Goal: Task Accomplishment & Management: Manage account settings

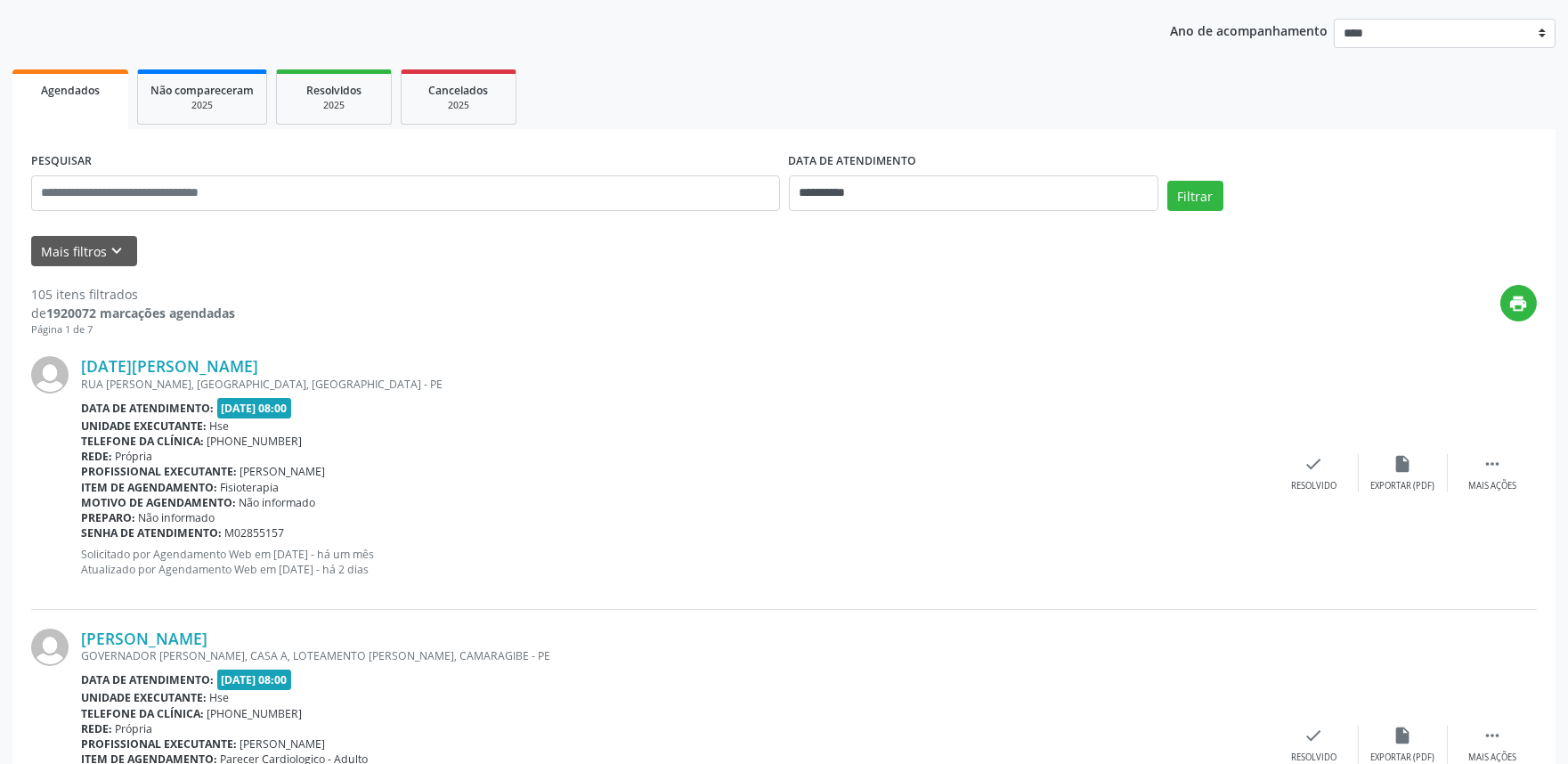
scroll to position [197, 0]
click at [121, 245] on icon "keyboard_arrow_down" at bounding box center [117, 250] width 20 height 20
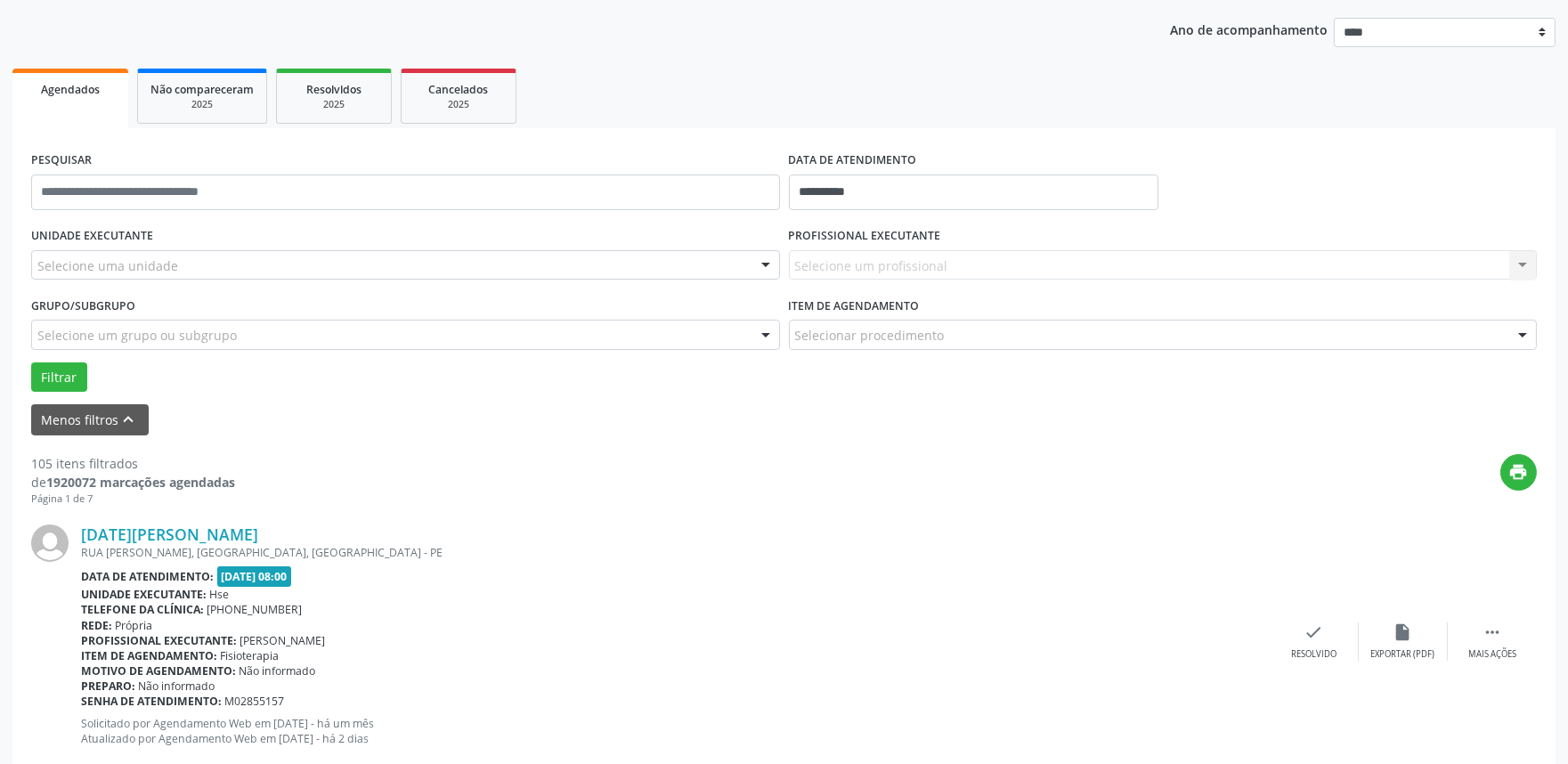
click at [98, 325] on div "Selecione um grupo ou subgrupo" at bounding box center [405, 335] width 749 height 30
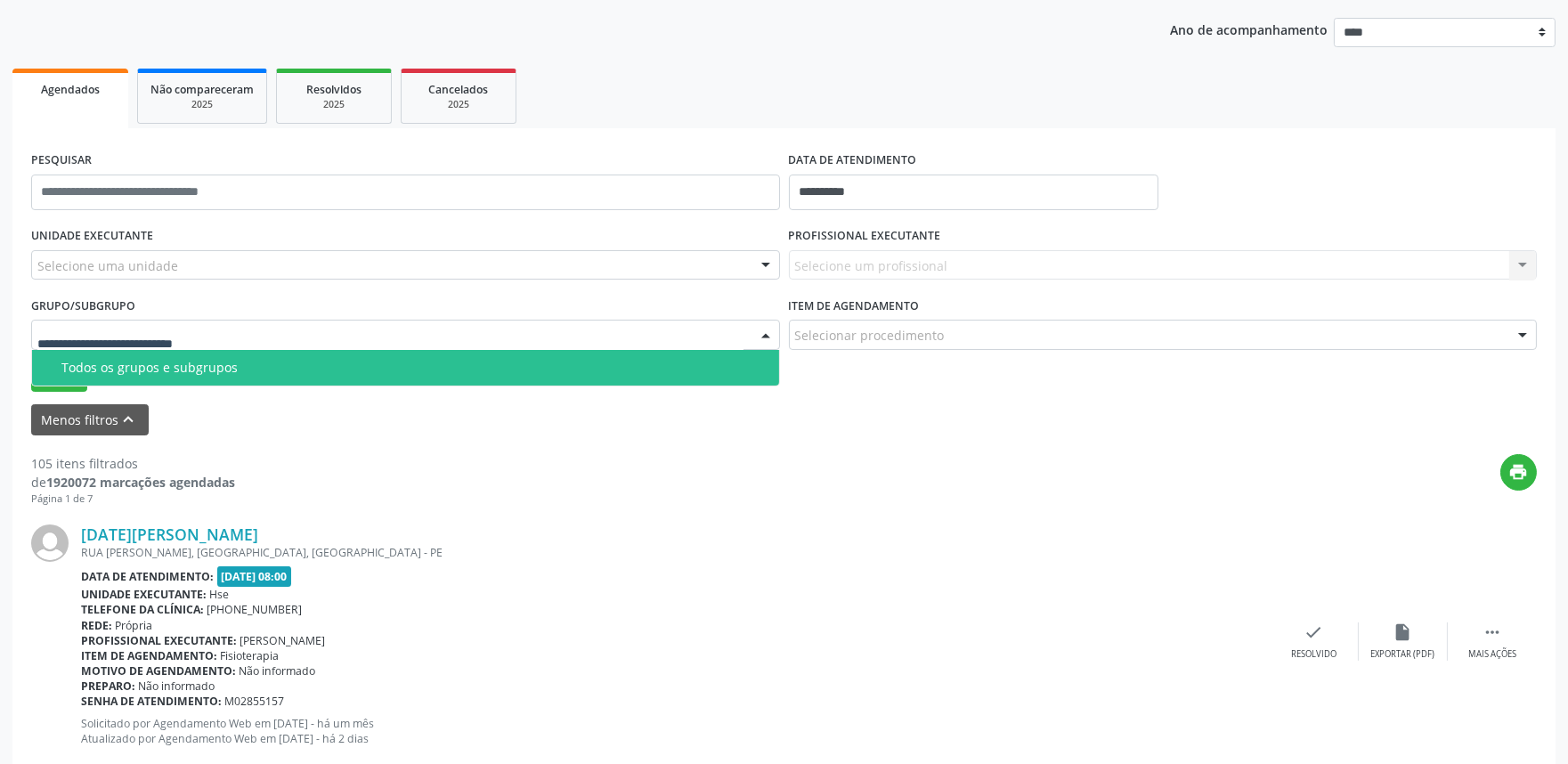
scroll to position [99, 0]
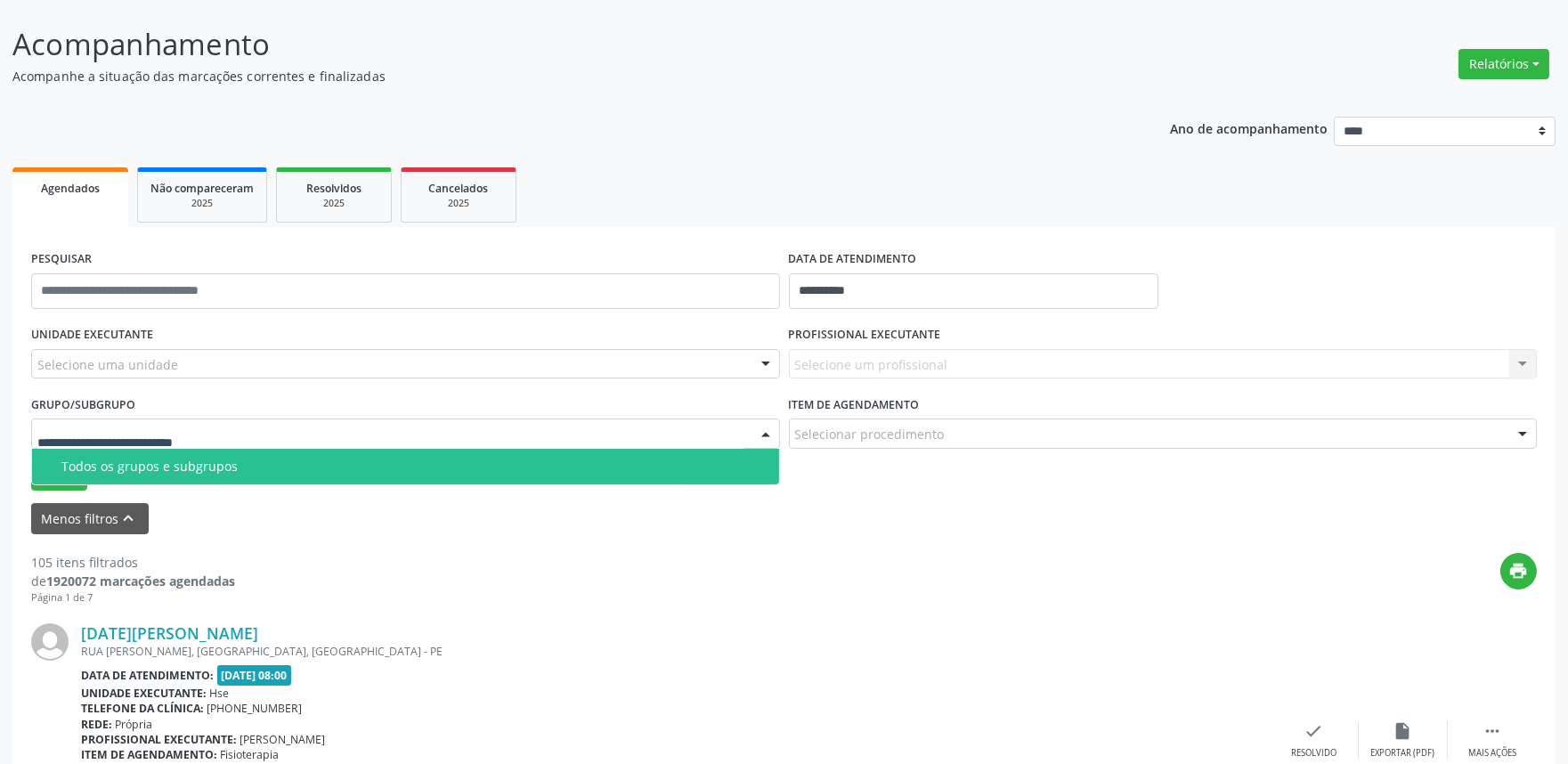
click at [209, 388] on div "UNIDADE EXECUTANTE Selecione uma unidade Todos as unidades Hse Nenhum resultado…" at bounding box center [406, 356] width 757 height 69
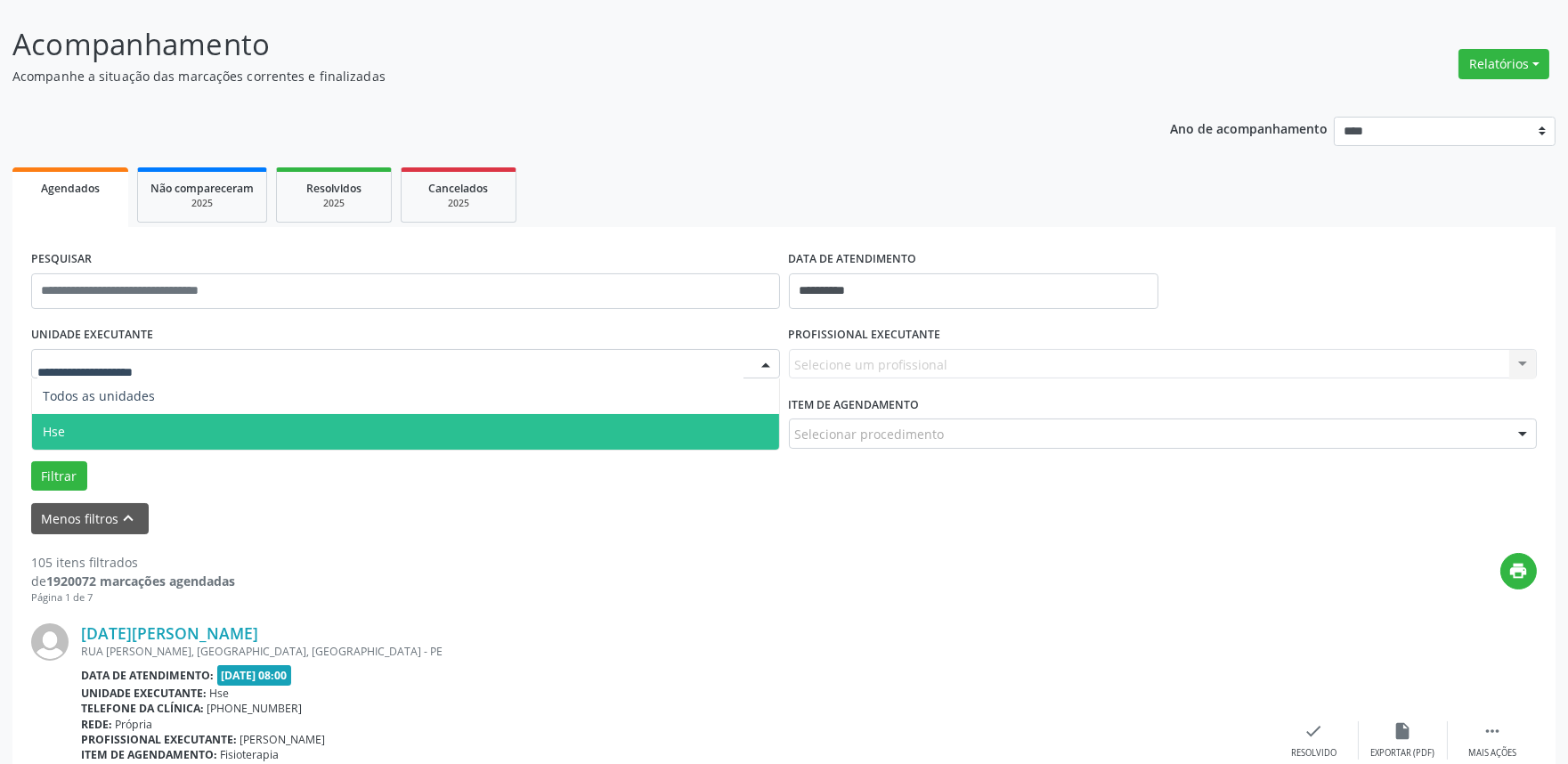
click at [65, 430] on span "Hse" at bounding box center [405, 432] width 747 height 36
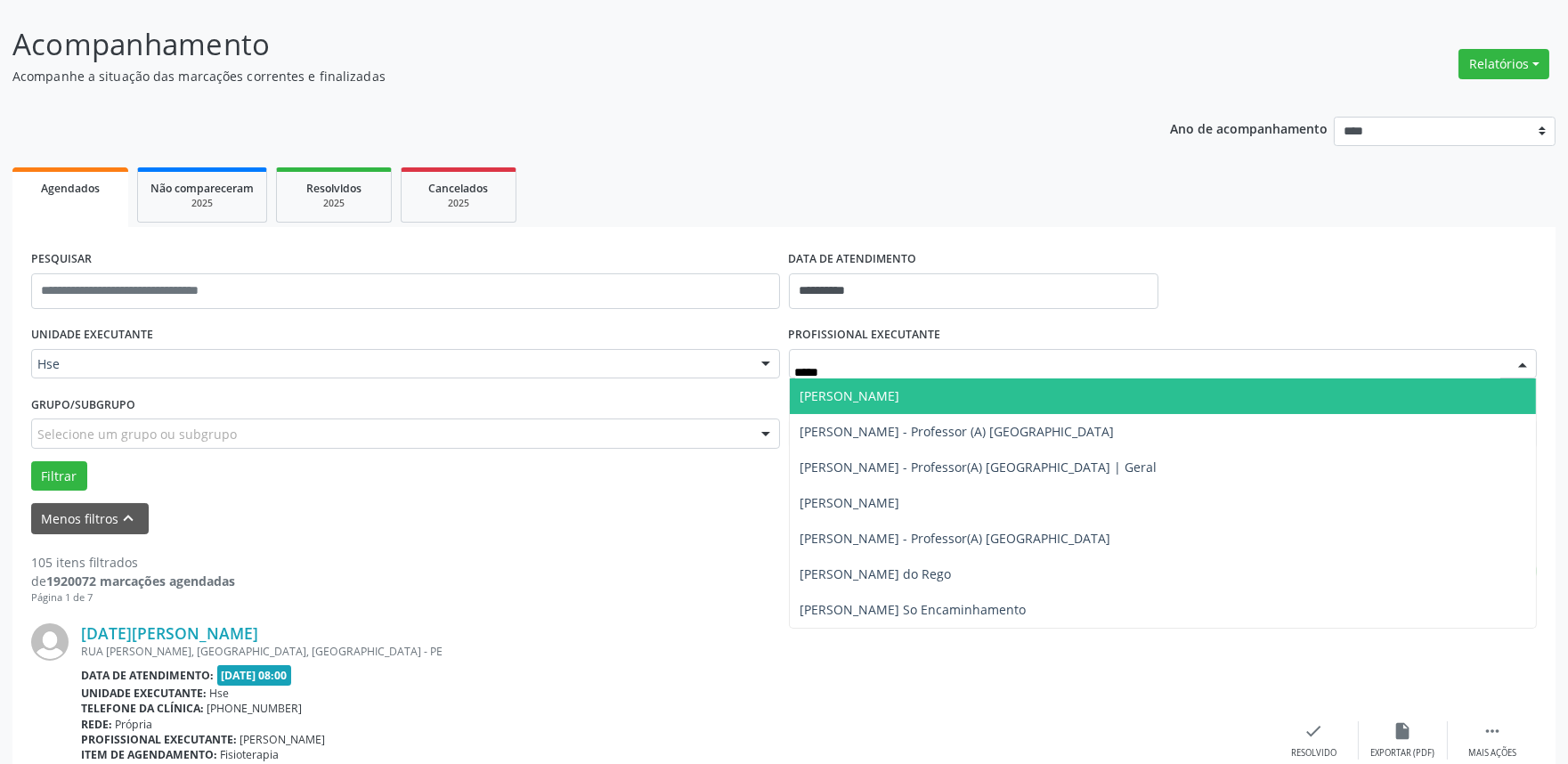
type input "******"
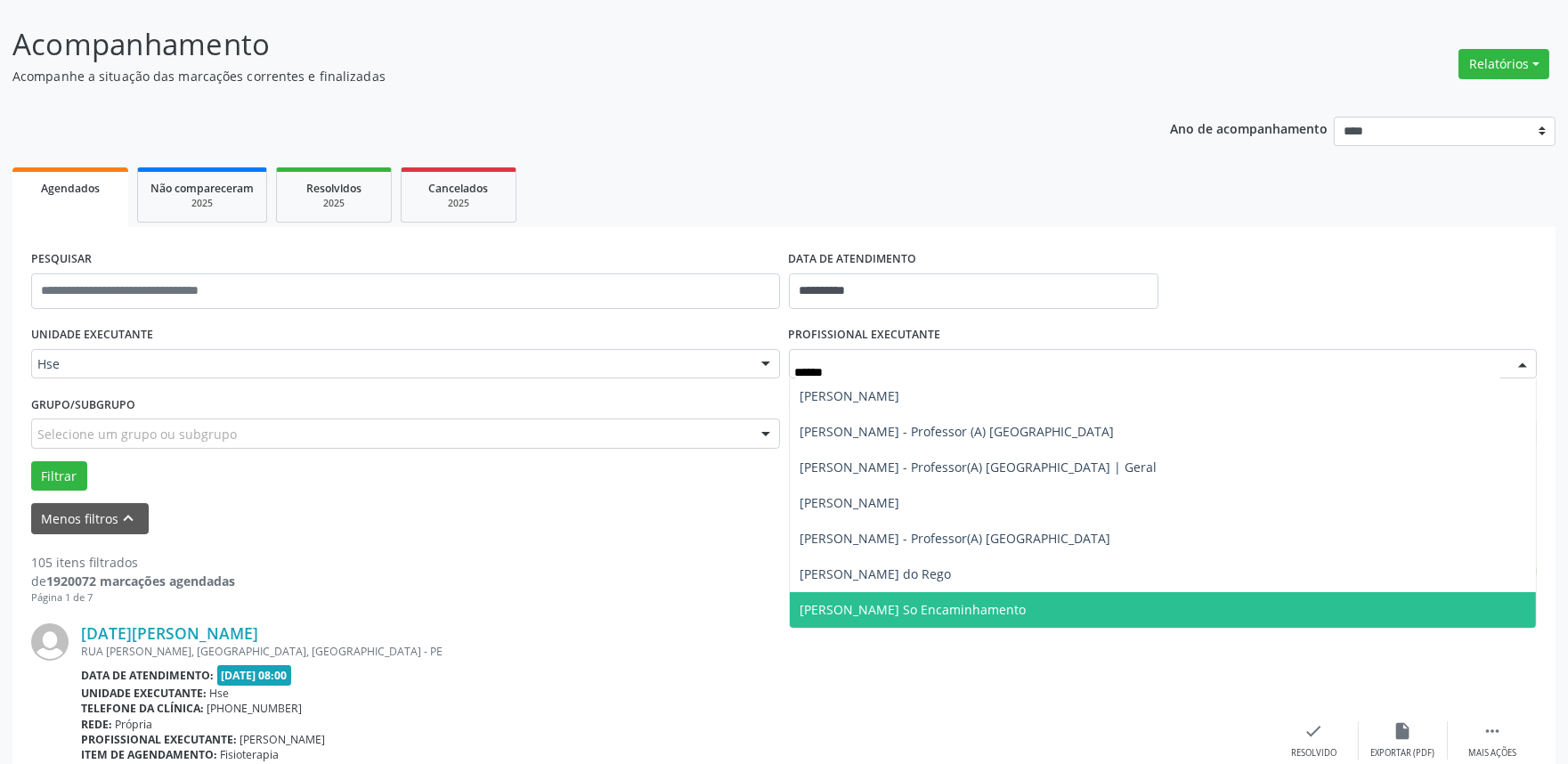
click at [876, 610] on span "[PERSON_NAME] So Encaminhamento" at bounding box center [913, 610] width 226 height 17
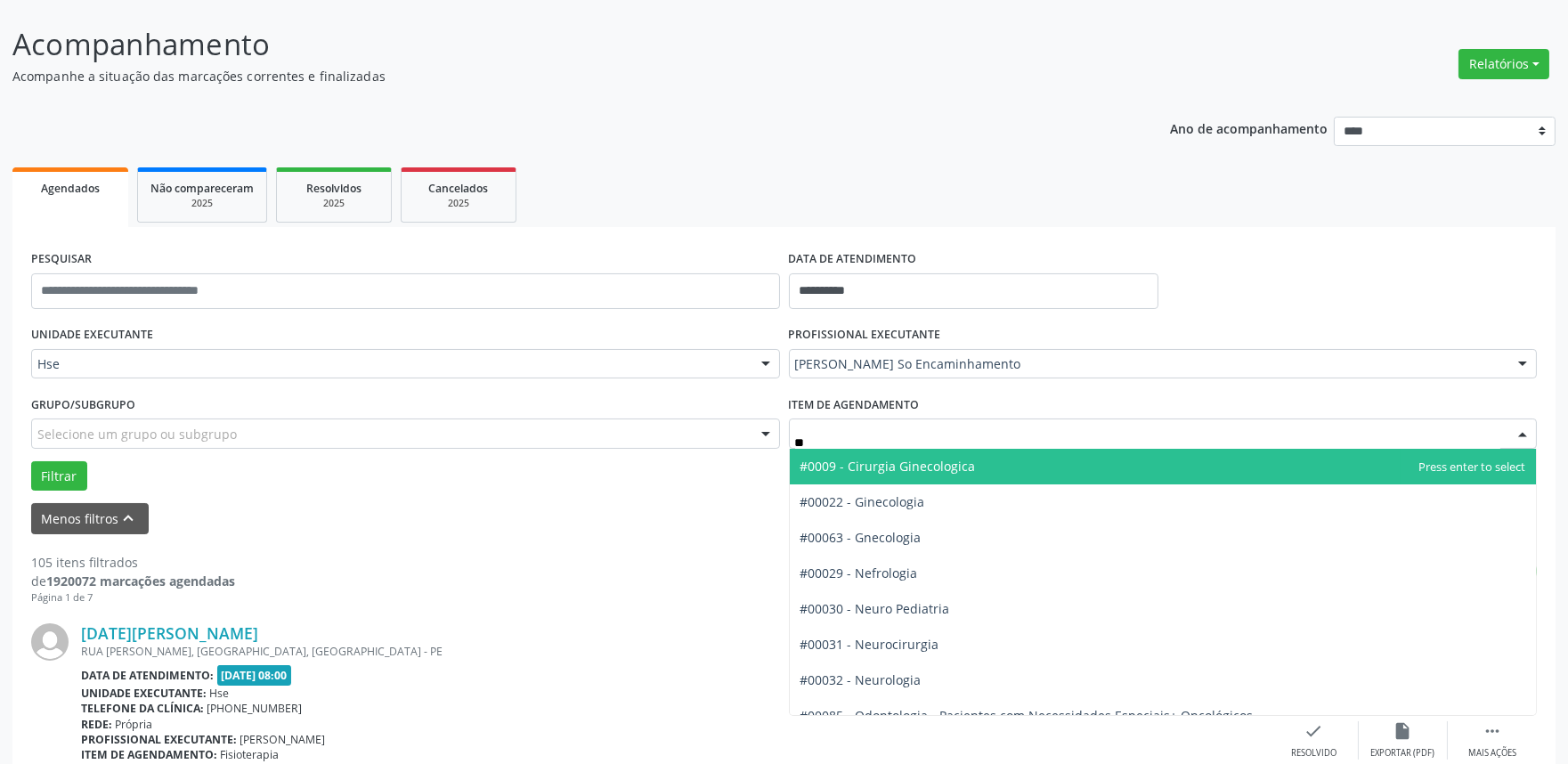
type input "***"
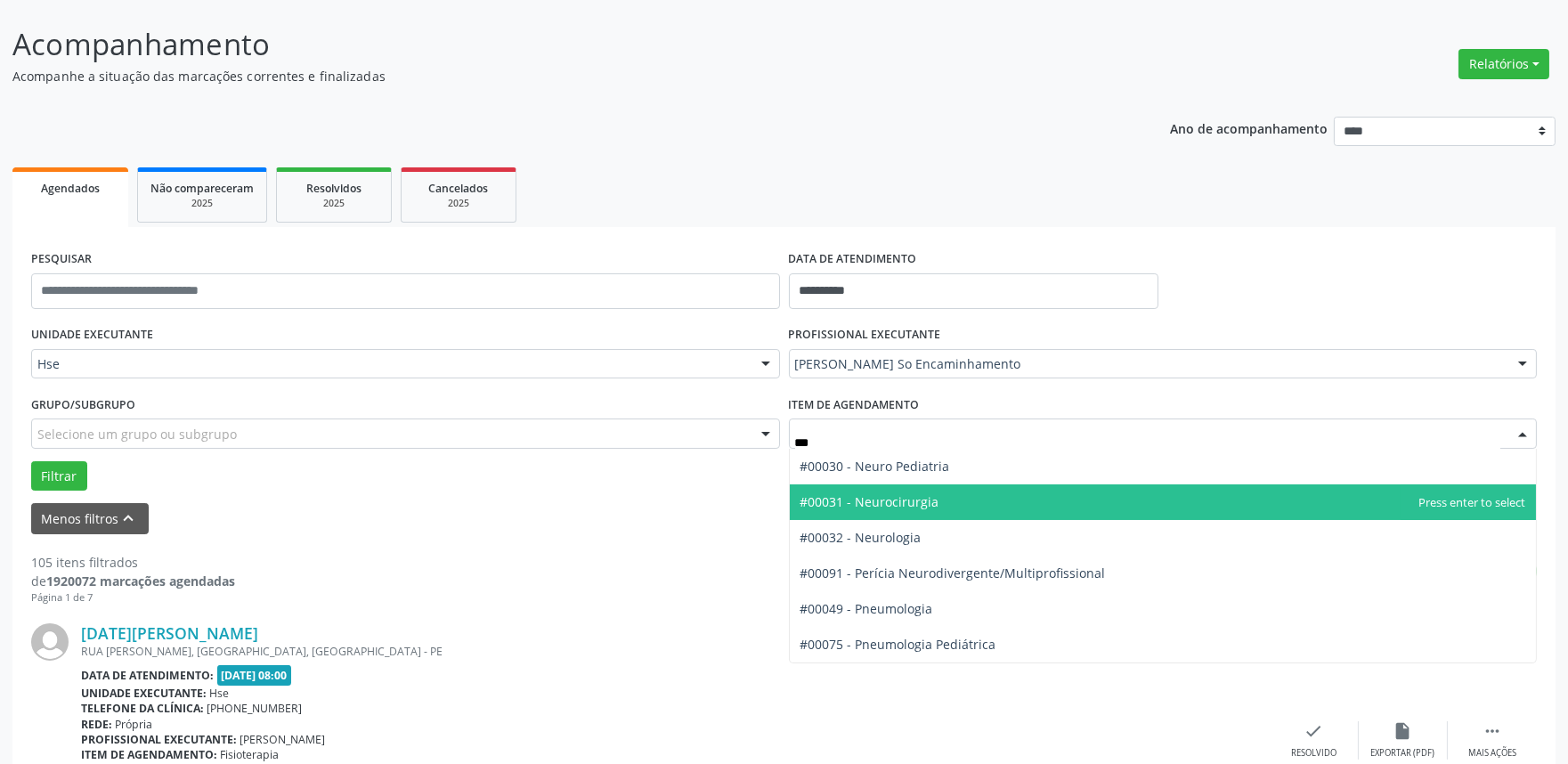
click at [895, 488] on span "#00031 - Neurocirurgia" at bounding box center [1163, 502] width 747 height 36
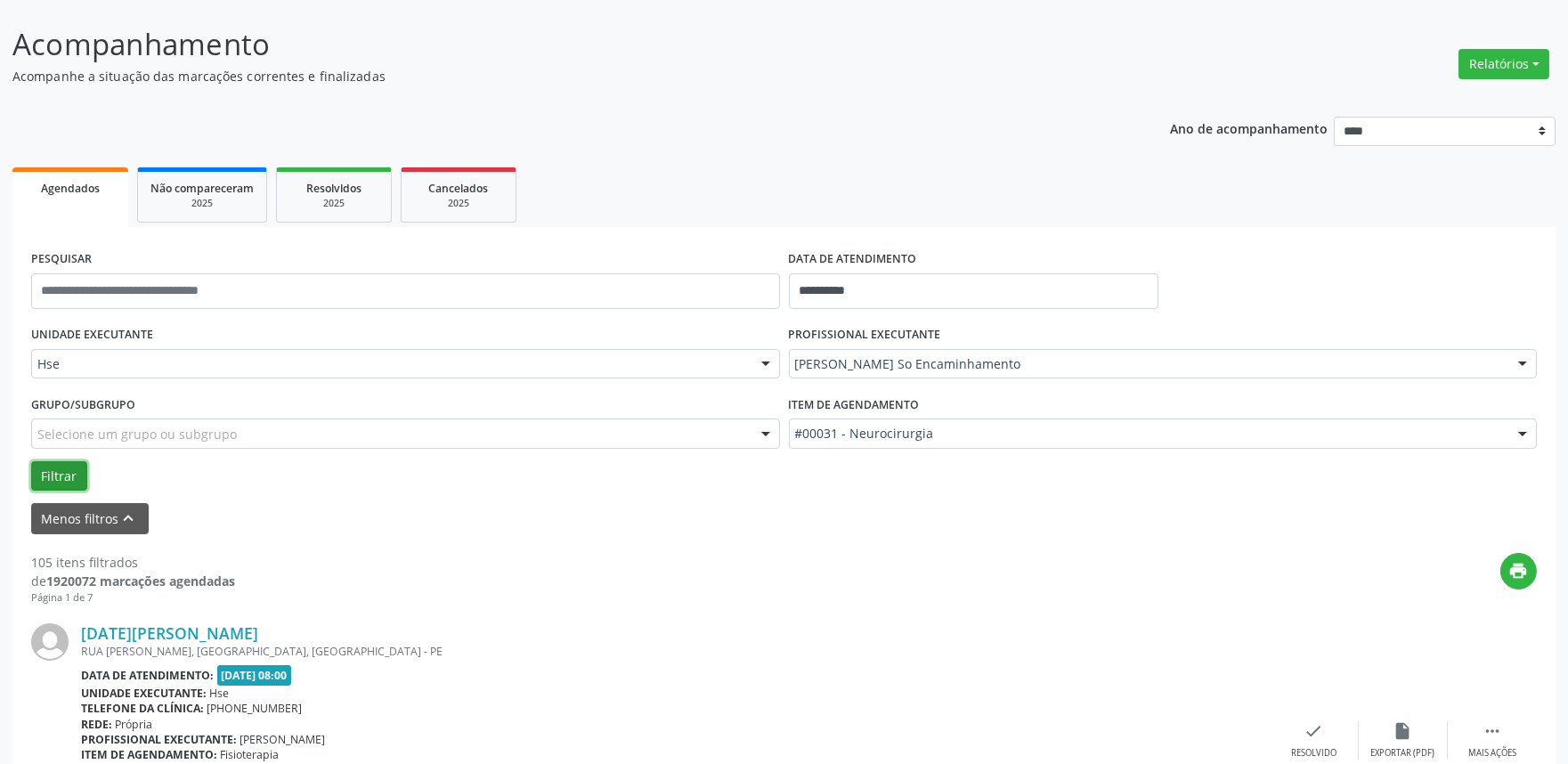
click at [65, 476] on button "Filtrar" at bounding box center [59, 476] width 56 height 30
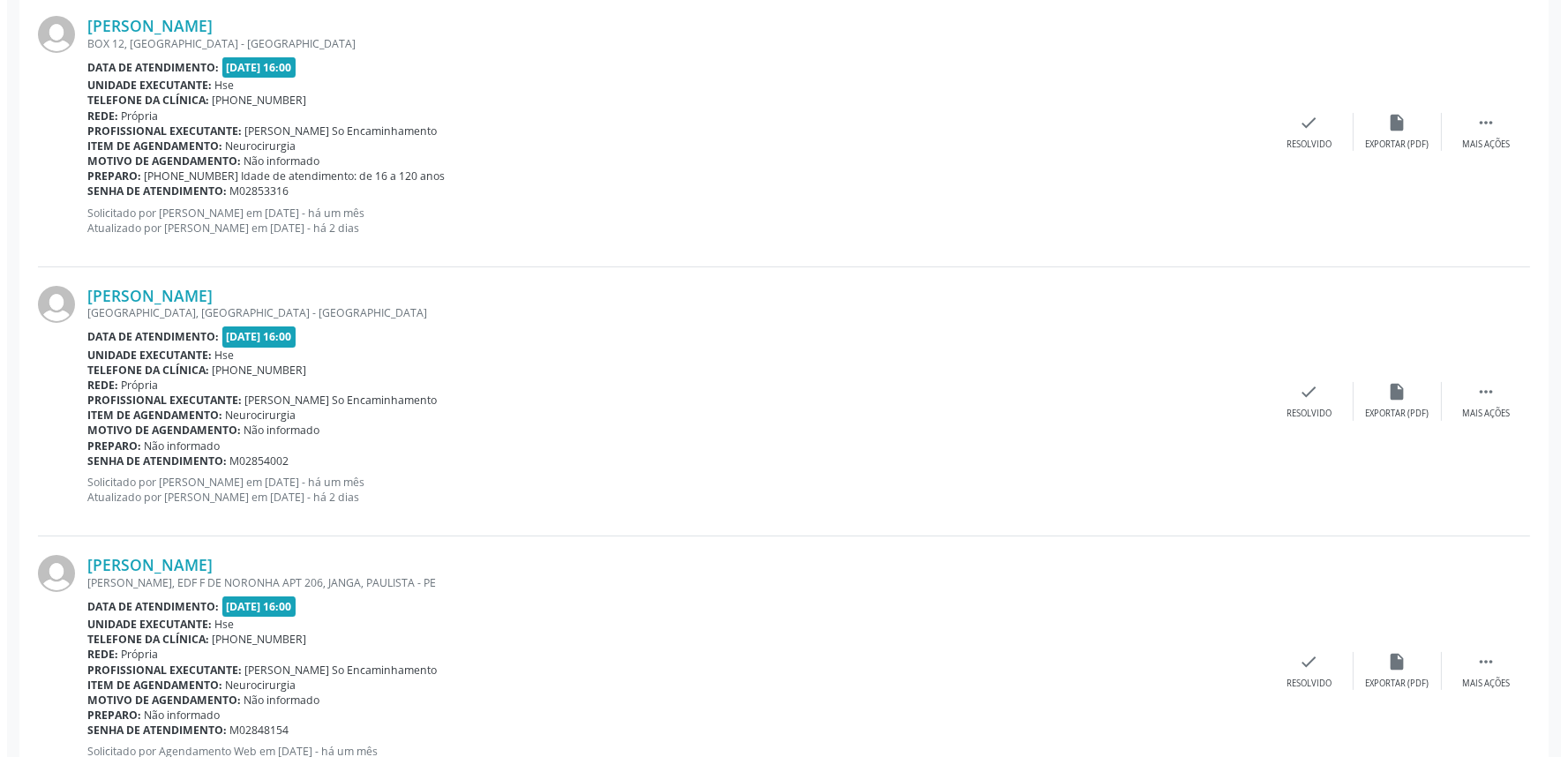
scroll to position [761, 0]
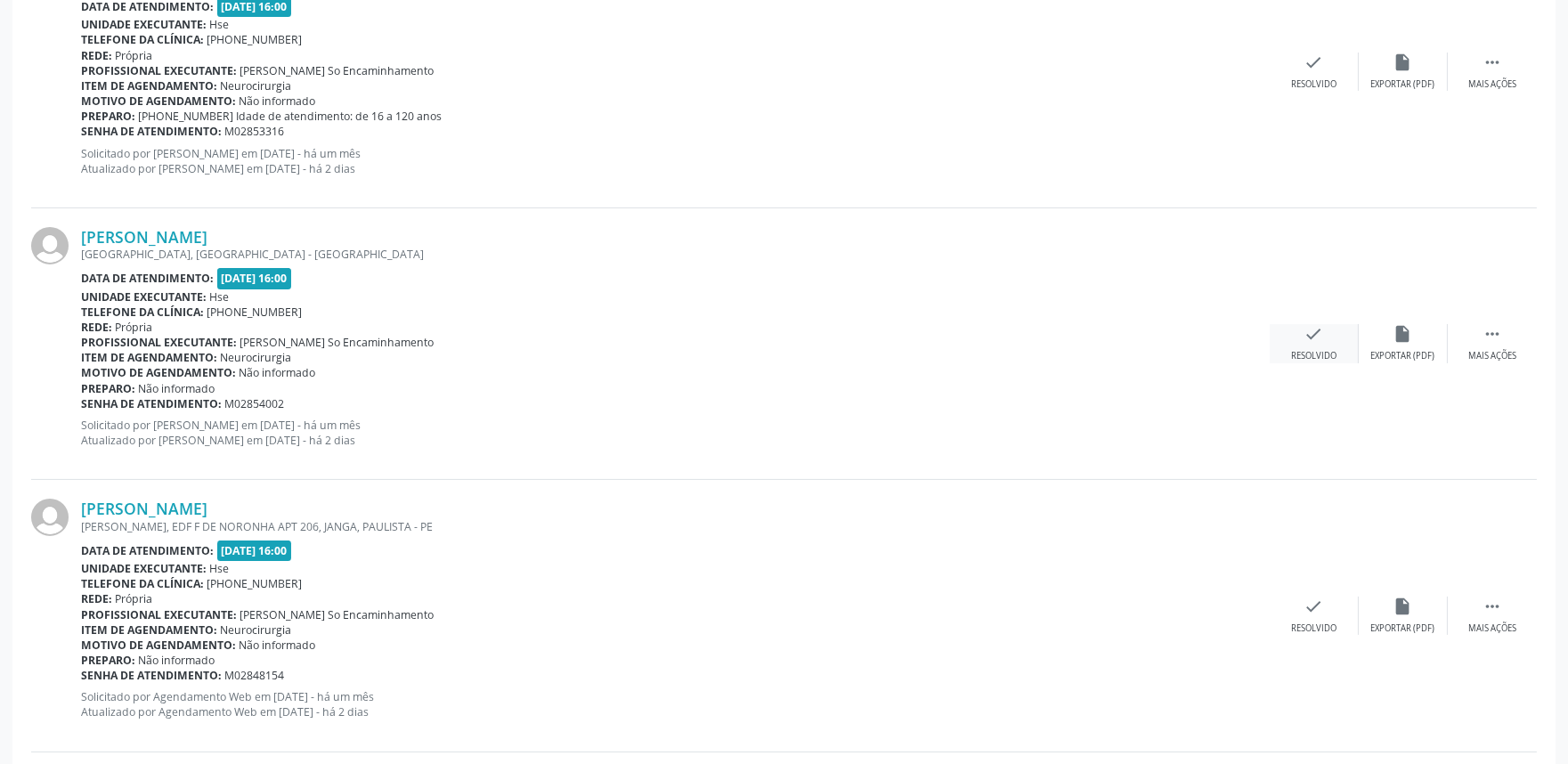
click at [1304, 333] on icon "check" at bounding box center [1314, 334] width 20 height 20
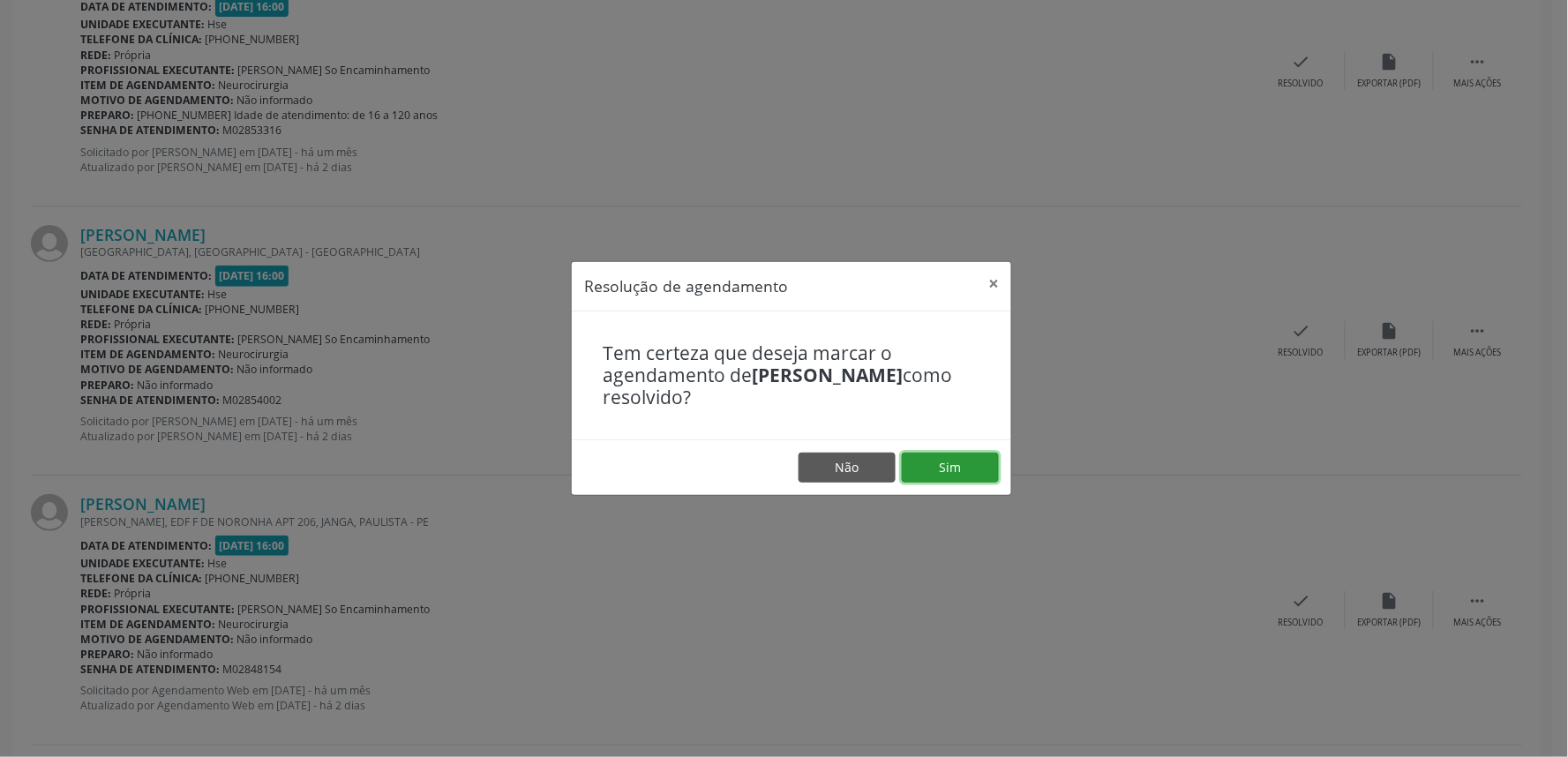
click at [945, 461] on button "Sim" at bounding box center [950, 468] width 97 height 30
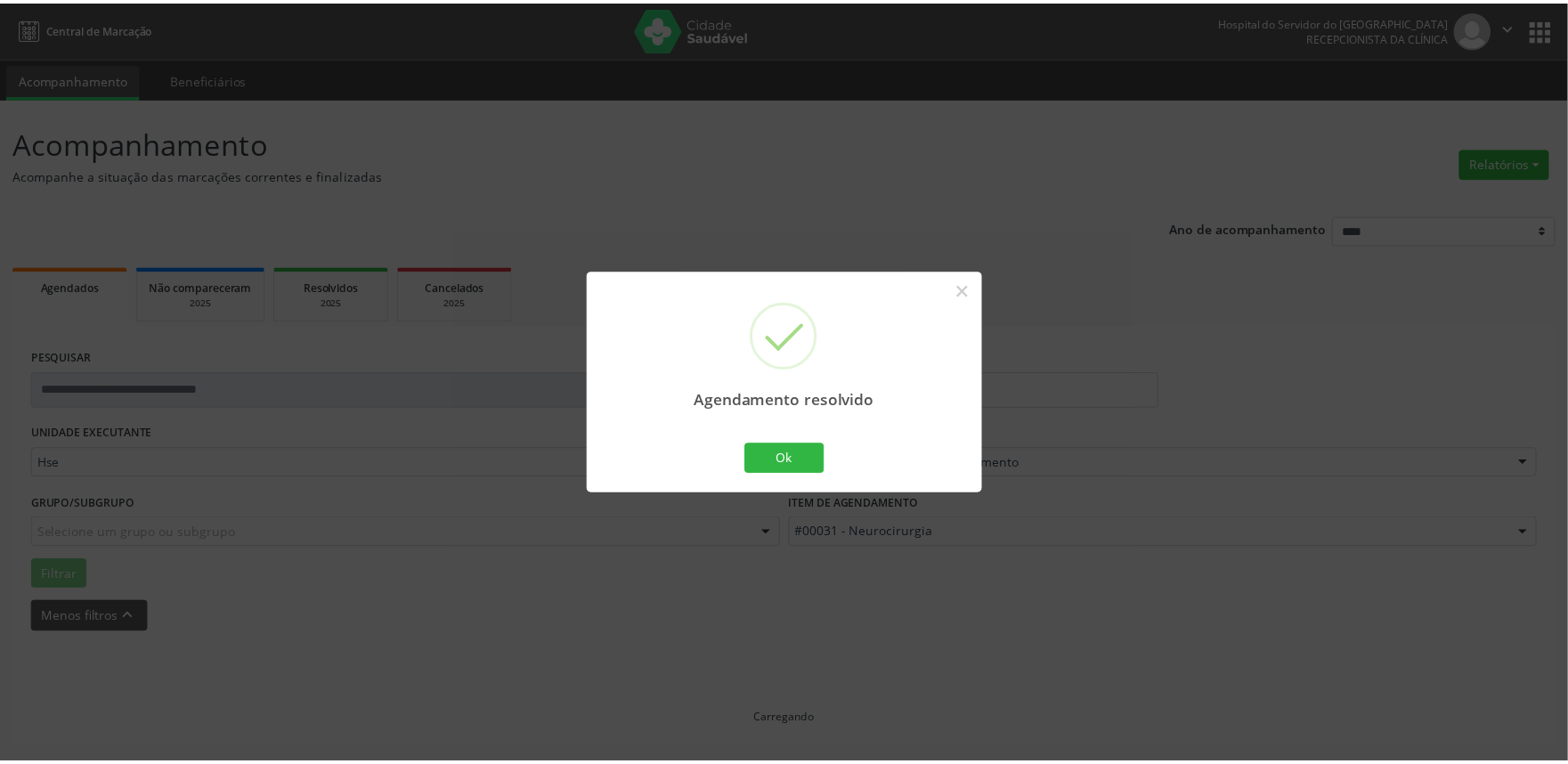
scroll to position [0, 0]
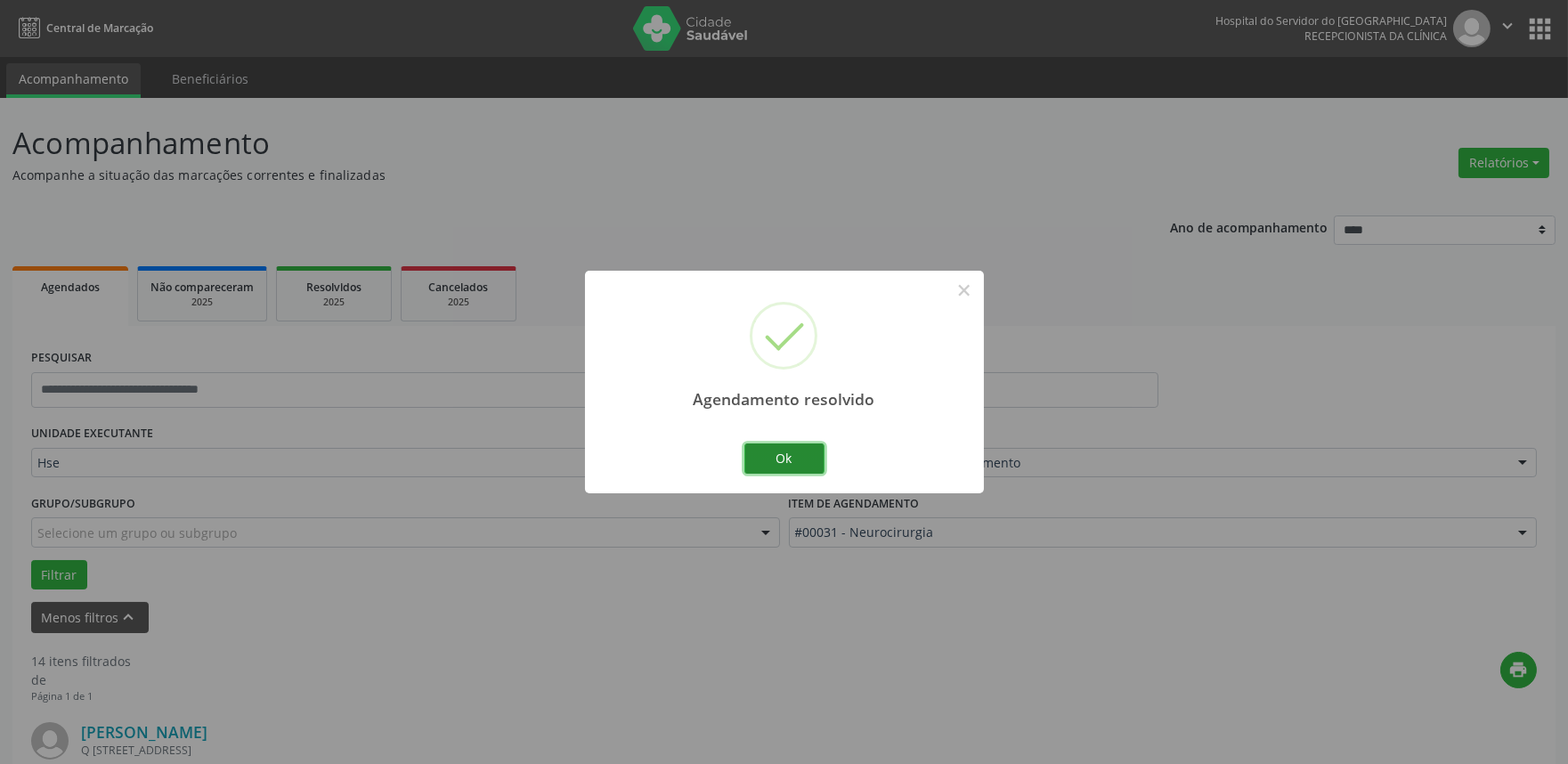
click at [773, 454] on button "Ok" at bounding box center [784, 458] width 80 height 30
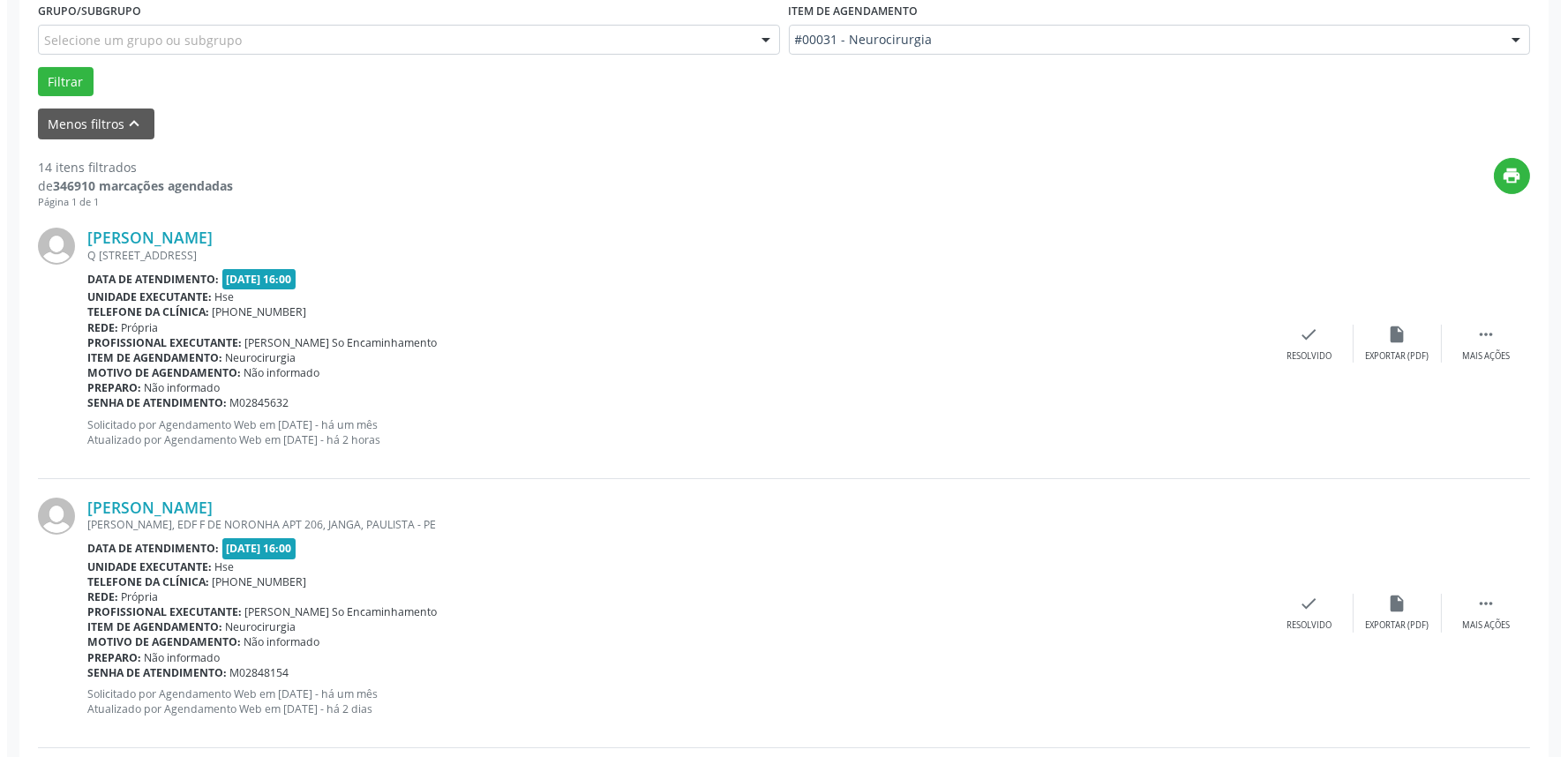
scroll to position [490, 0]
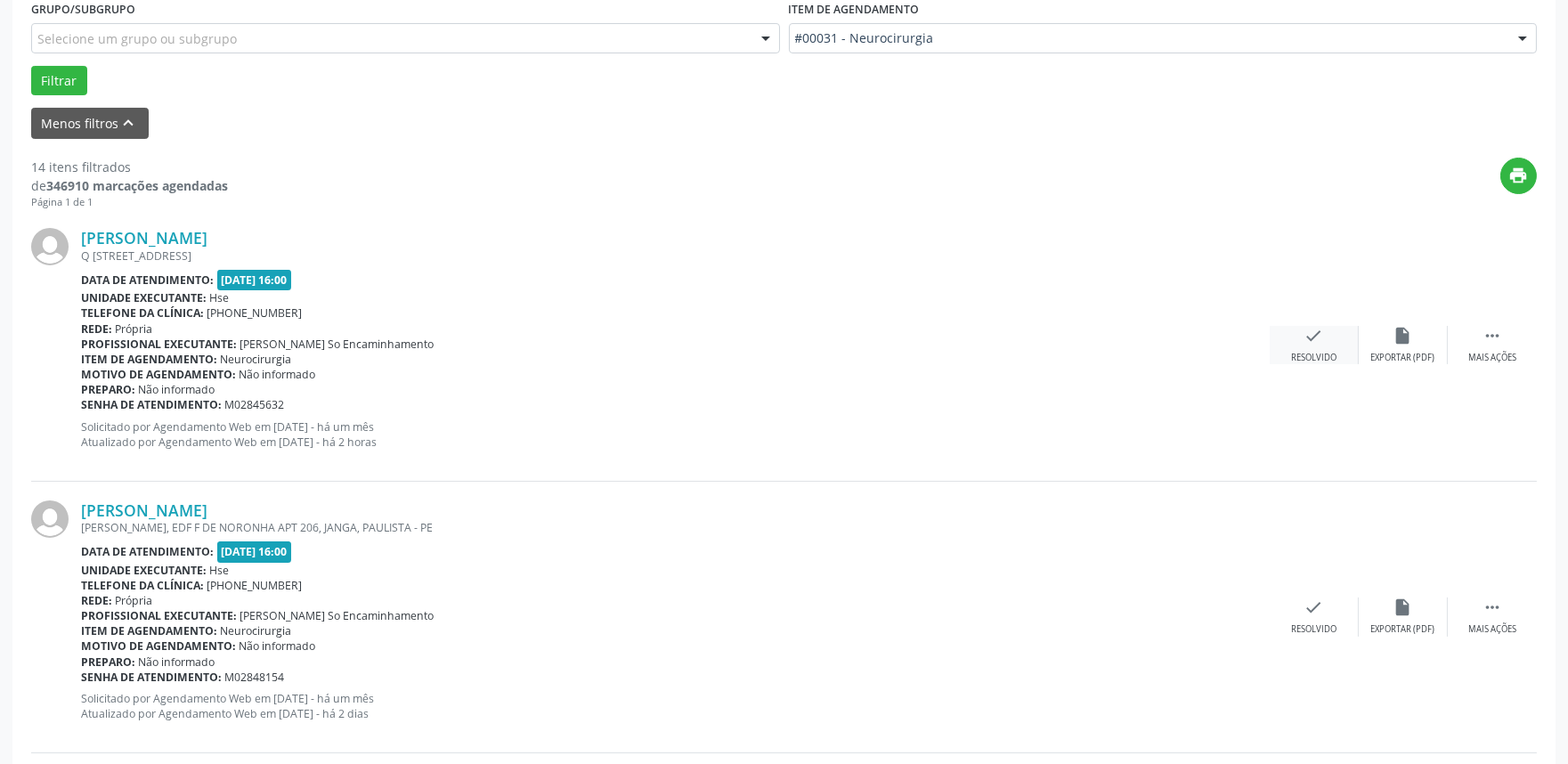
click at [1306, 344] on icon "check" at bounding box center [1314, 336] width 20 height 20
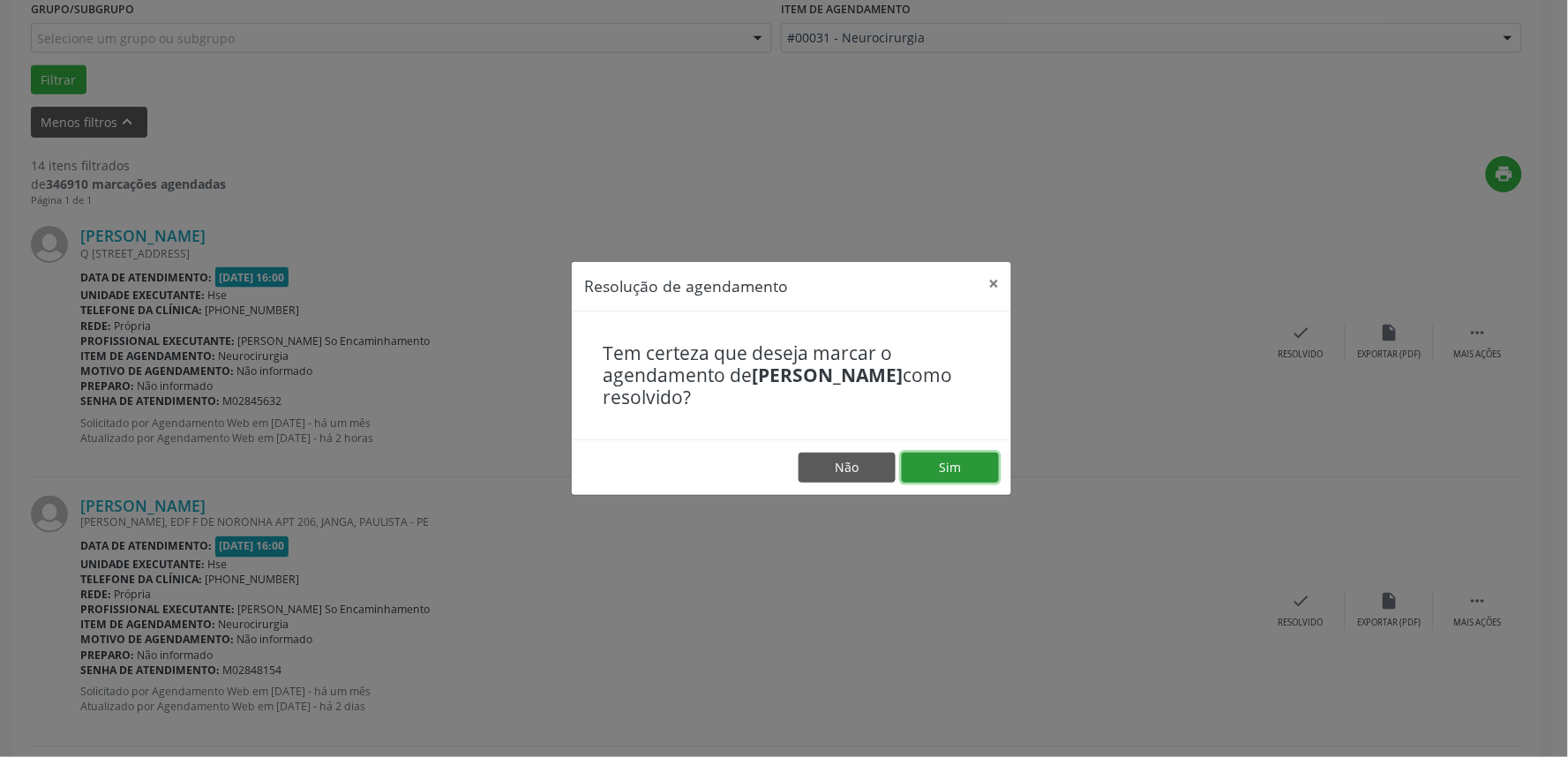
click at [967, 461] on button "Sim" at bounding box center [950, 468] width 97 height 30
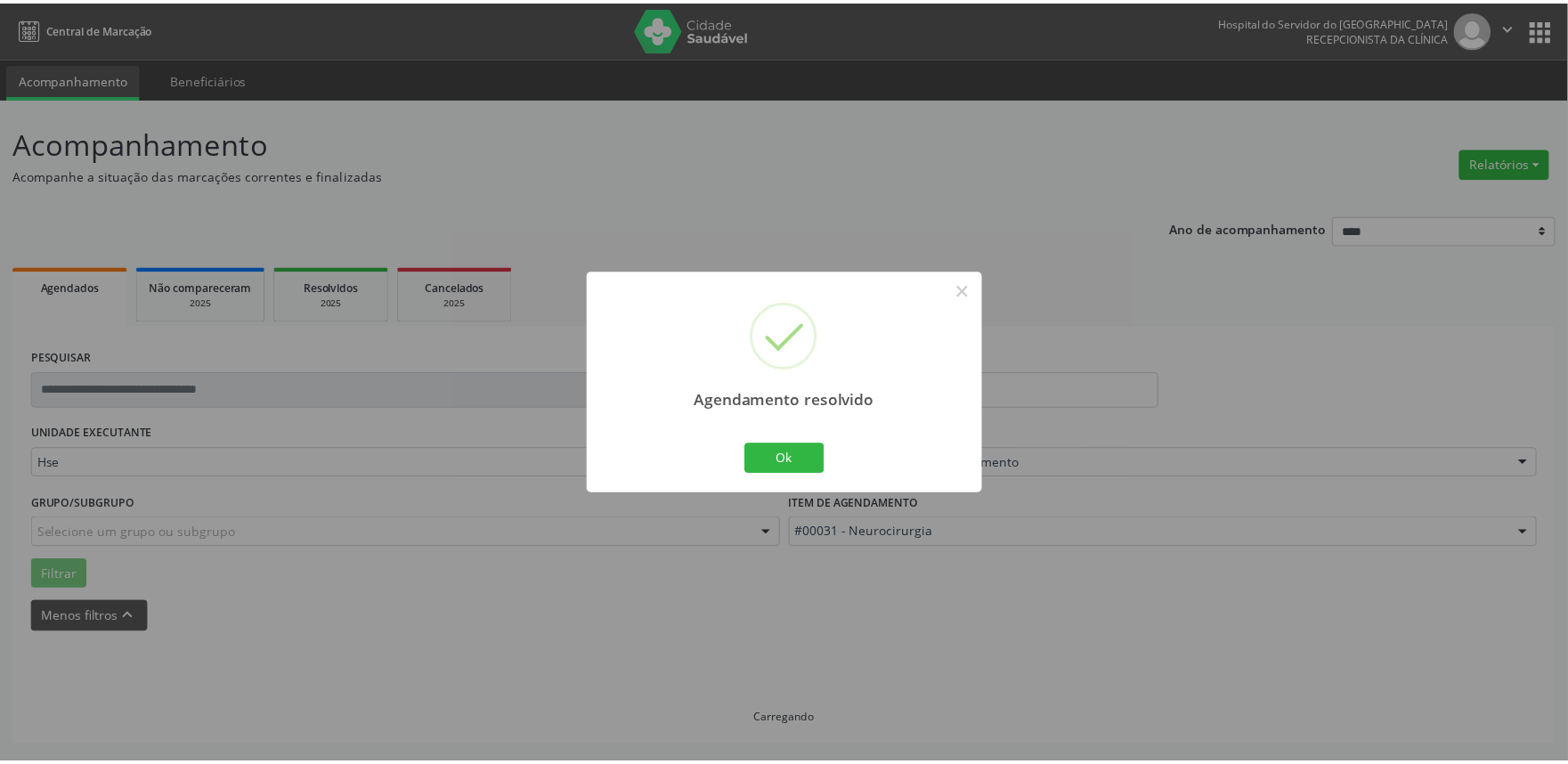
scroll to position [0, 0]
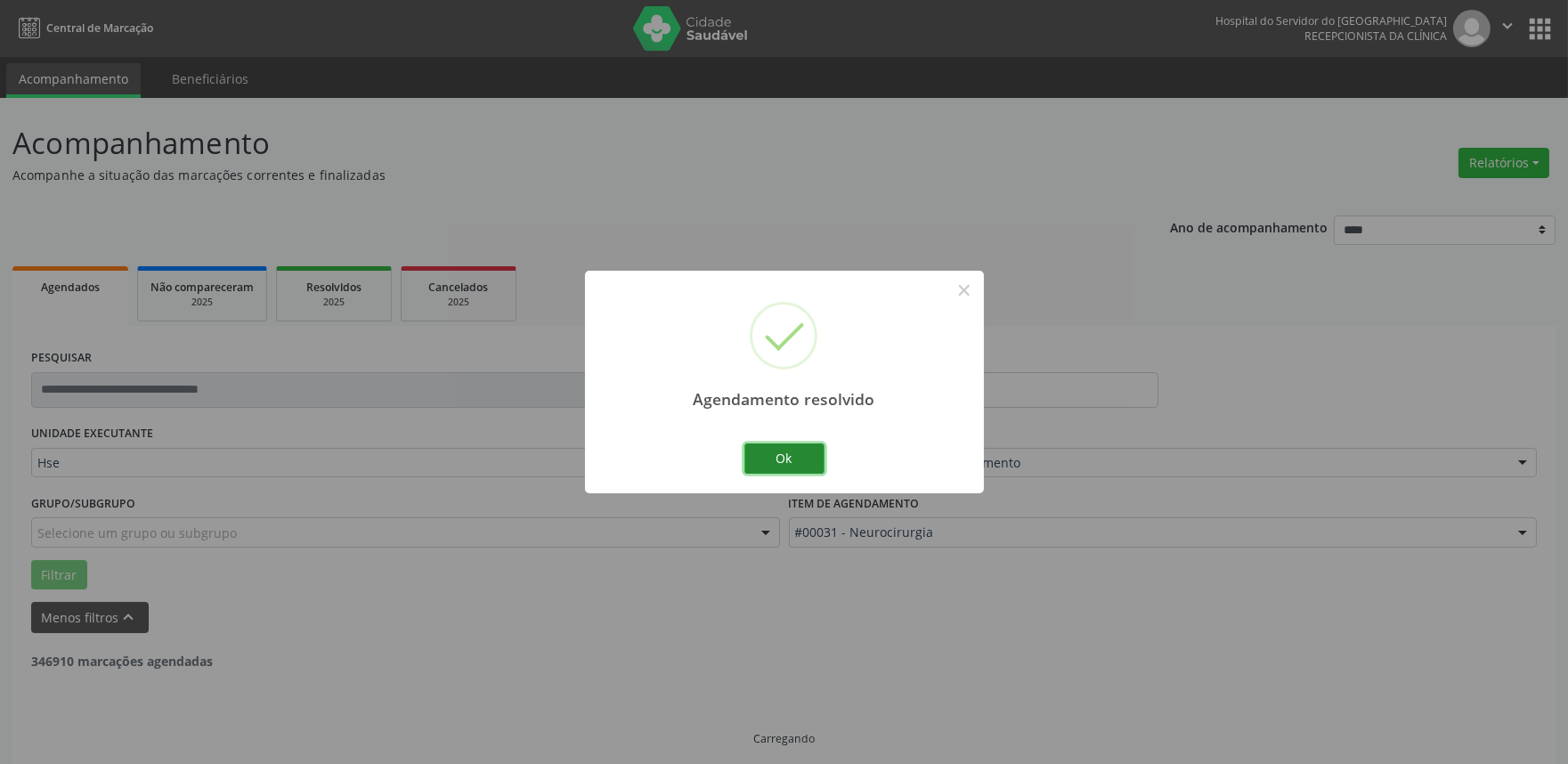
click at [791, 461] on button "Ok" at bounding box center [784, 458] width 80 height 30
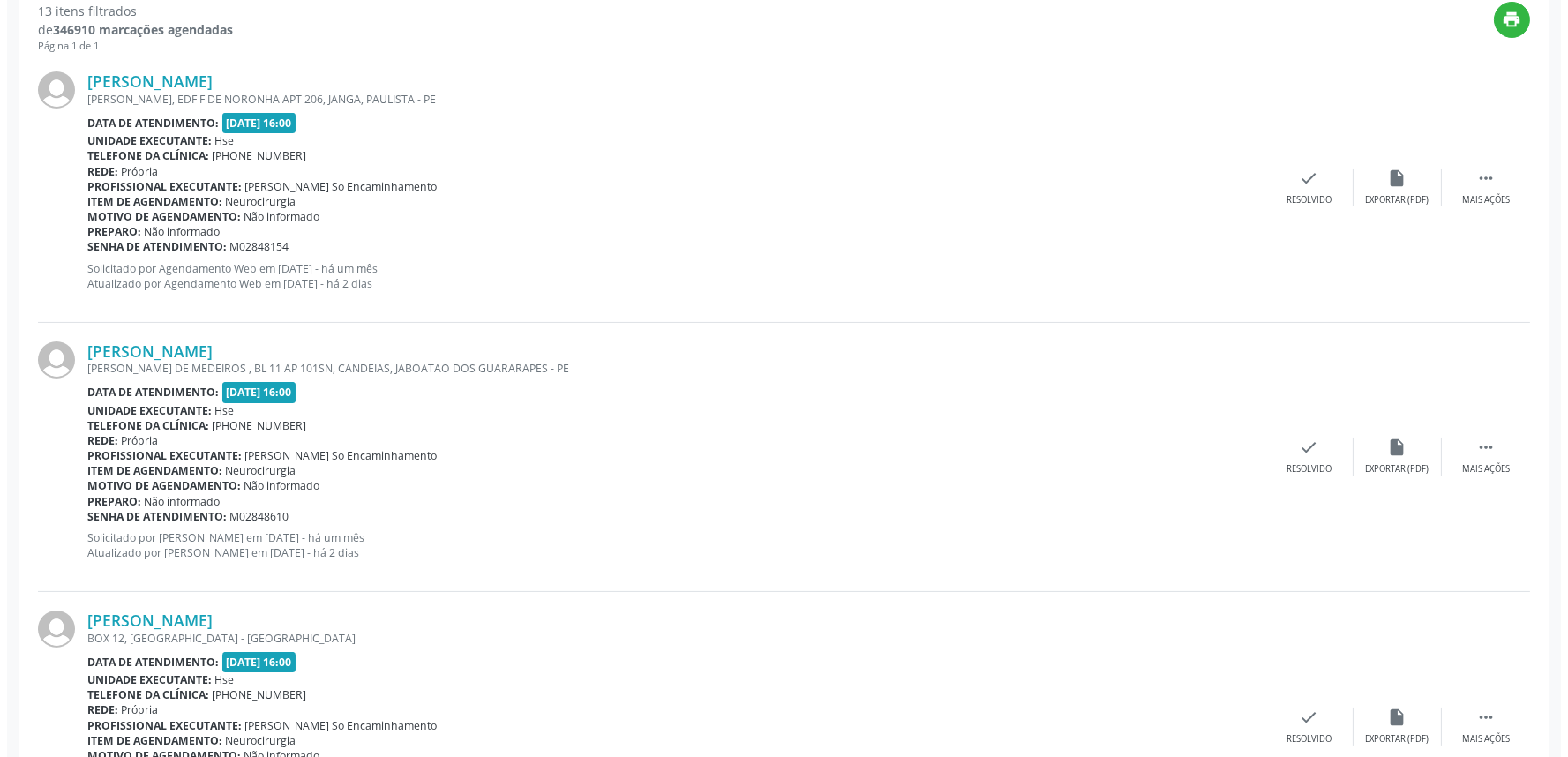
scroll to position [686, 0]
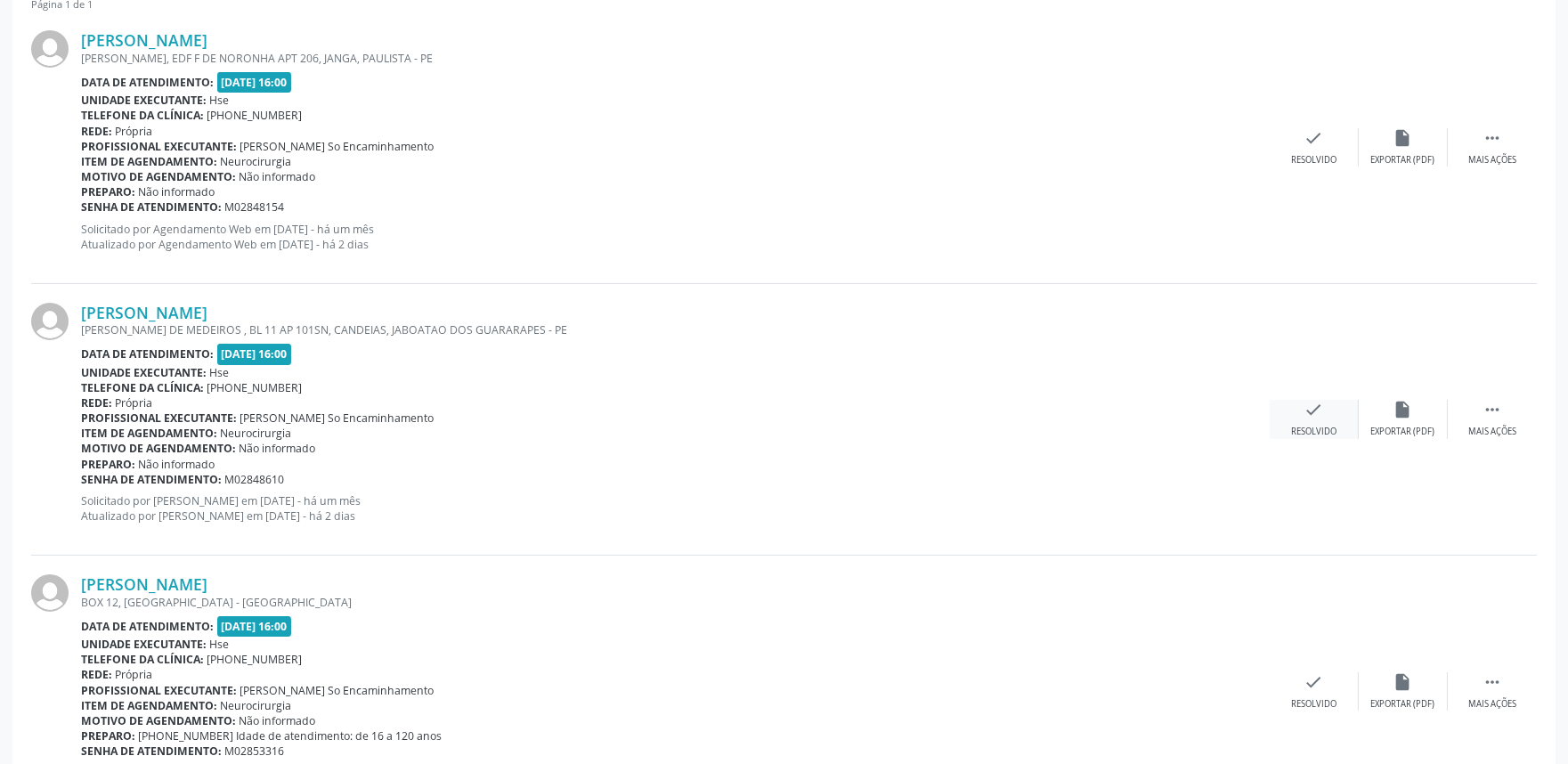
click at [1309, 421] on div "check Resolvido" at bounding box center [1314, 419] width 89 height 38
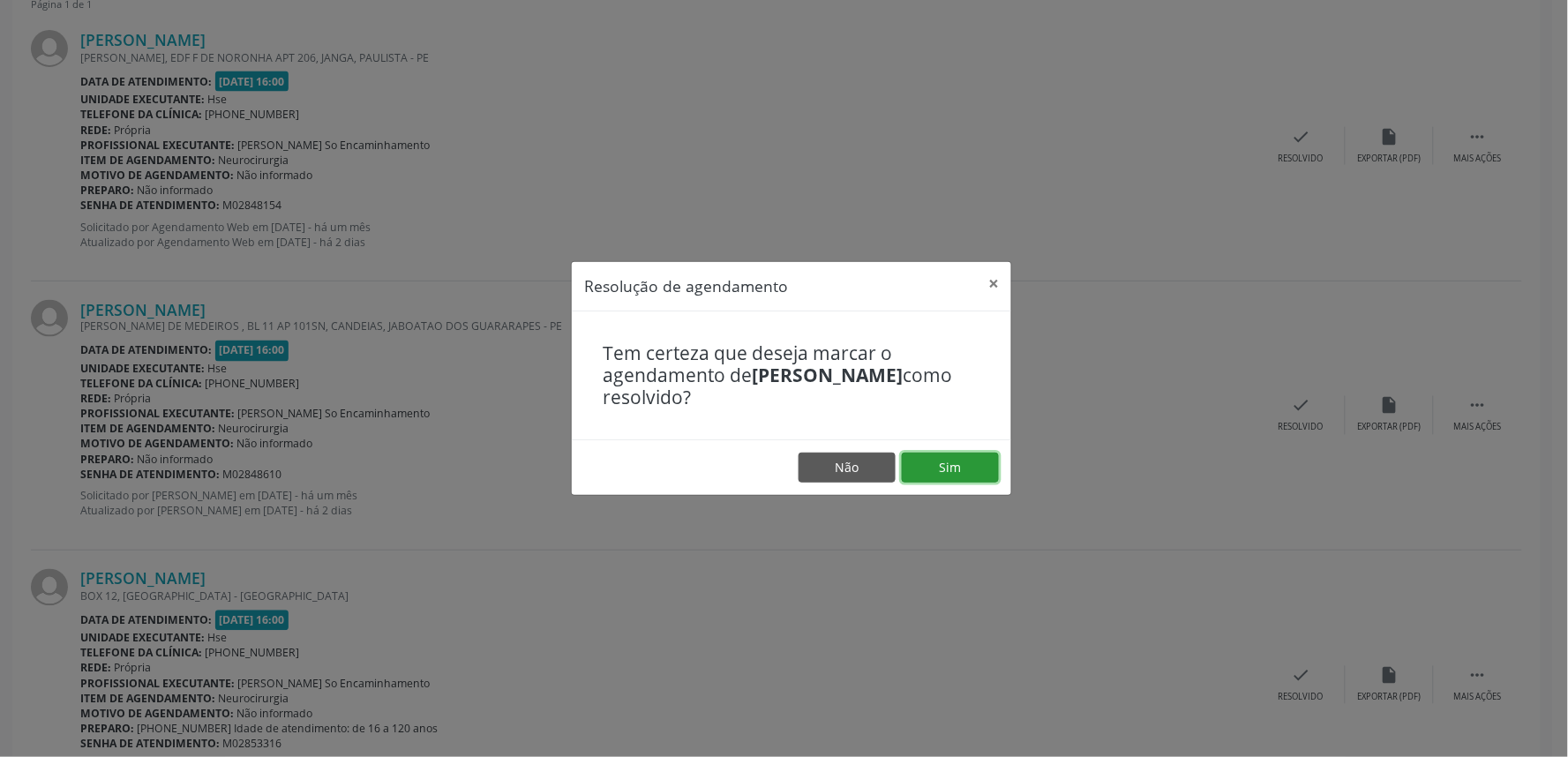
click at [964, 464] on button "Sim" at bounding box center [950, 468] width 97 height 30
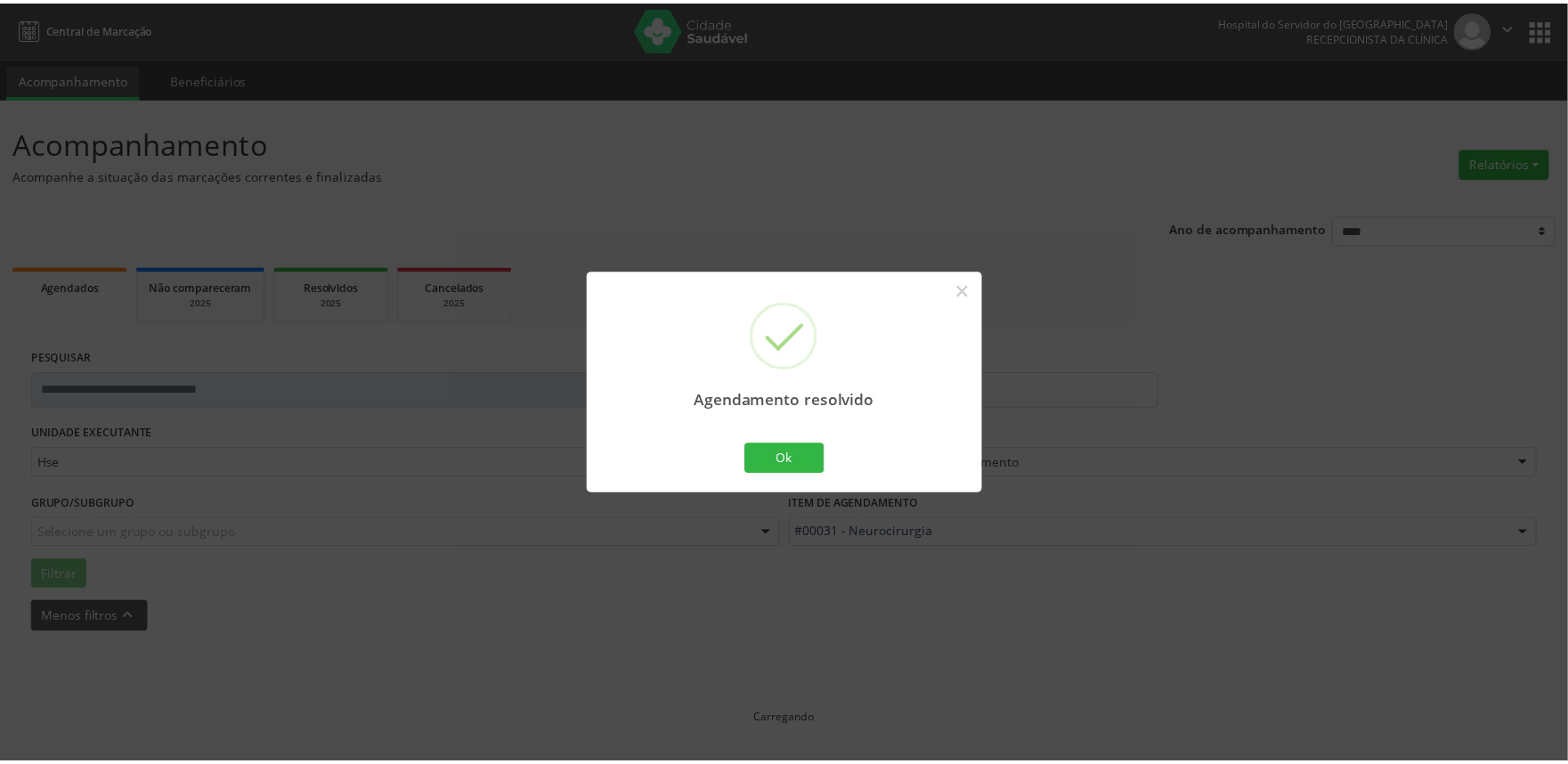
scroll to position [0, 0]
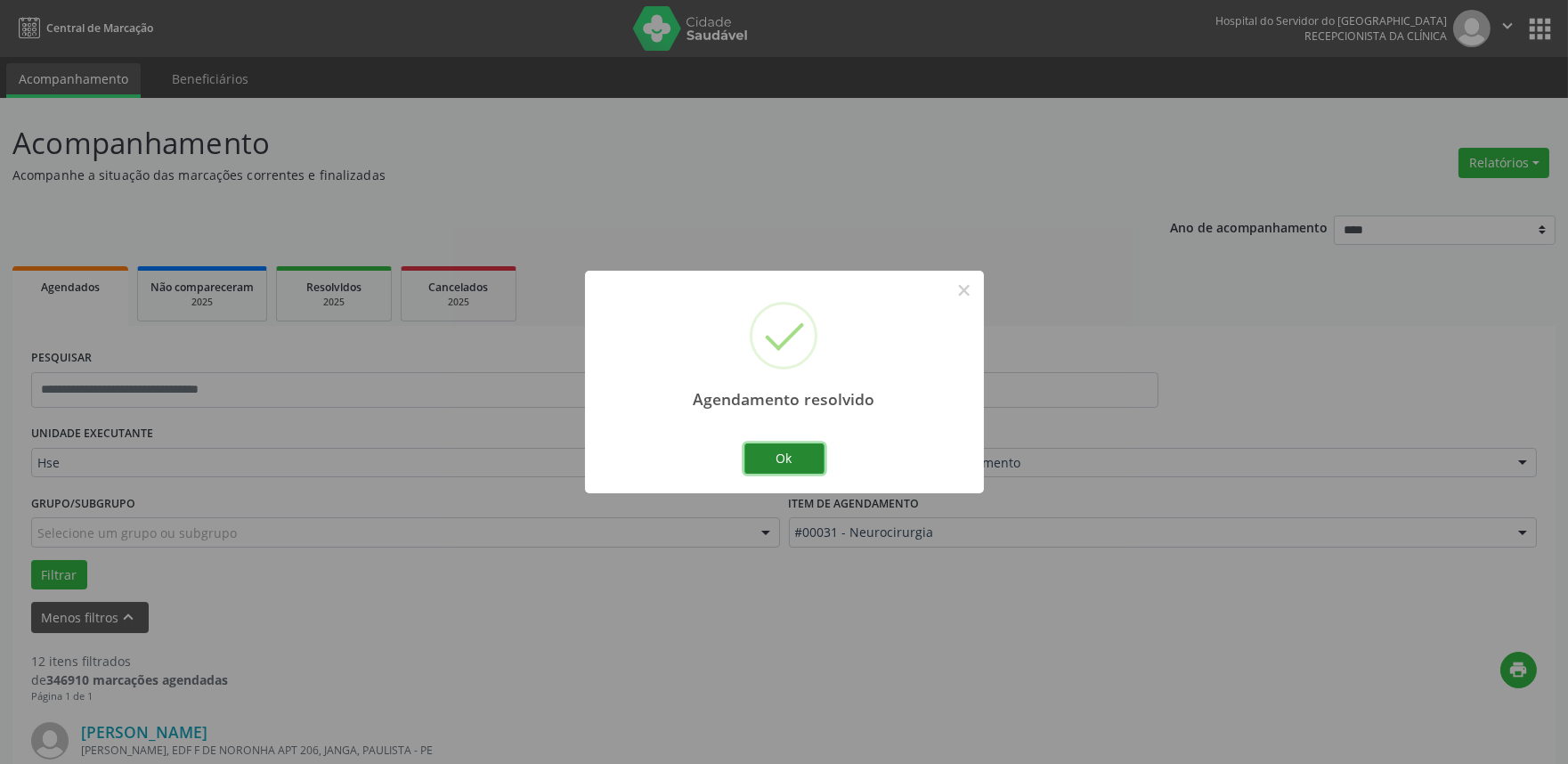
click at [798, 457] on button "Ok" at bounding box center [784, 458] width 80 height 30
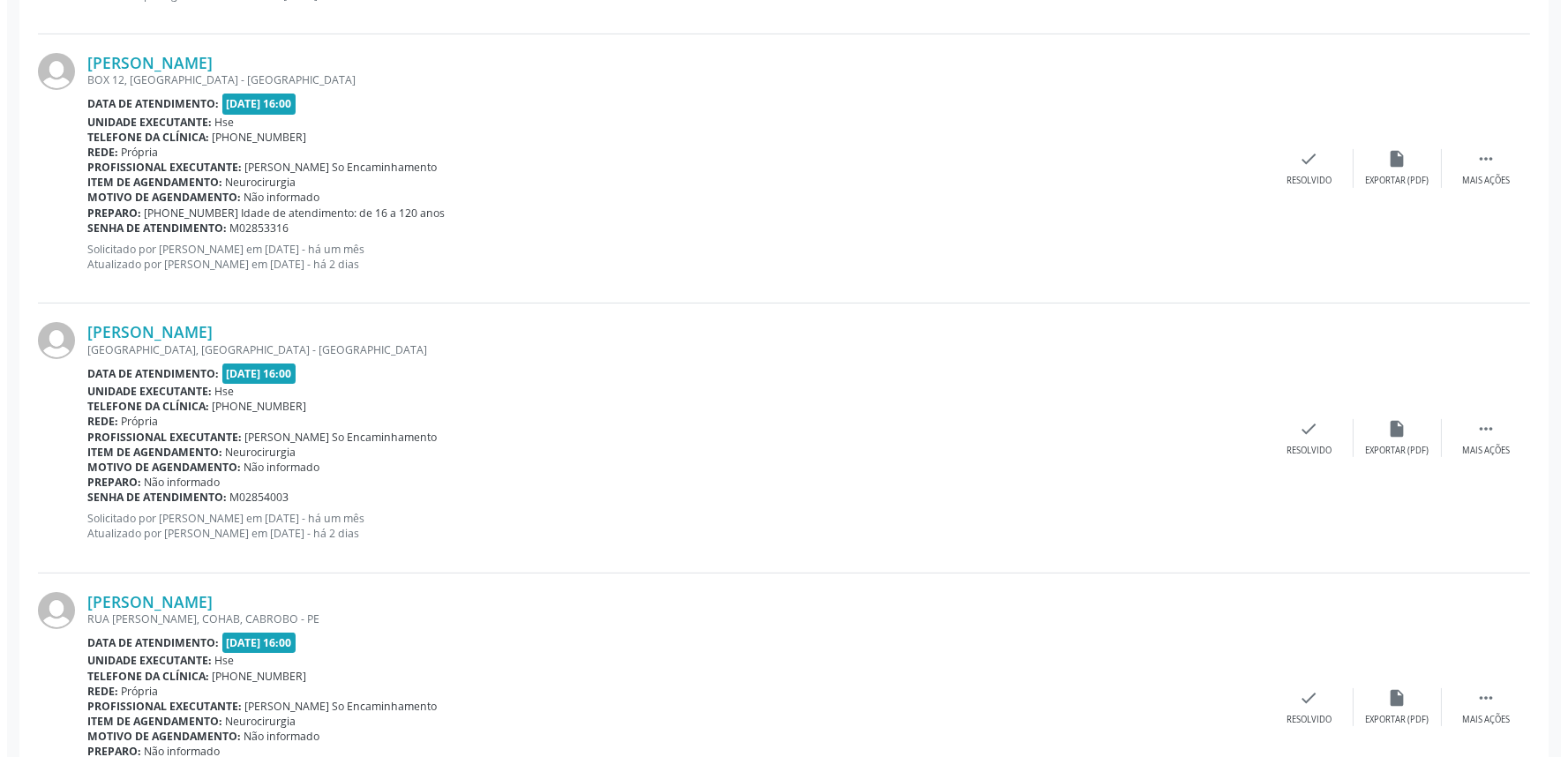
scroll to position [980, 0]
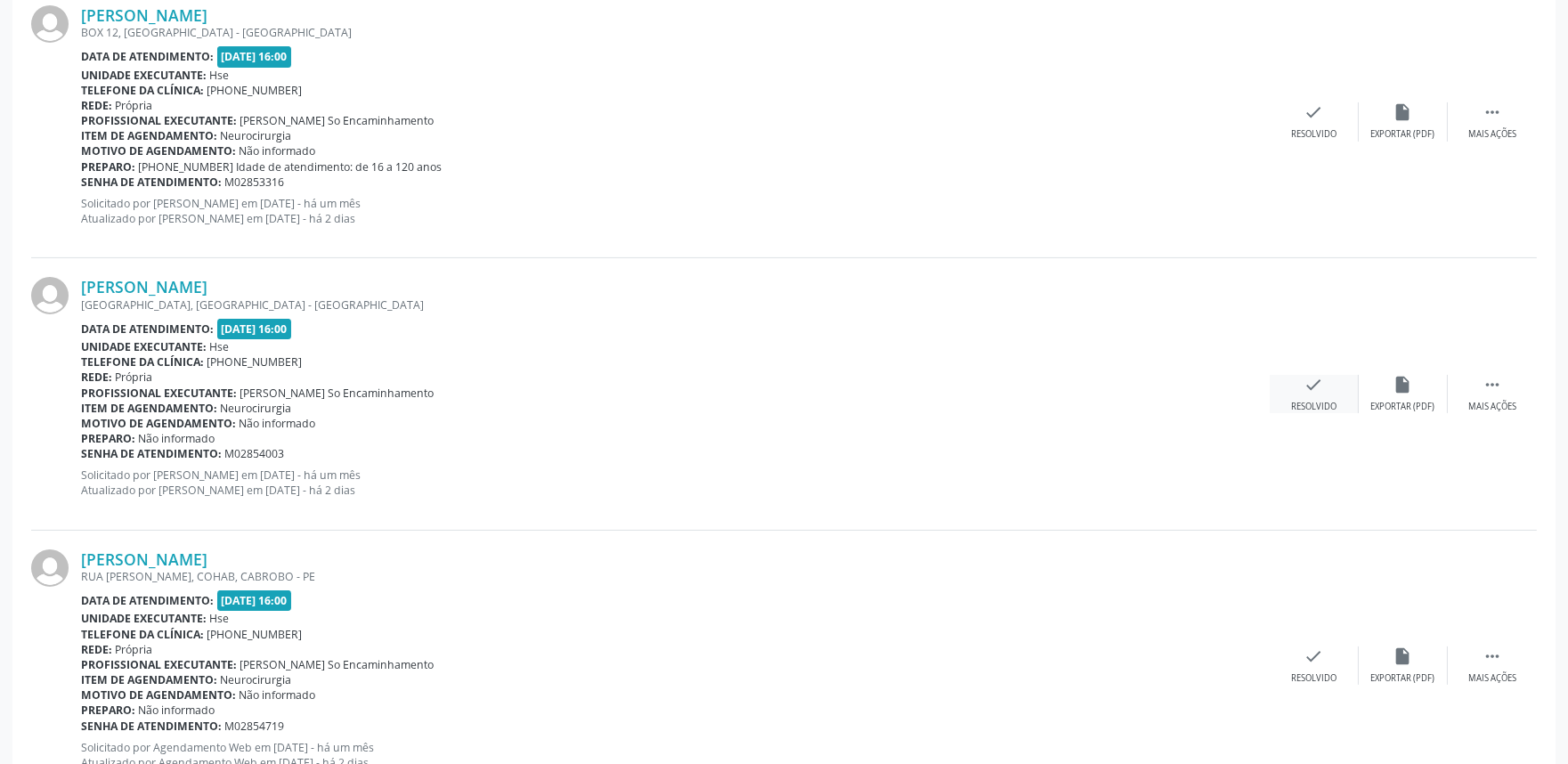
click at [1293, 401] on div "Resolvido" at bounding box center [1314, 407] width 46 height 12
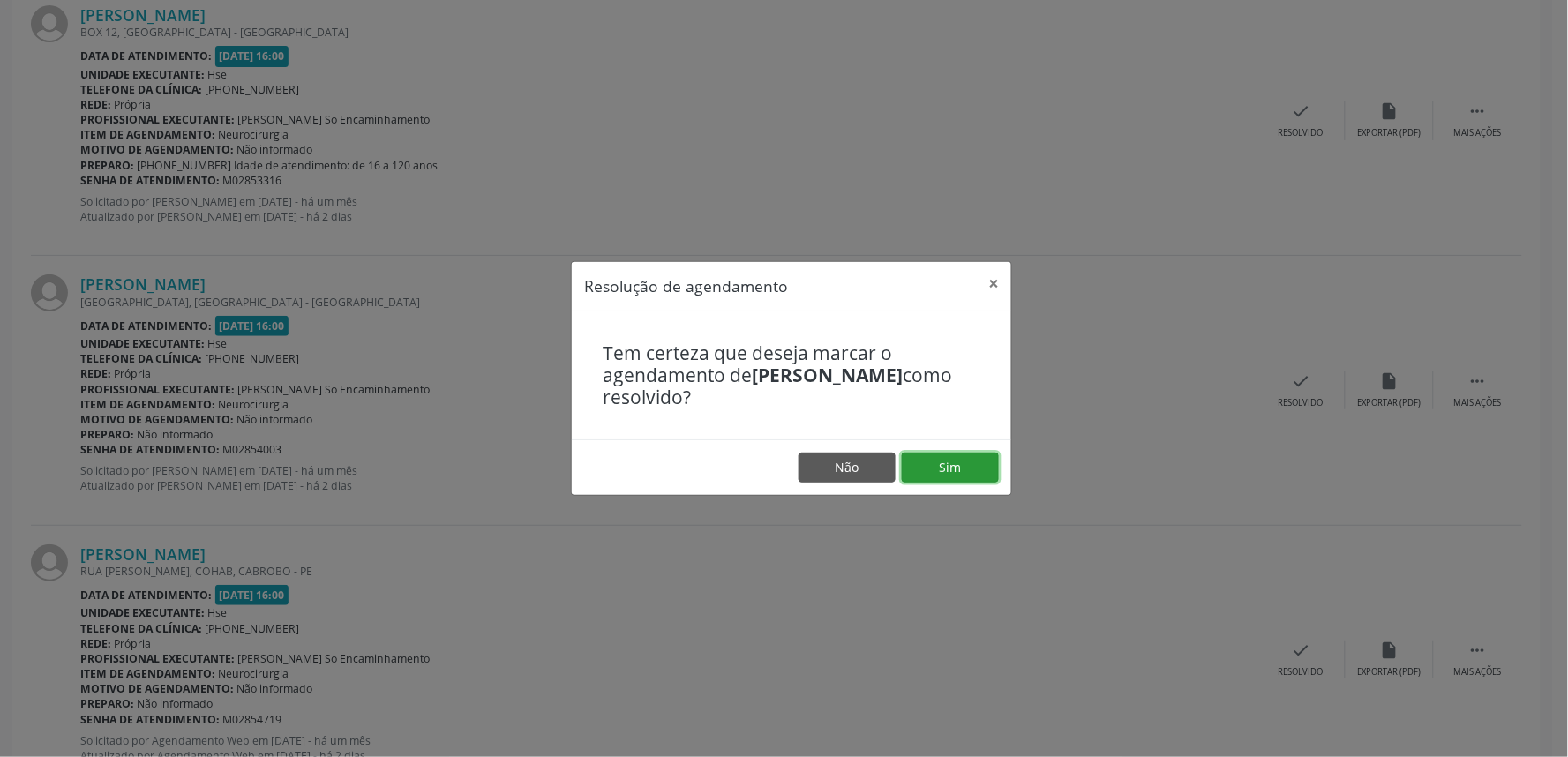
click at [942, 459] on button "Sim" at bounding box center [950, 468] width 97 height 30
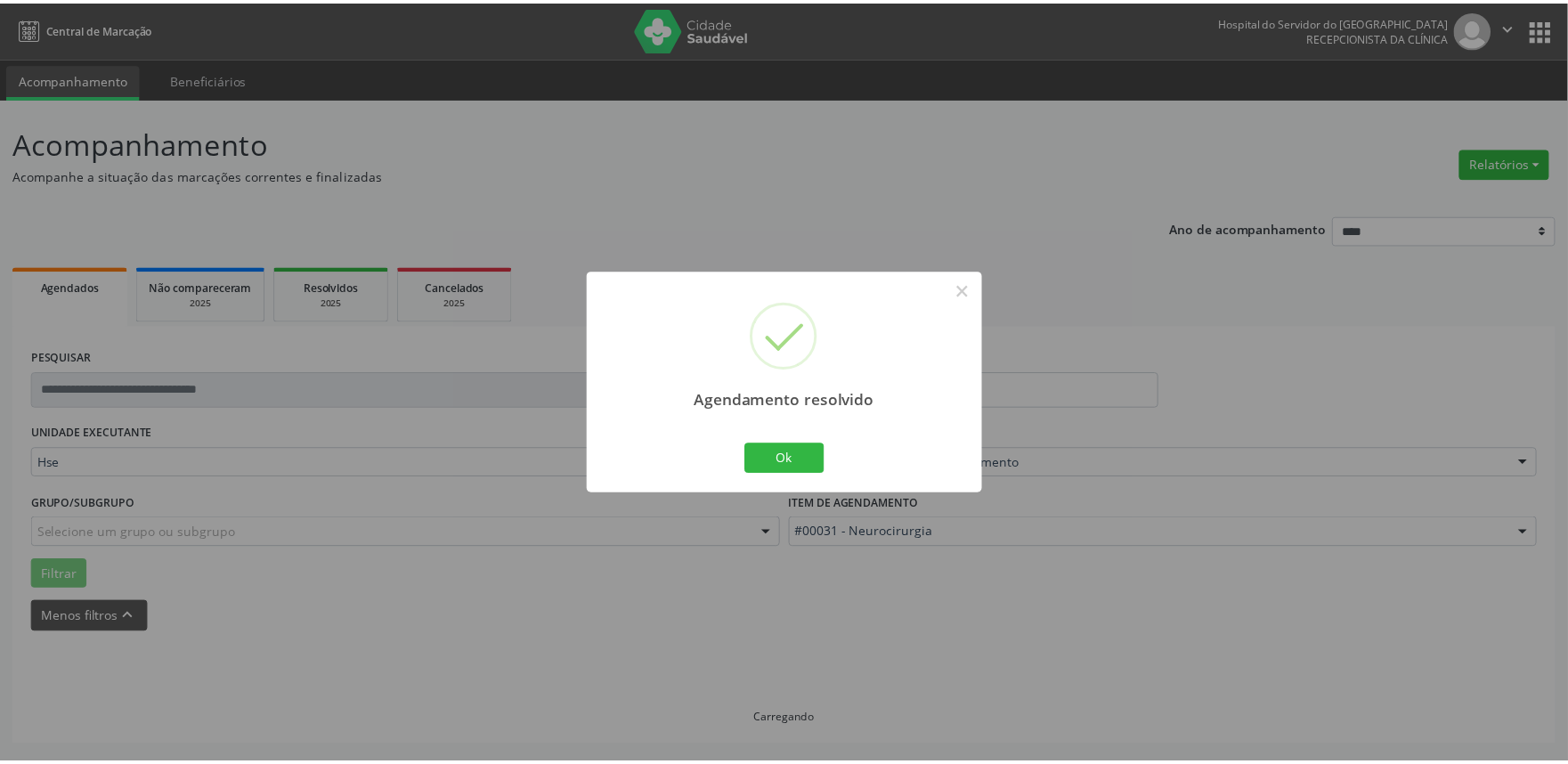
scroll to position [0, 0]
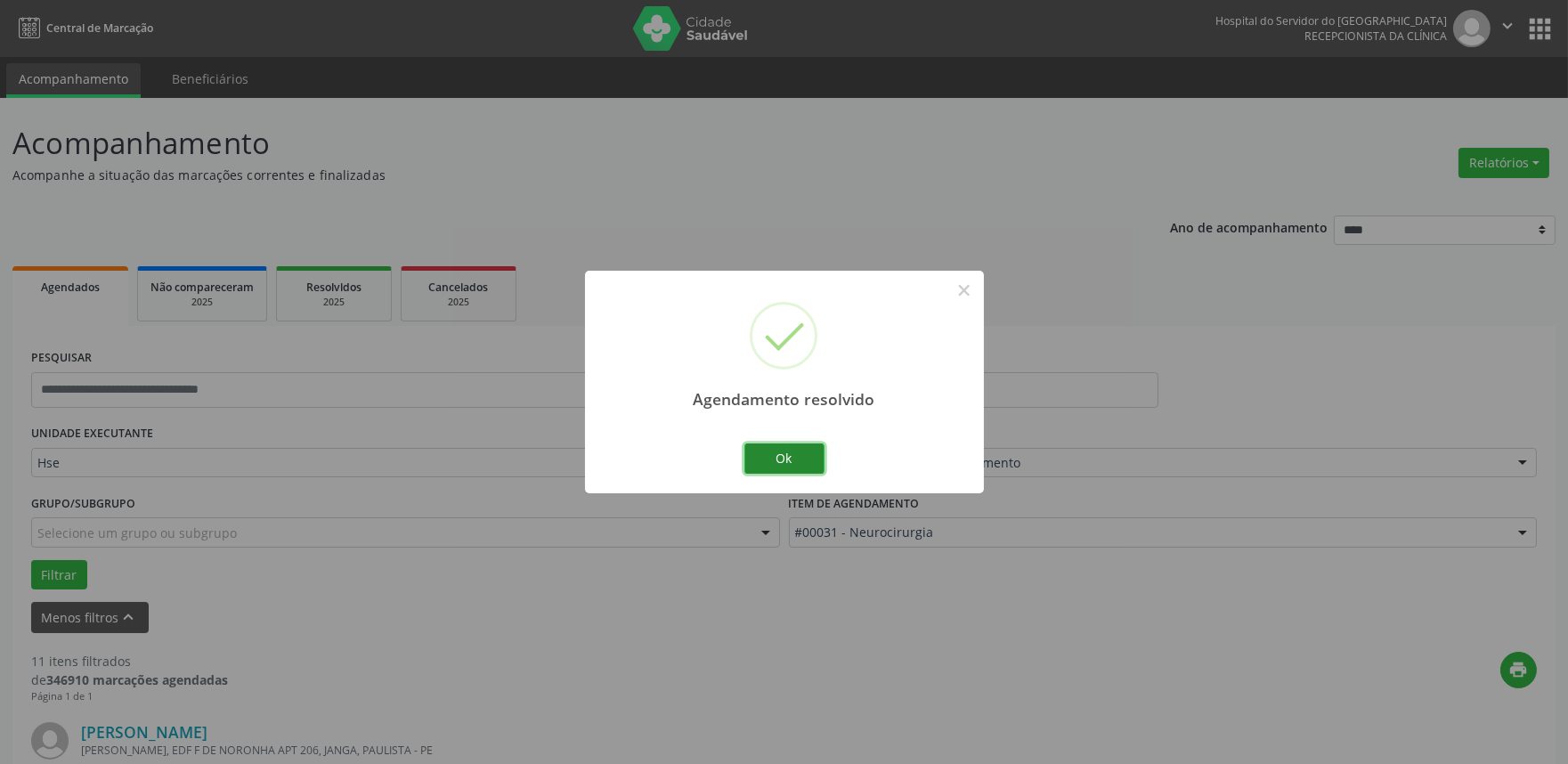
click at [785, 457] on button "Ok" at bounding box center [784, 458] width 80 height 30
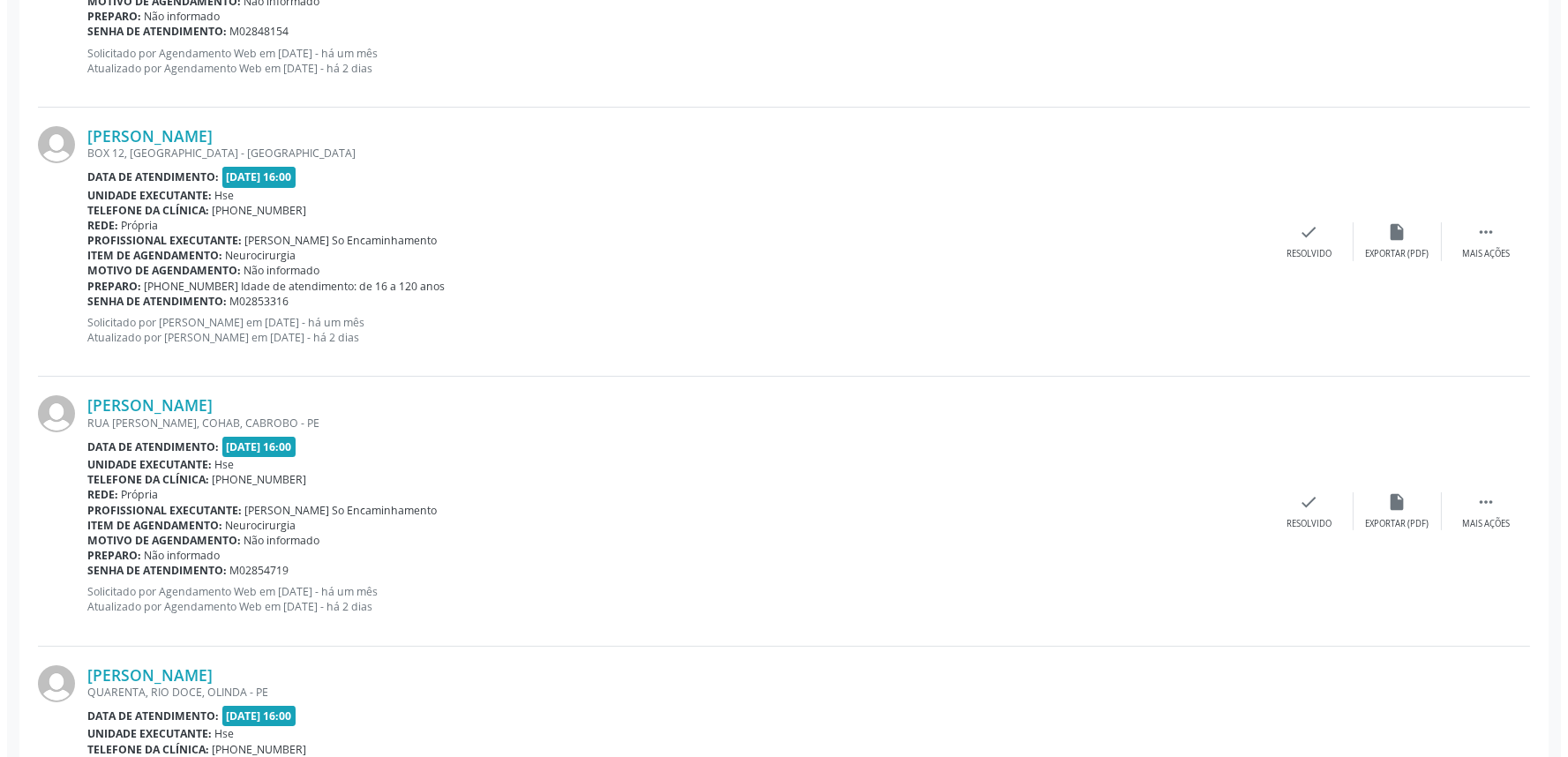
scroll to position [882, 0]
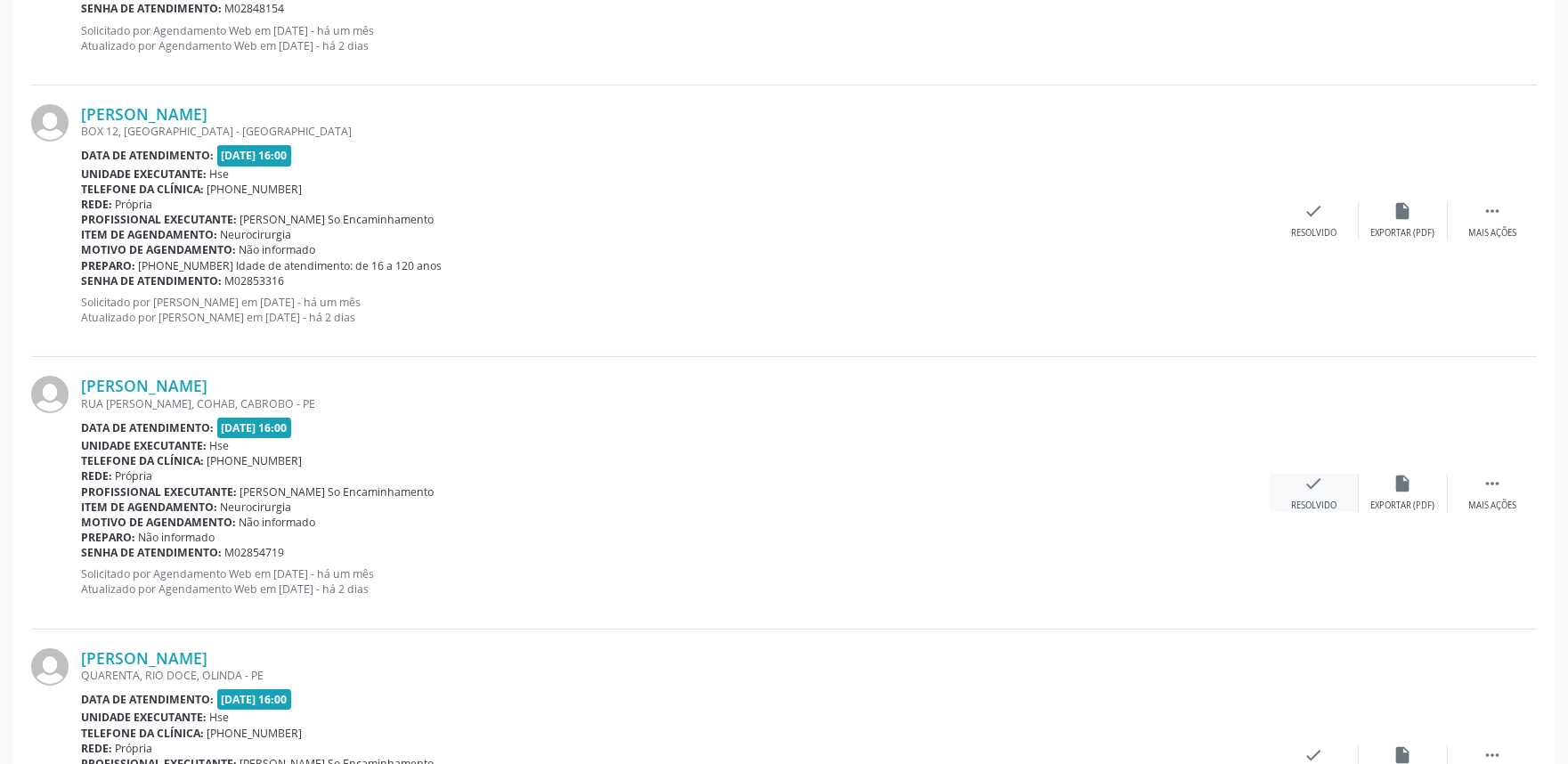
click at [1314, 478] on icon "check" at bounding box center [1314, 483] width 20 height 20
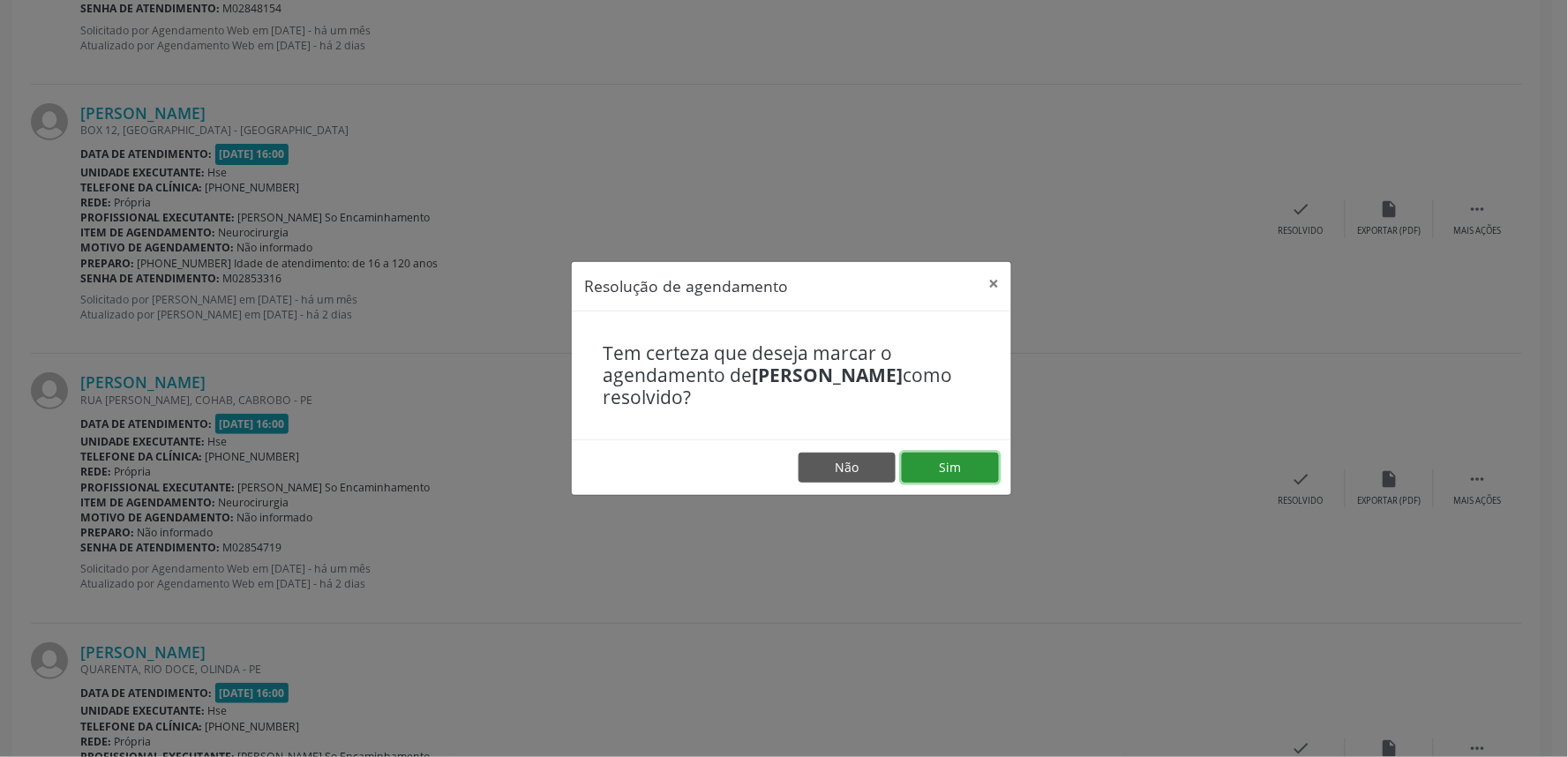
click at [955, 466] on button "Sim" at bounding box center [950, 468] width 97 height 30
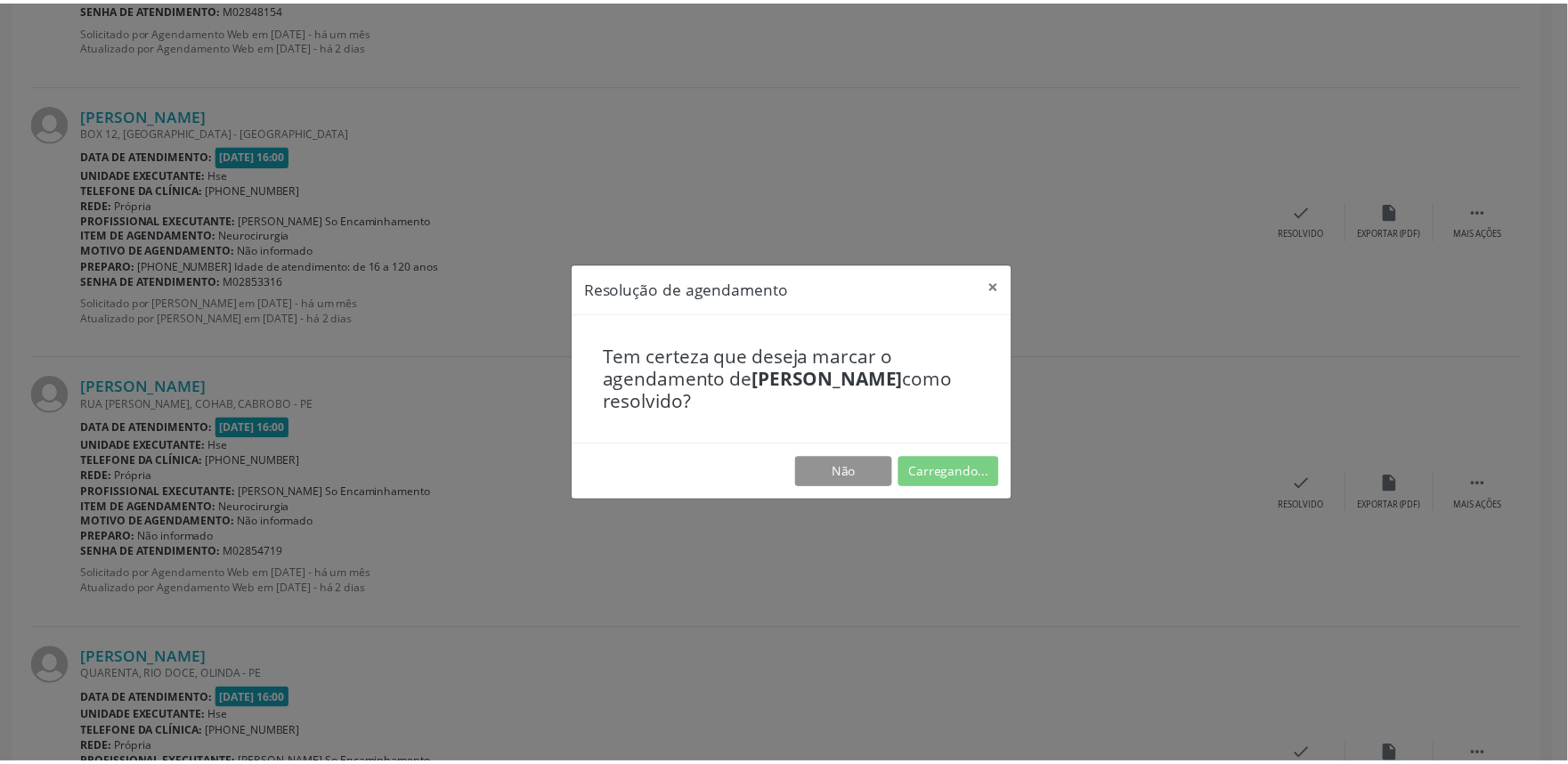
scroll to position [0, 0]
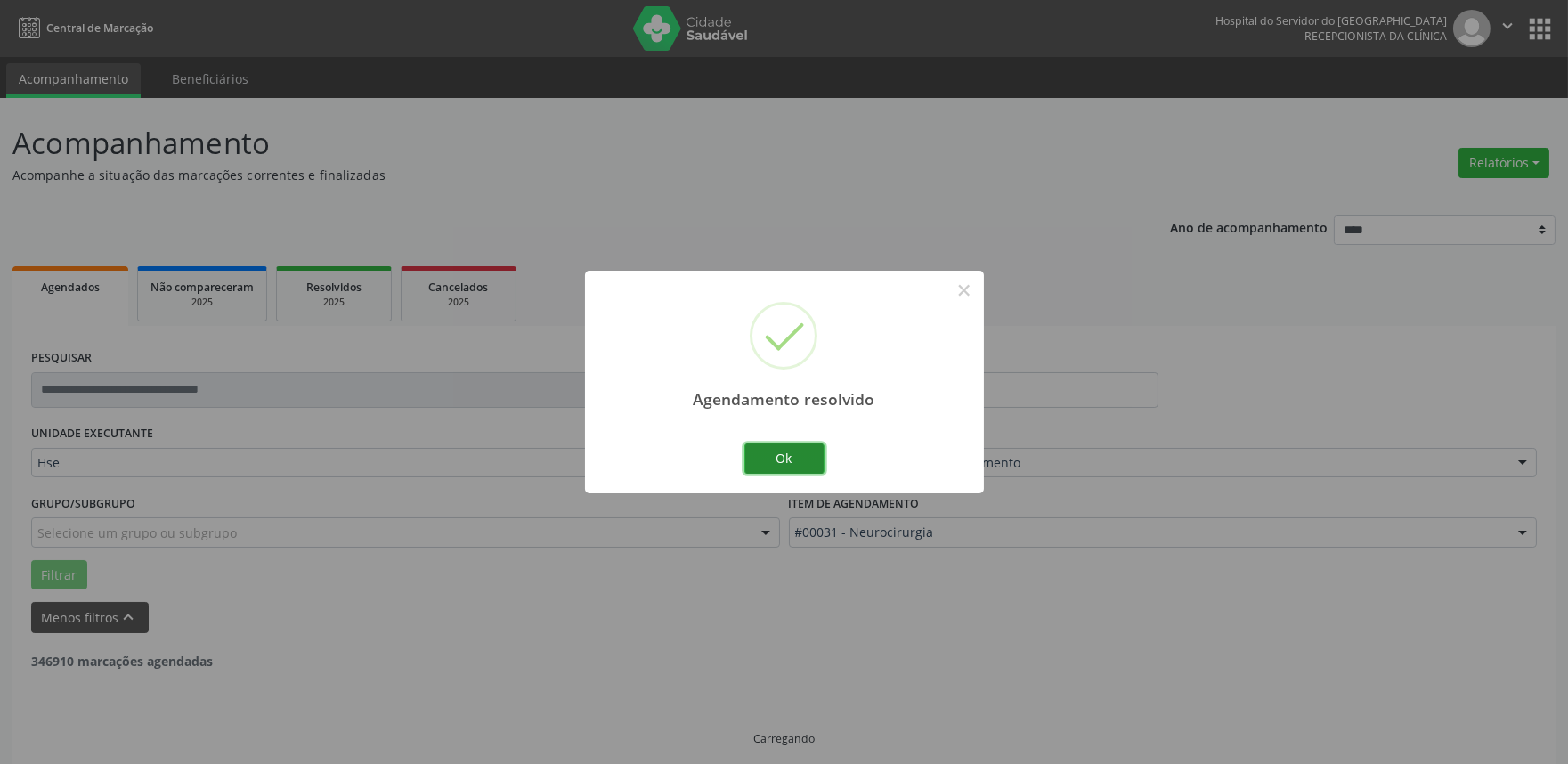
click at [782, 452] on button "Ok" at bounding box center [784, 458] width 80 height 30
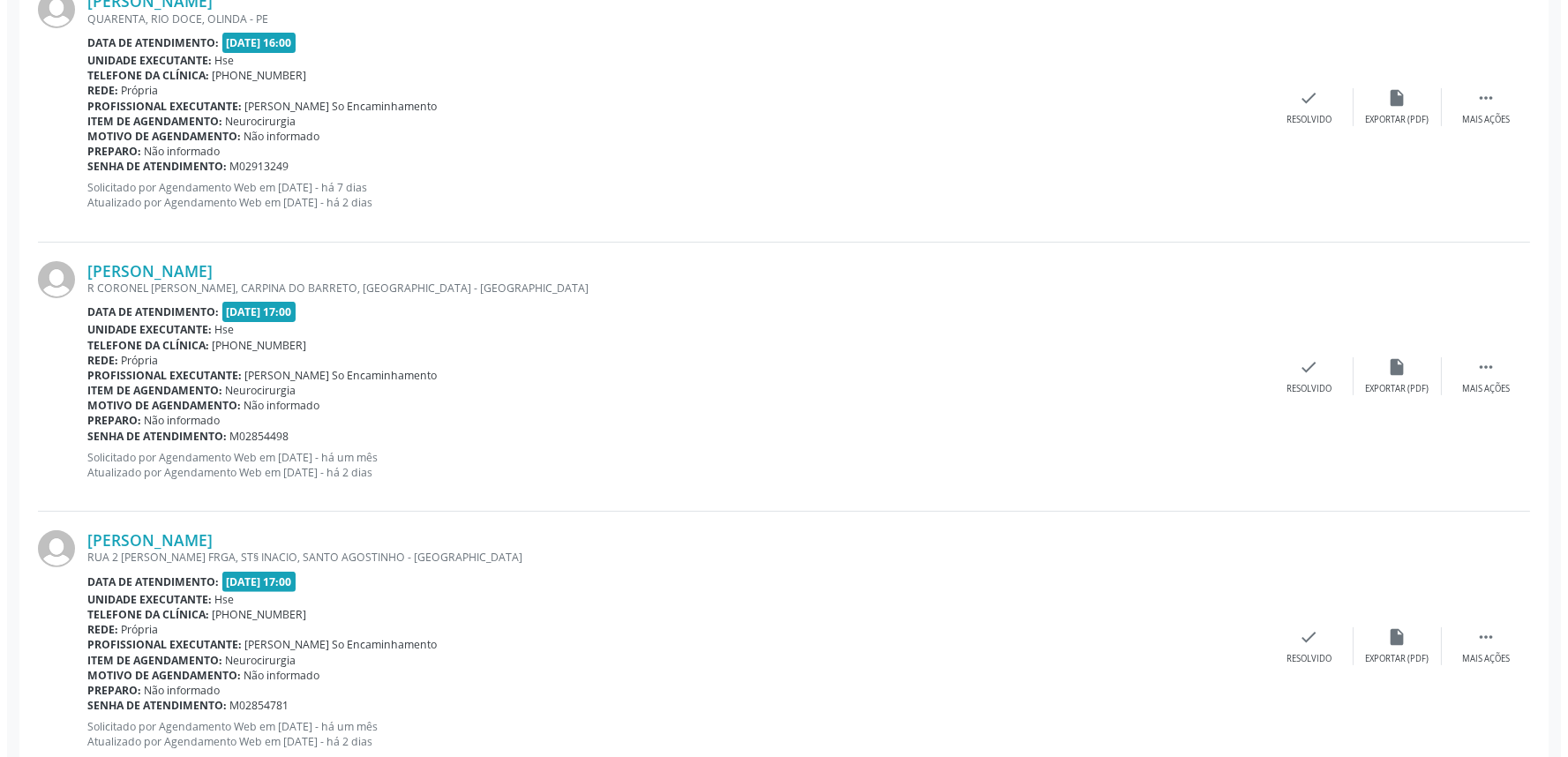
scroll to position [1372, 0]
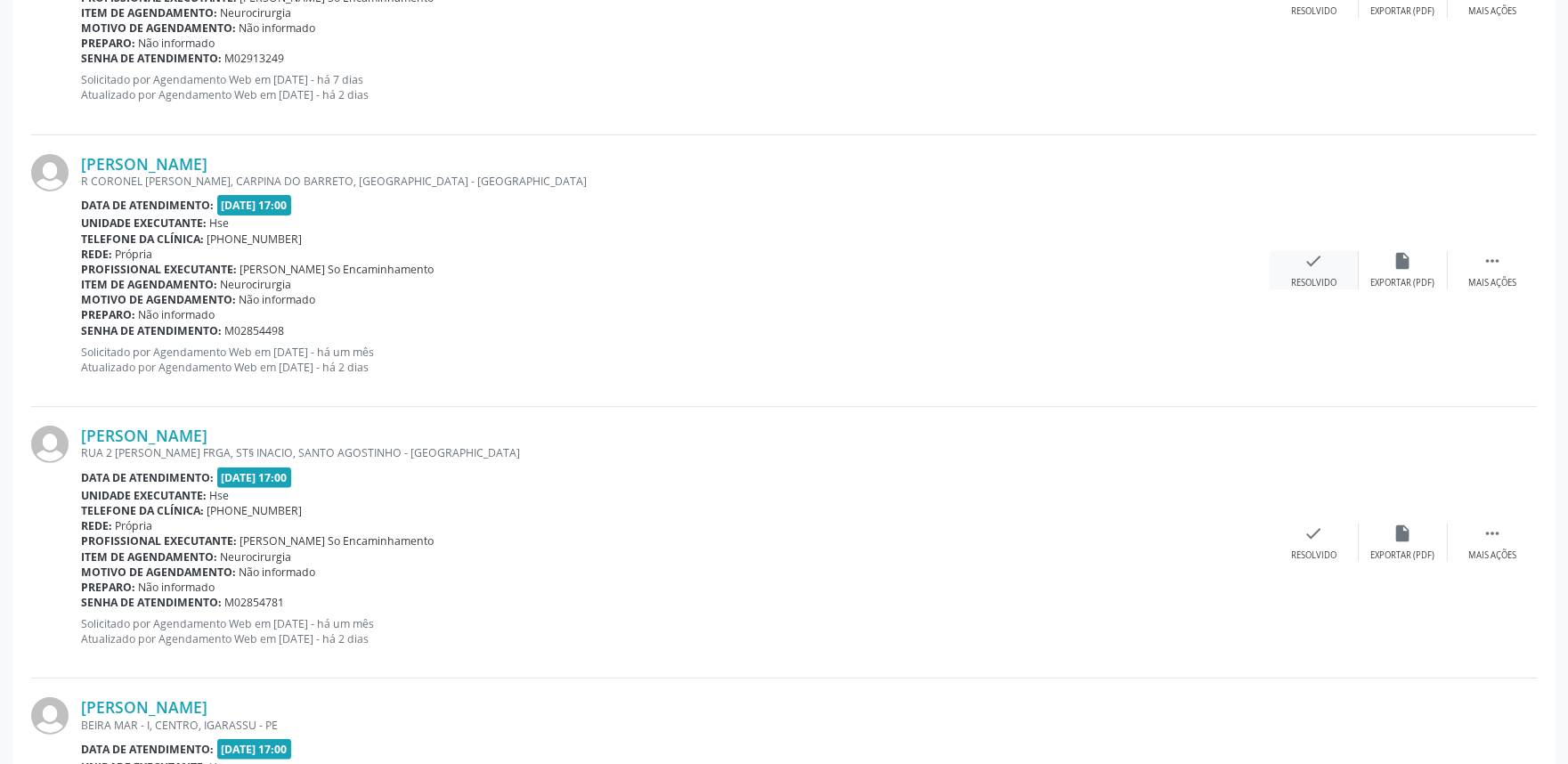
click at [1318, 269] on div "check Resolvido" at bounding box center [1314, 270] width 89 height 38
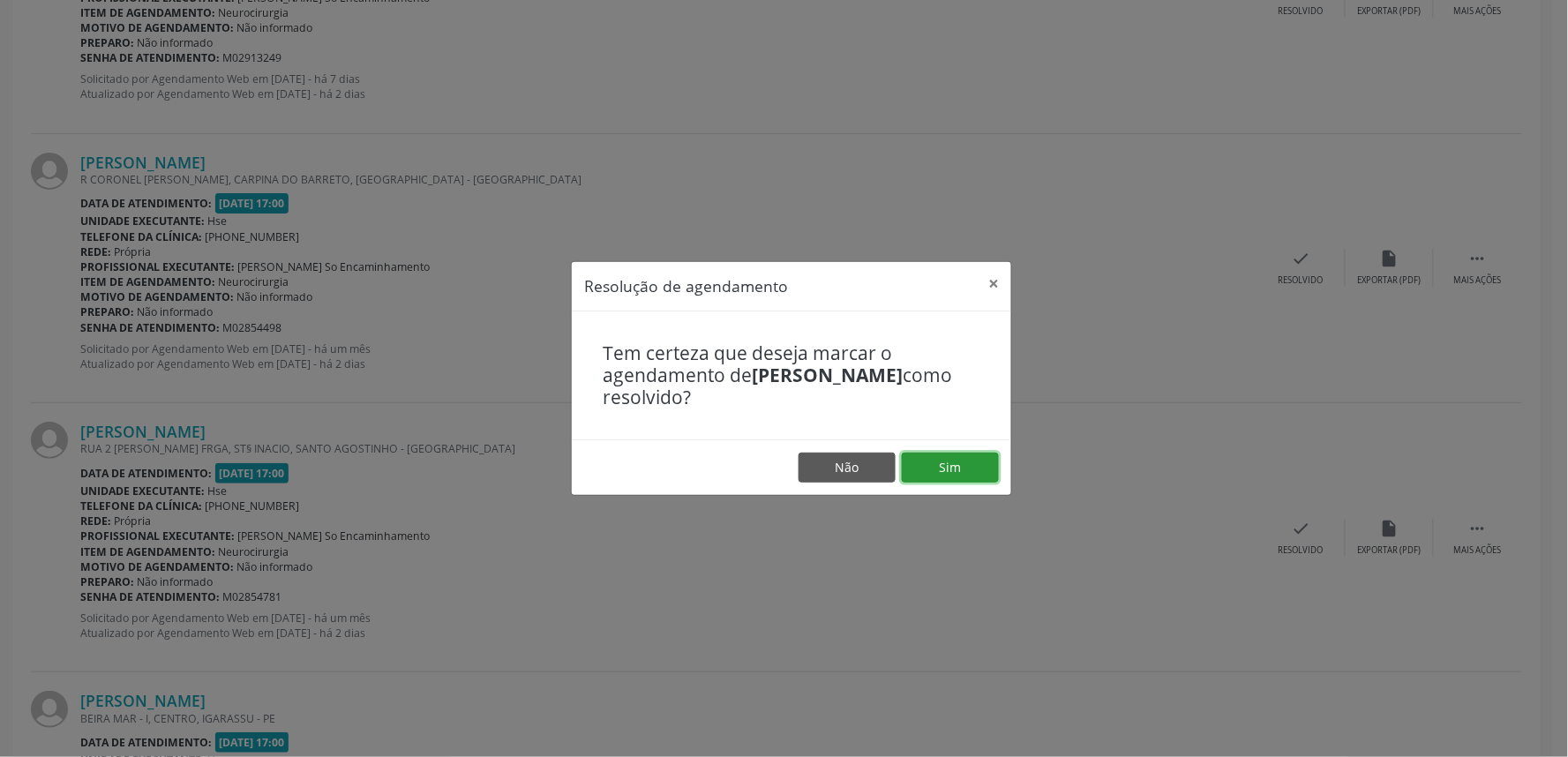
click at [957, 474] on button "Sim" at bounding box center [950, 468] width 97 height 30
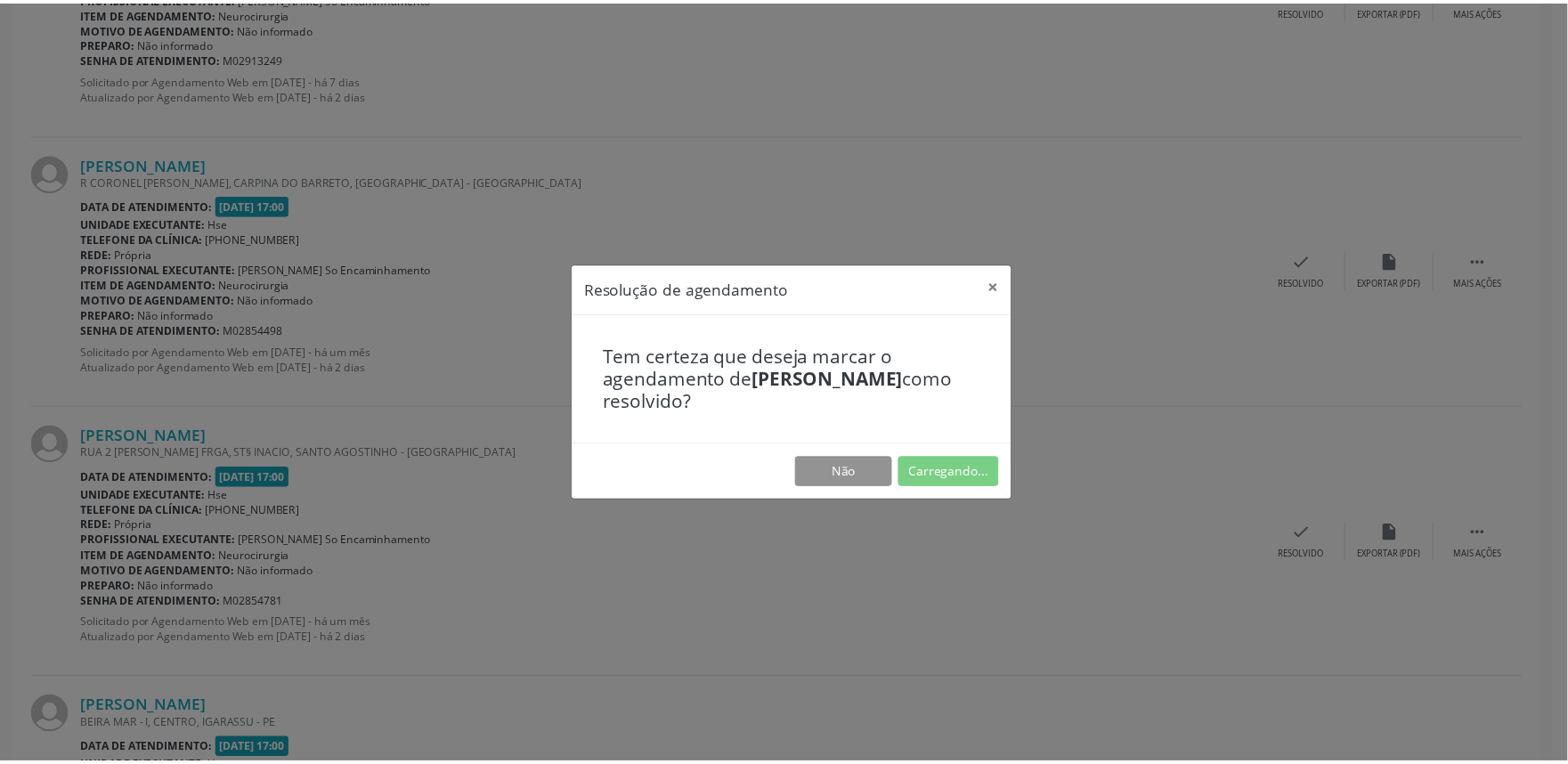
scroll to position [0, 0]
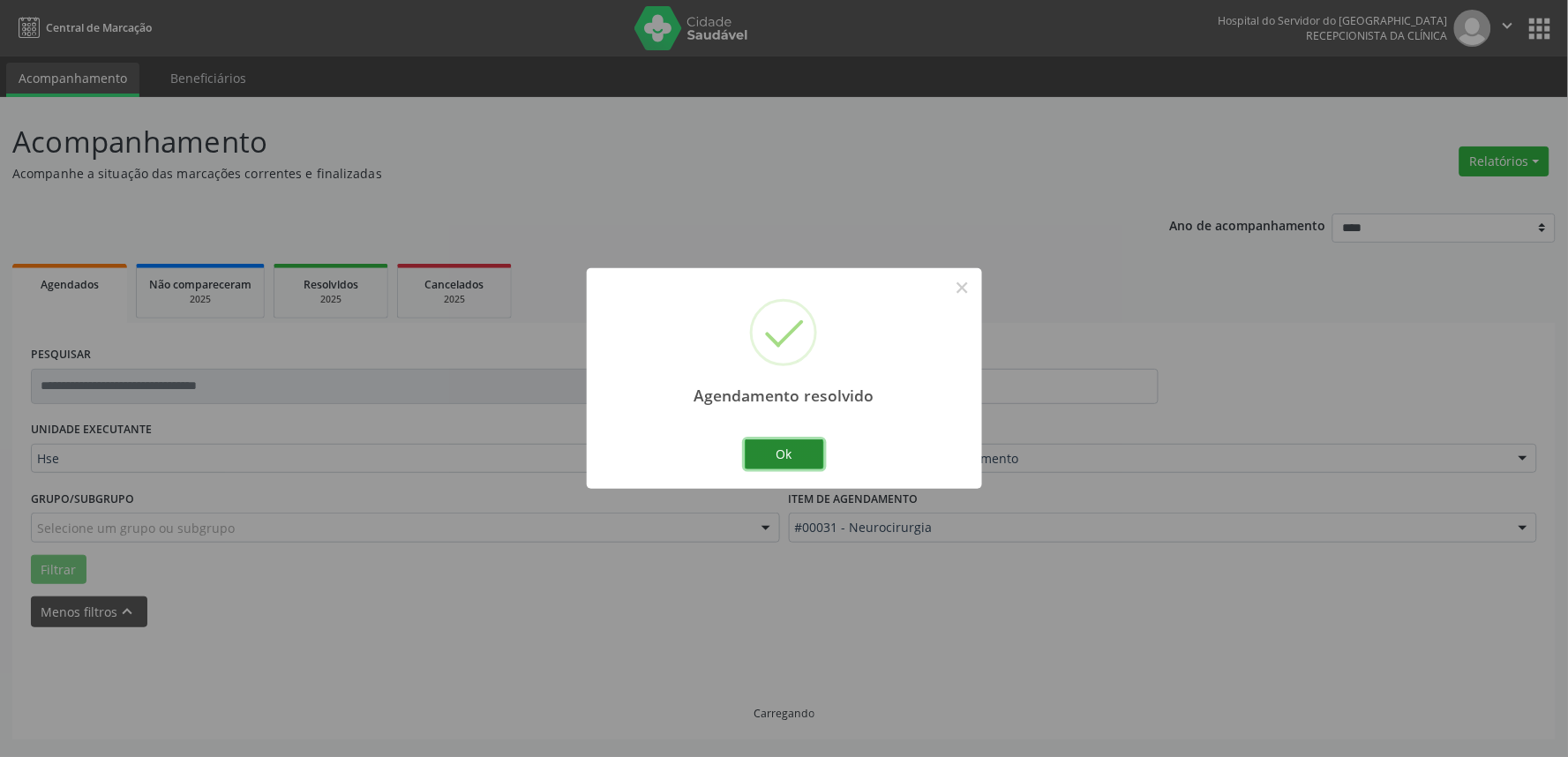
click at [778, 451] on button "Ok" at bounding box center [785, 454] width 80 height 30
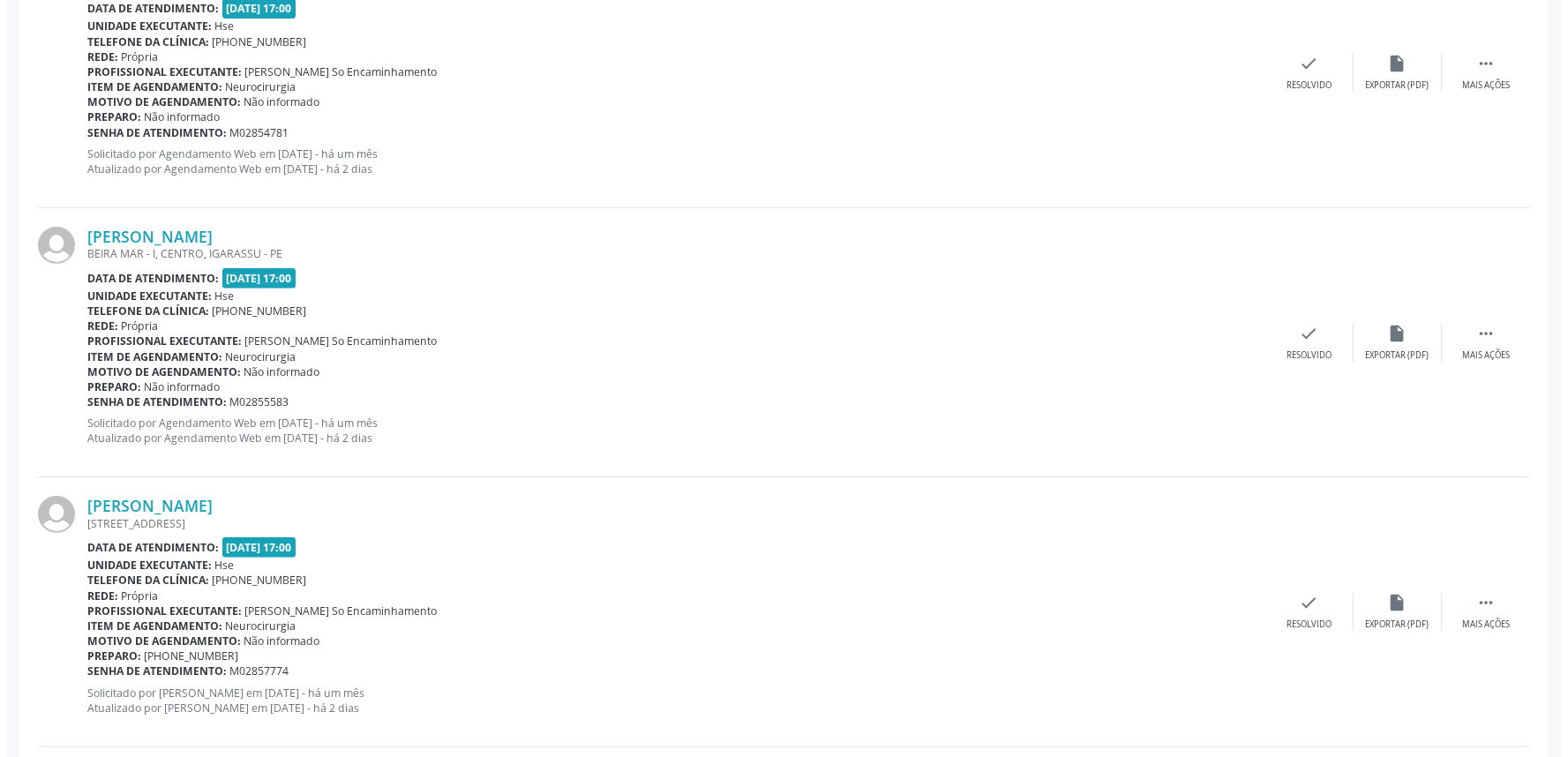
scroll to position [1568, 0]
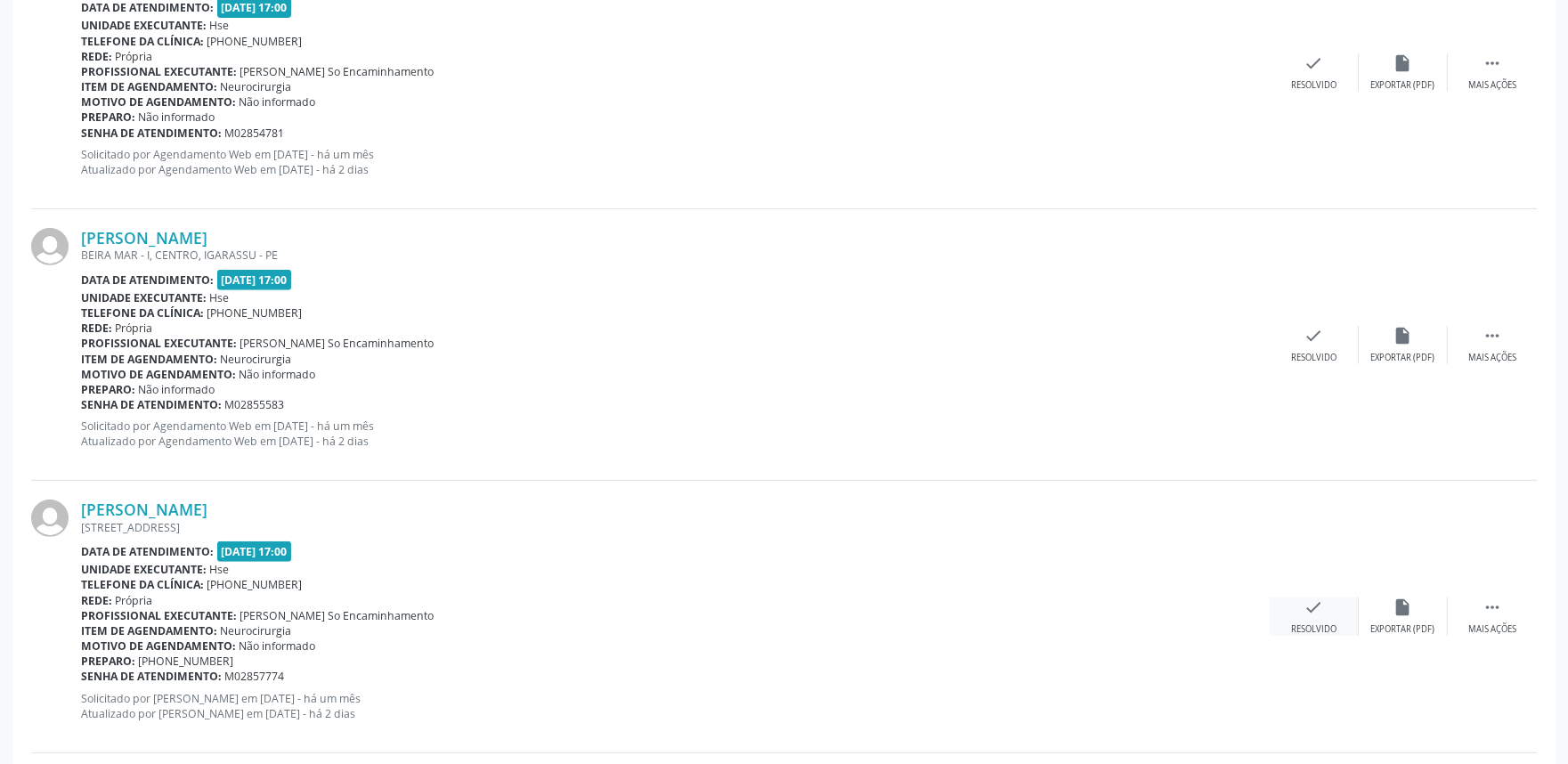
click at [1316, 615] on icon "check" at bounding box center [1314, 607] width 20 height 20
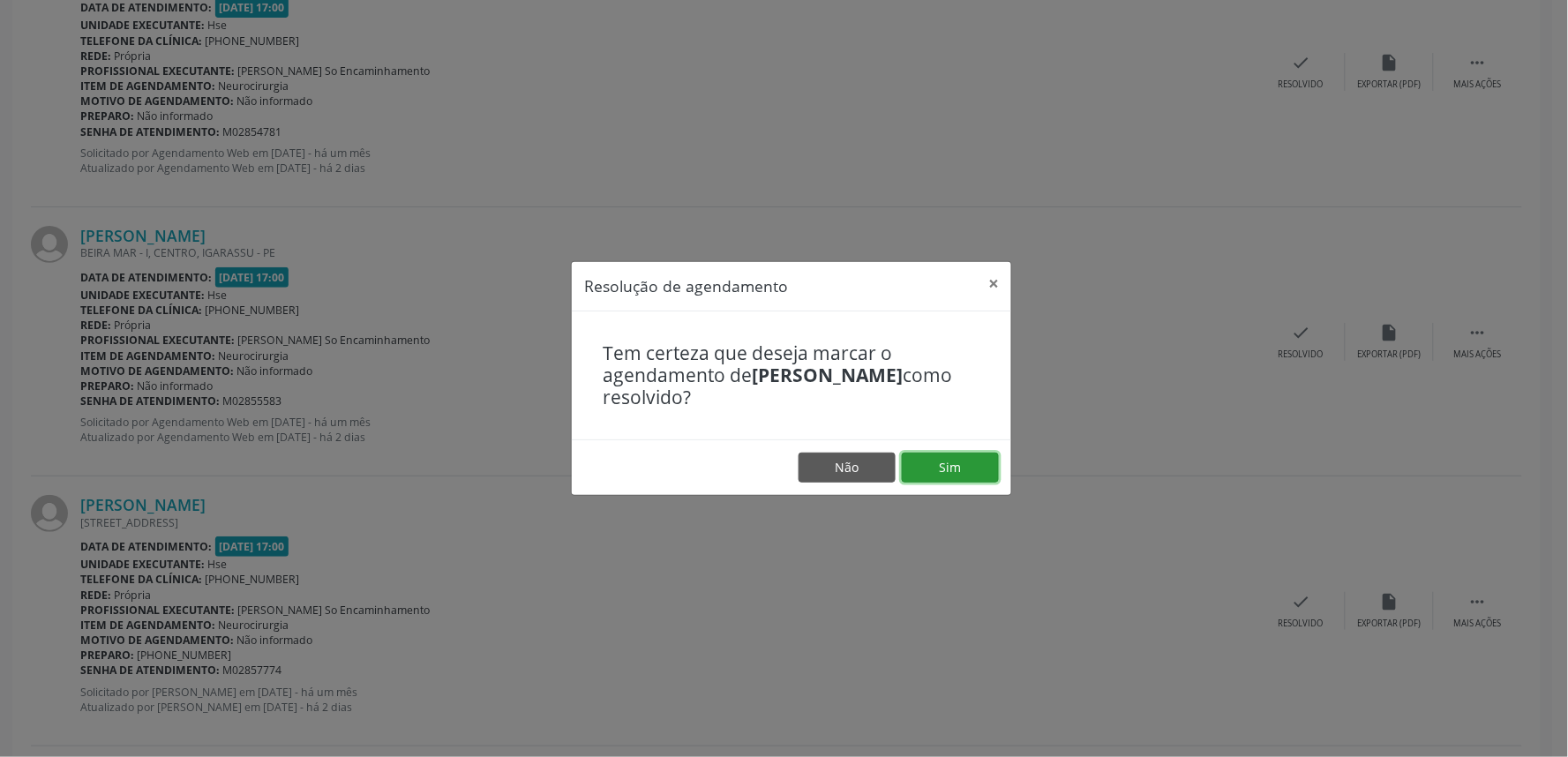
click at [941, 464] on button "Sim" at bounding box center [950, 468] width 97 height 30
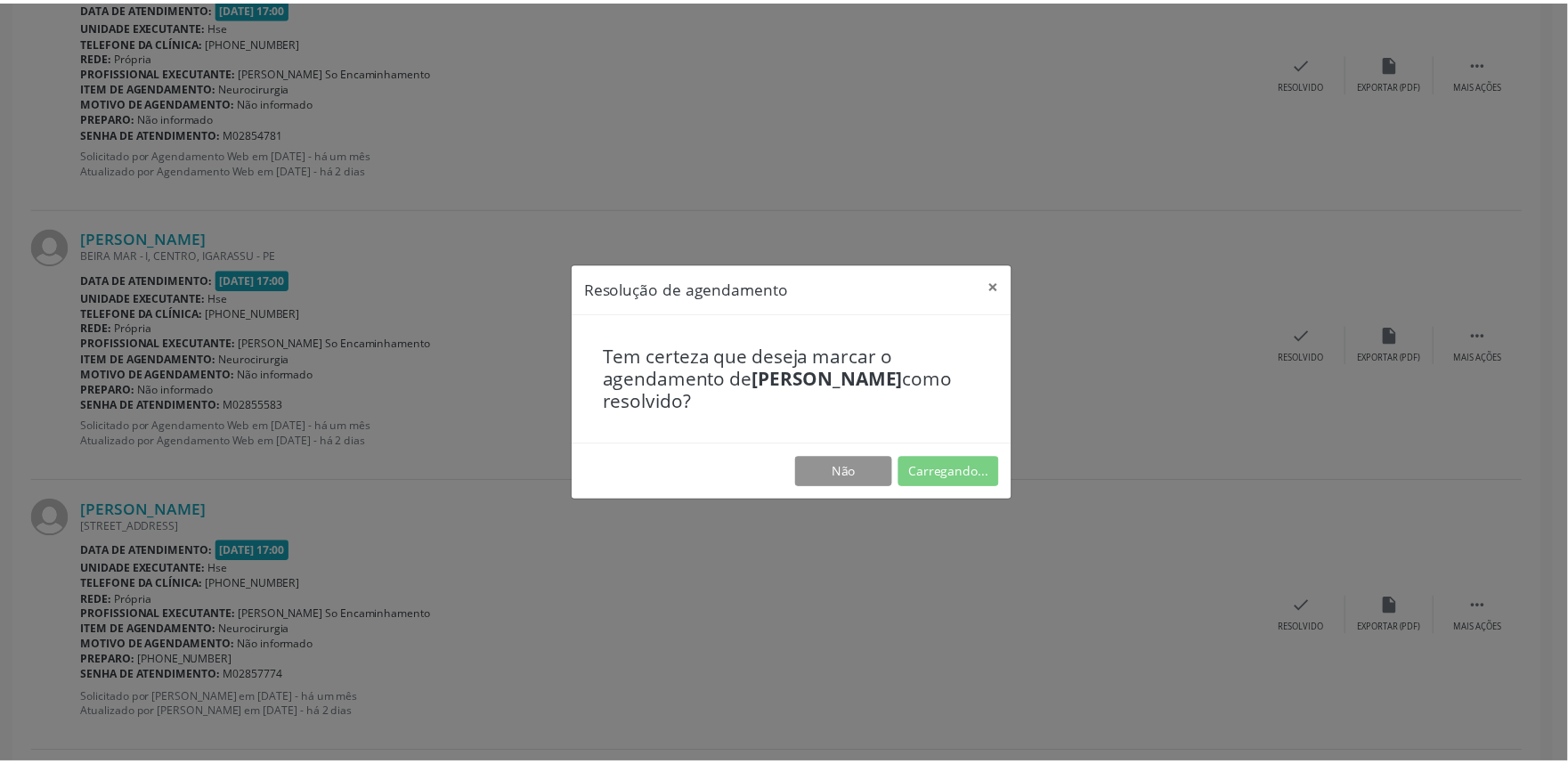
scroll to position [0, 0]
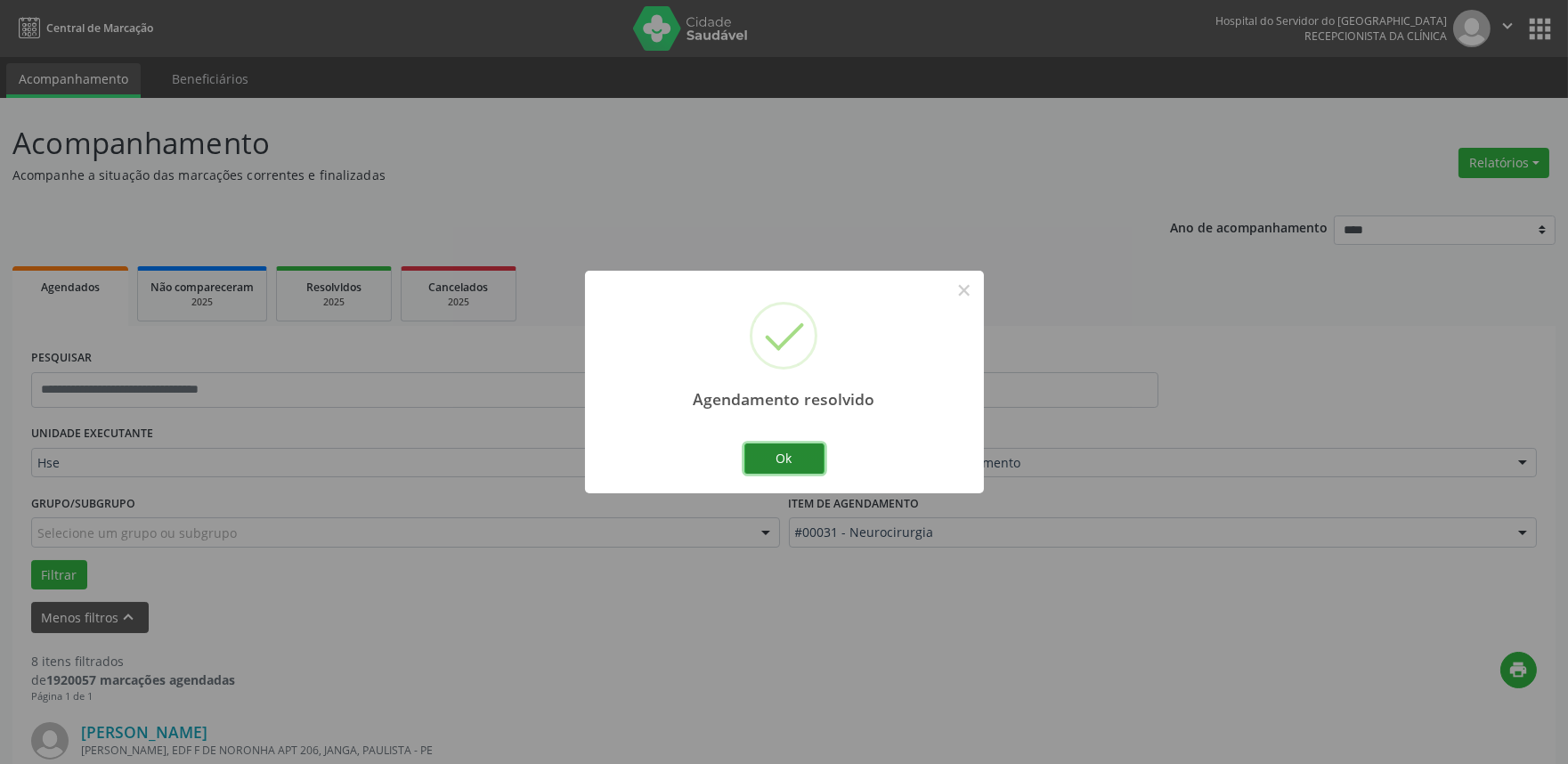
click at [776, 459] on button "Ok" at bounding box center [784, 458] width 80 height 30
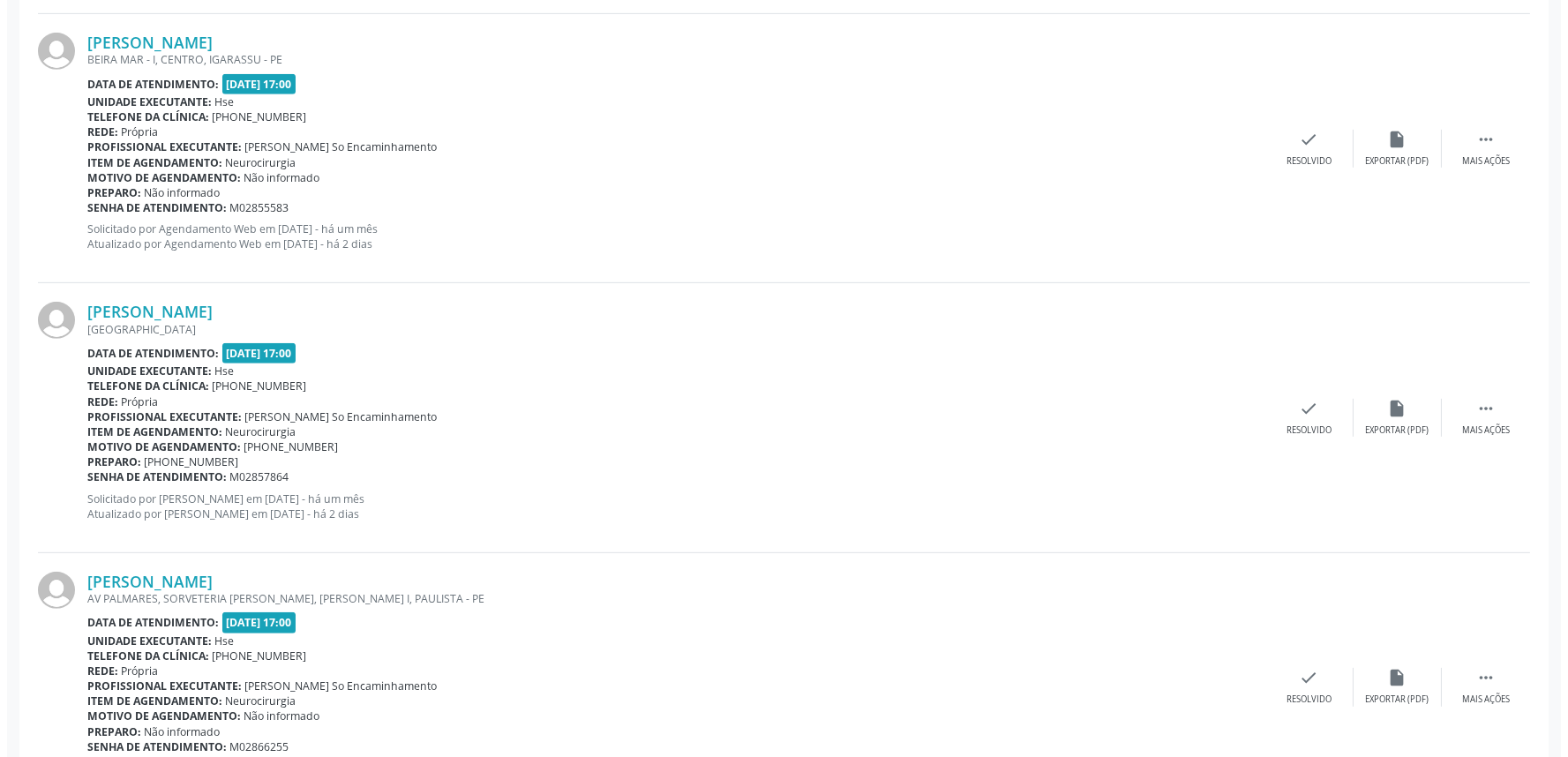
scroll to position [1862, 0]
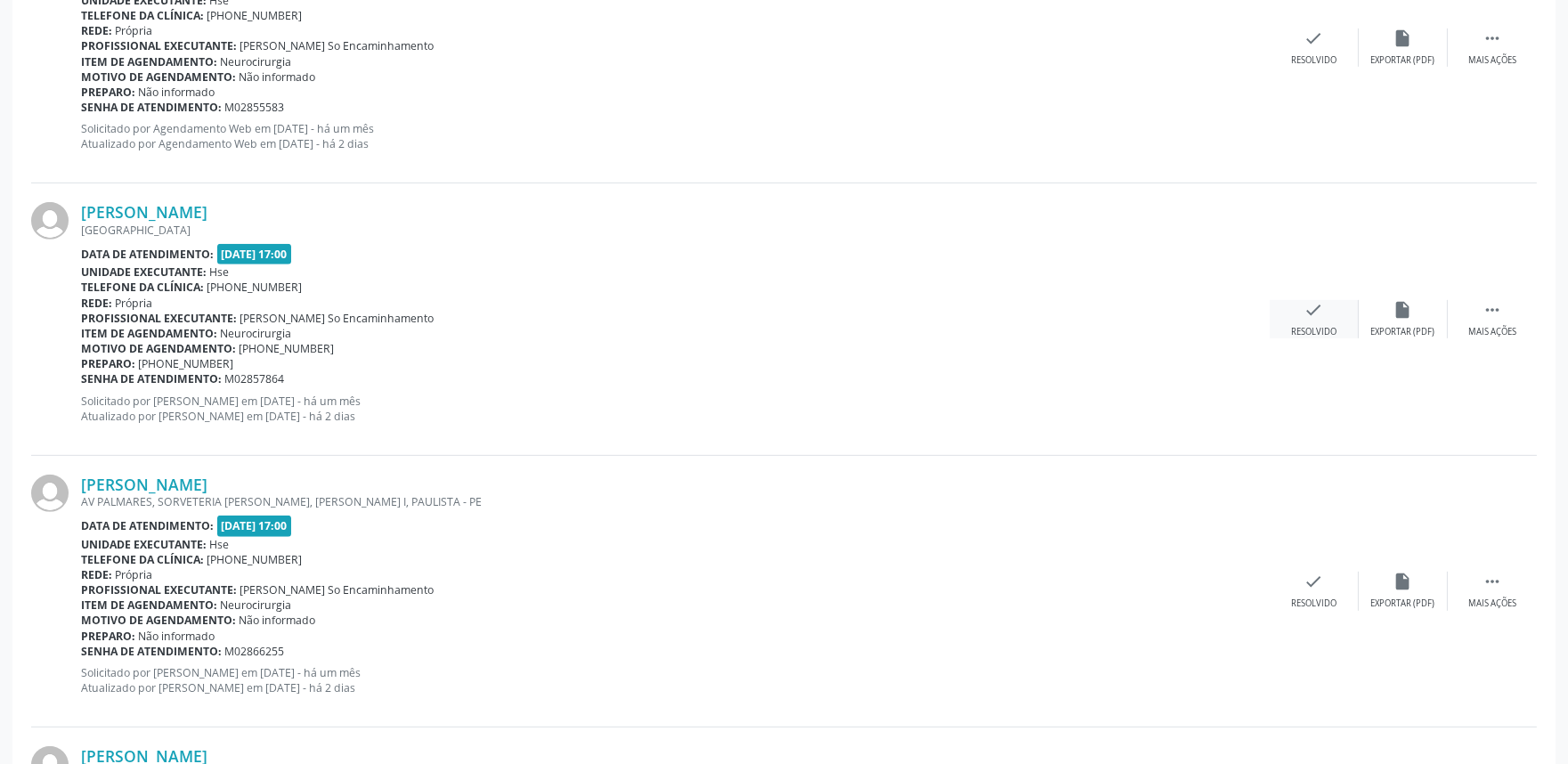
click at [1307, 323] on div "check Resolvido" at bounding box center [1314, 319] width 89 height 38
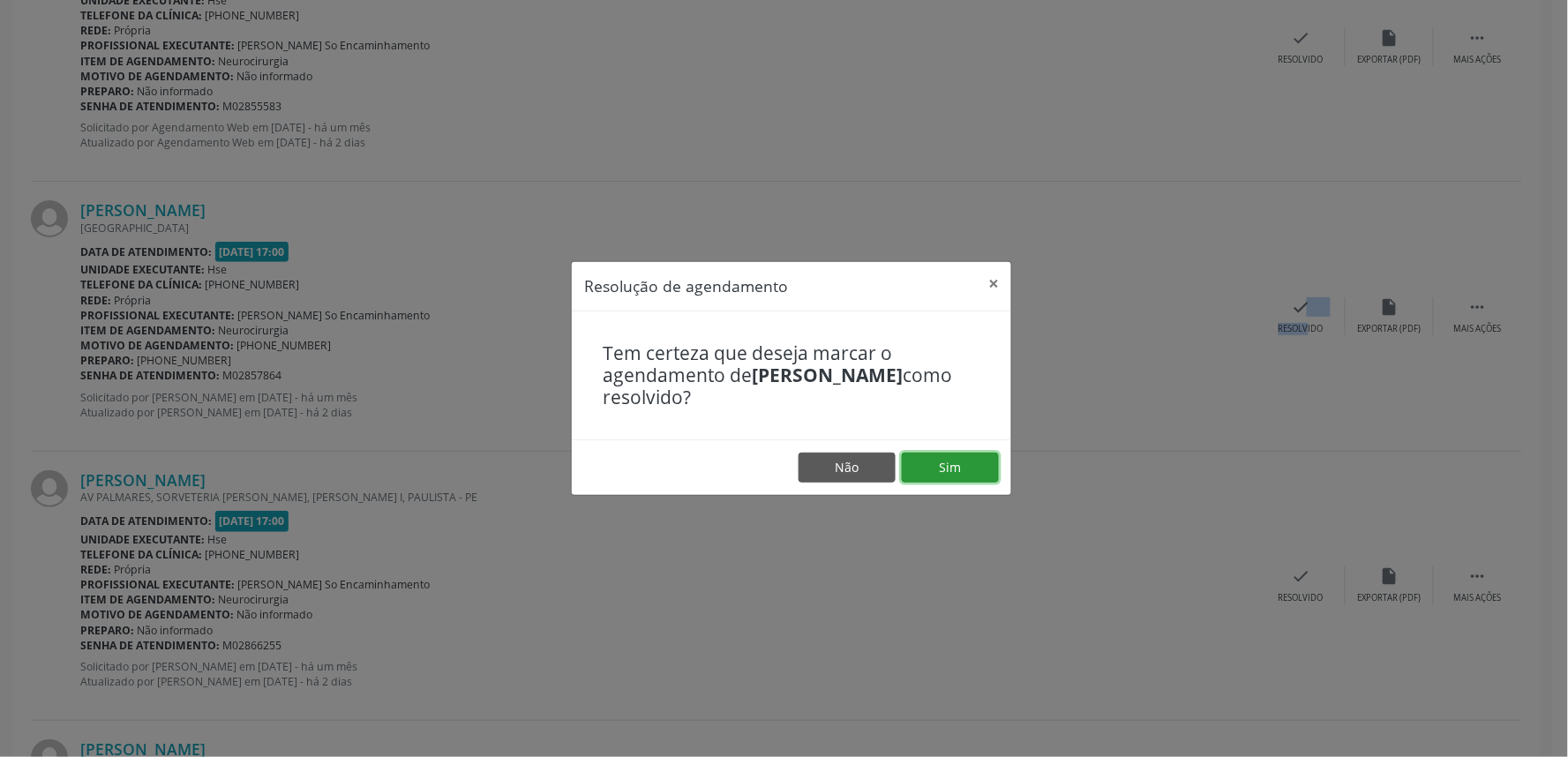
click at [955, 464] on button "Sim" at bounding box center [950, 468] width 97 height 30
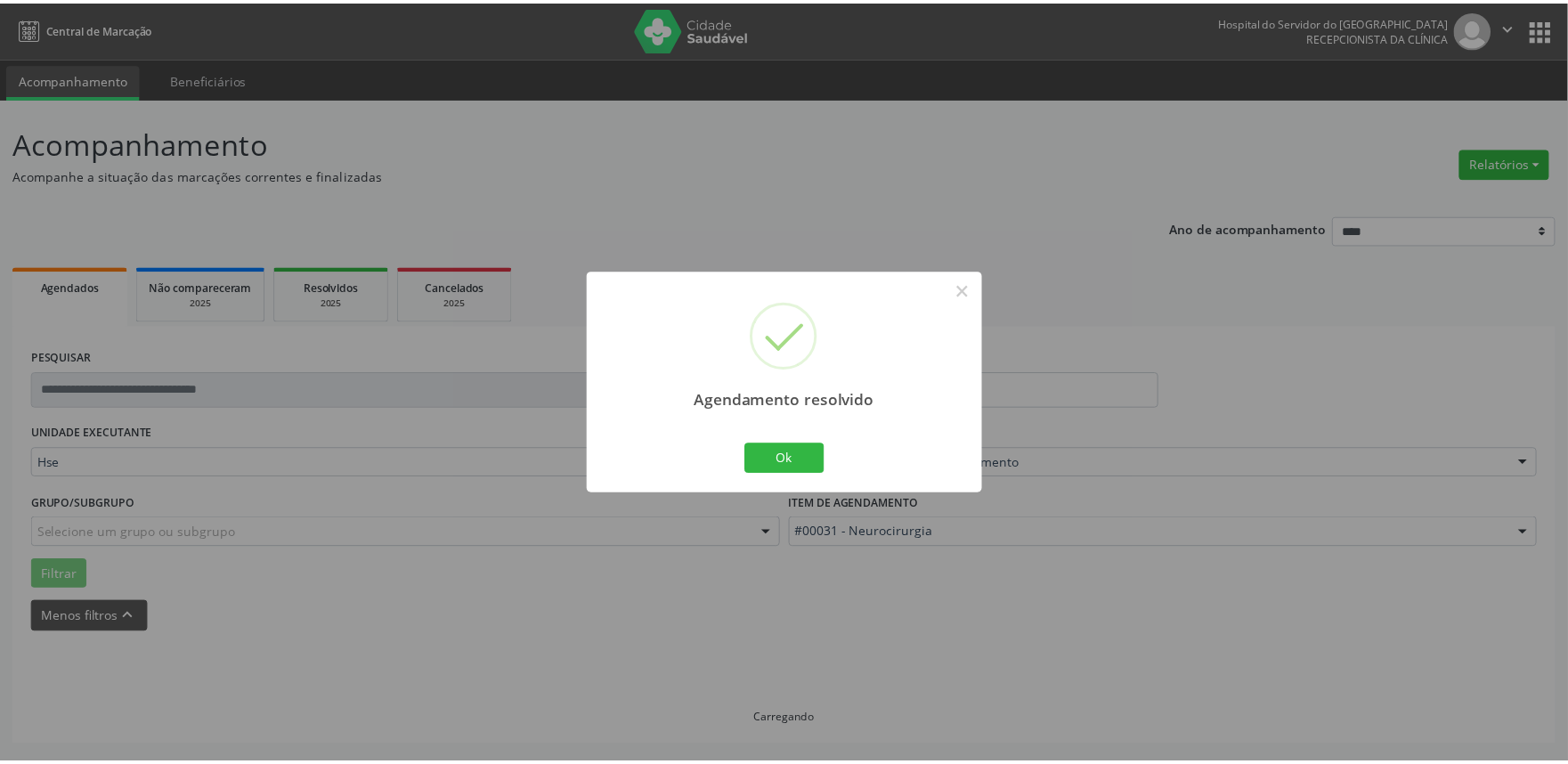
scroll to position [0, 0]
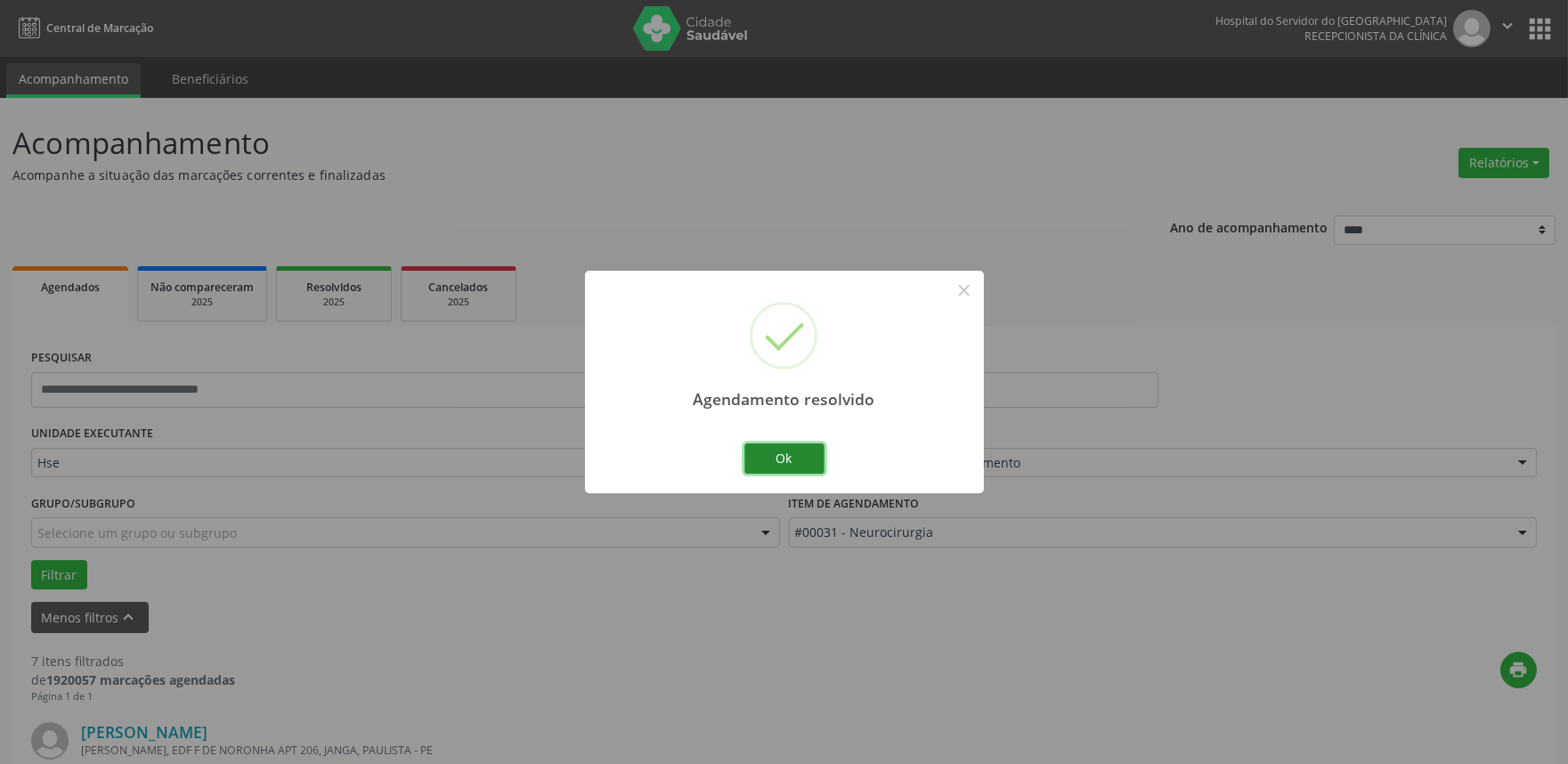
click at [781, 454] on button "Ok" at bounding box center [784, 458] width 80 height 30
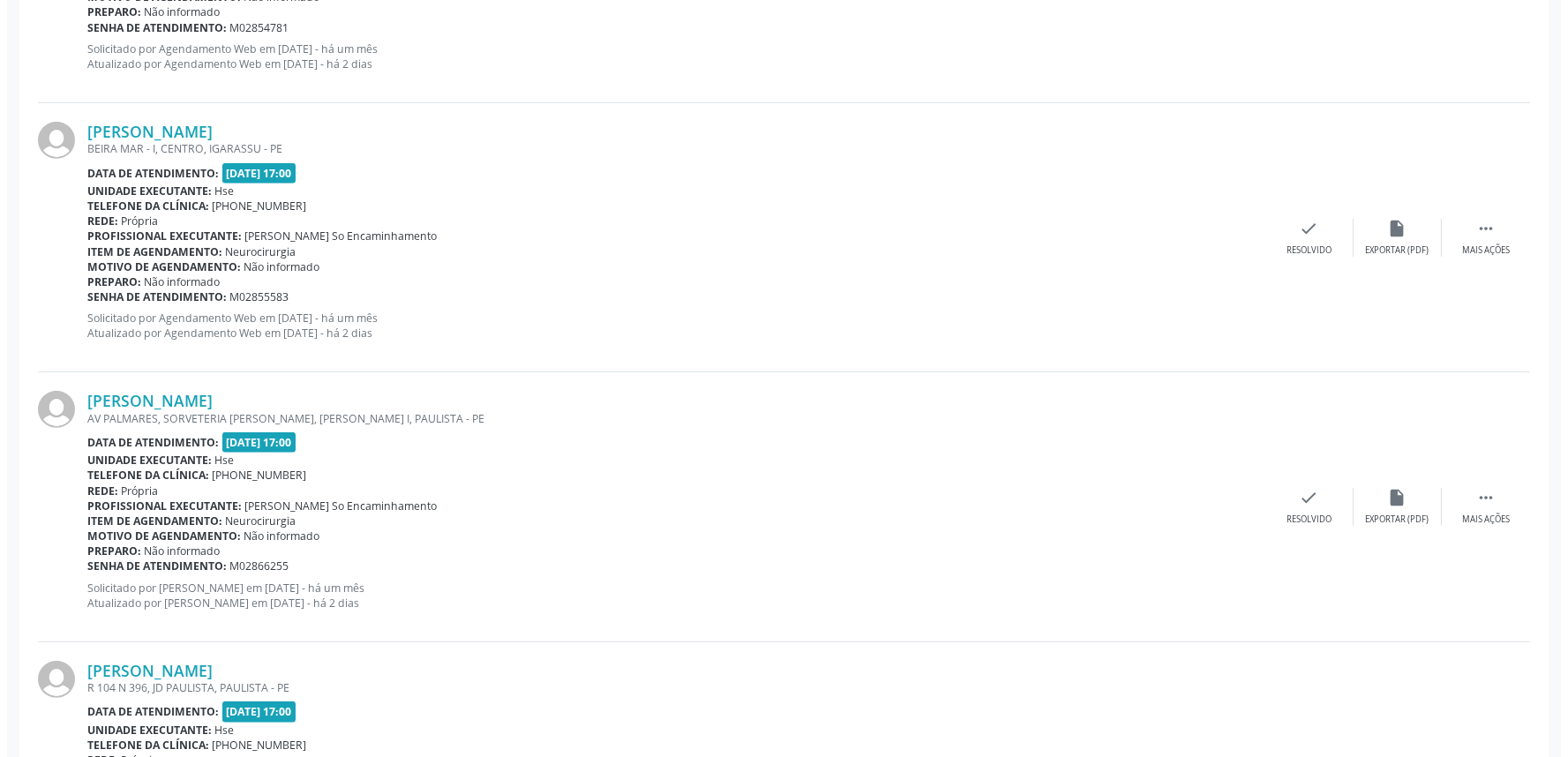
scroll to position [1856, 0]
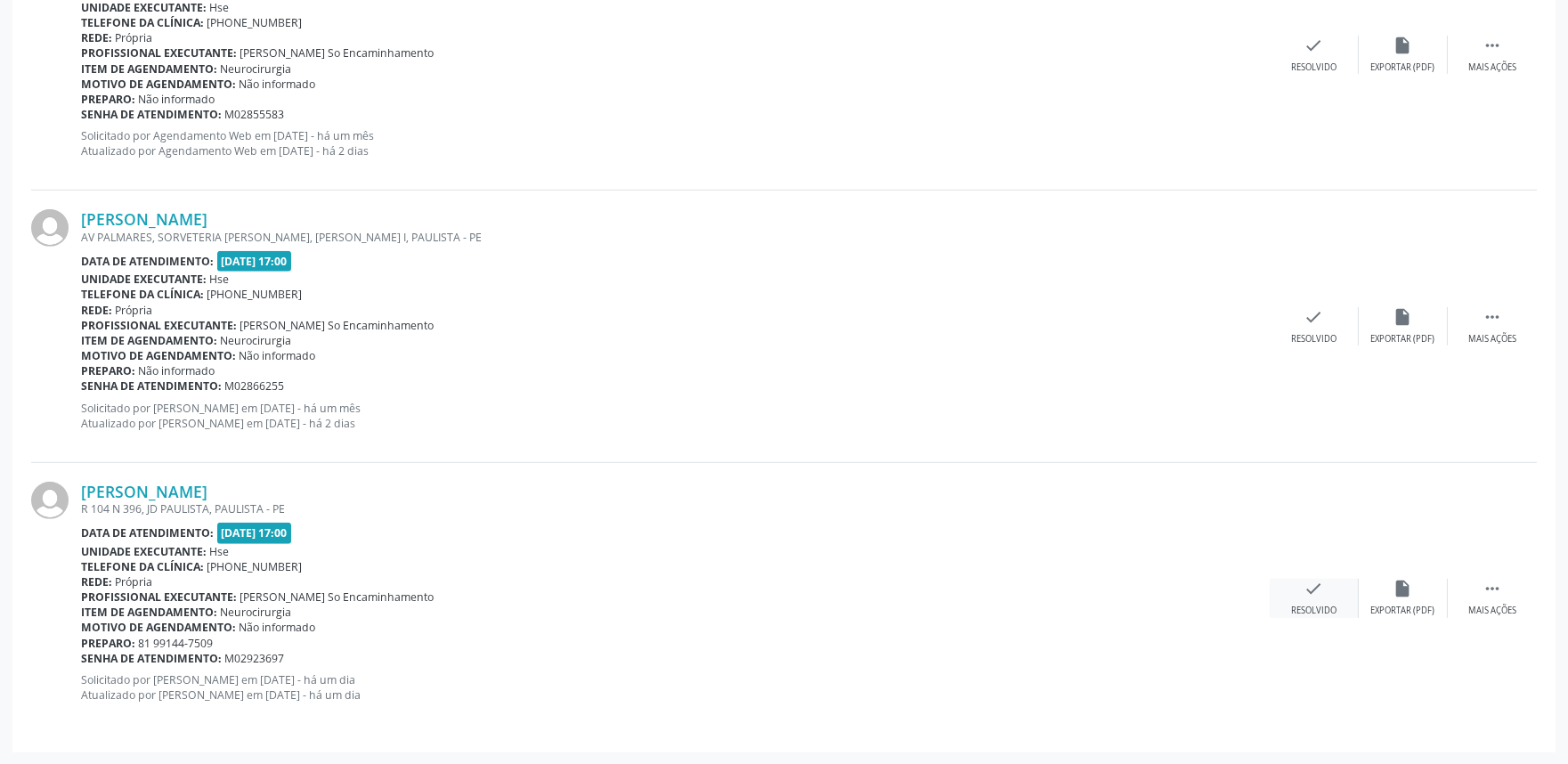
click at [1299, 592] on div "check Resolvido" at bounding box center [1314, 598] width 89 height 38
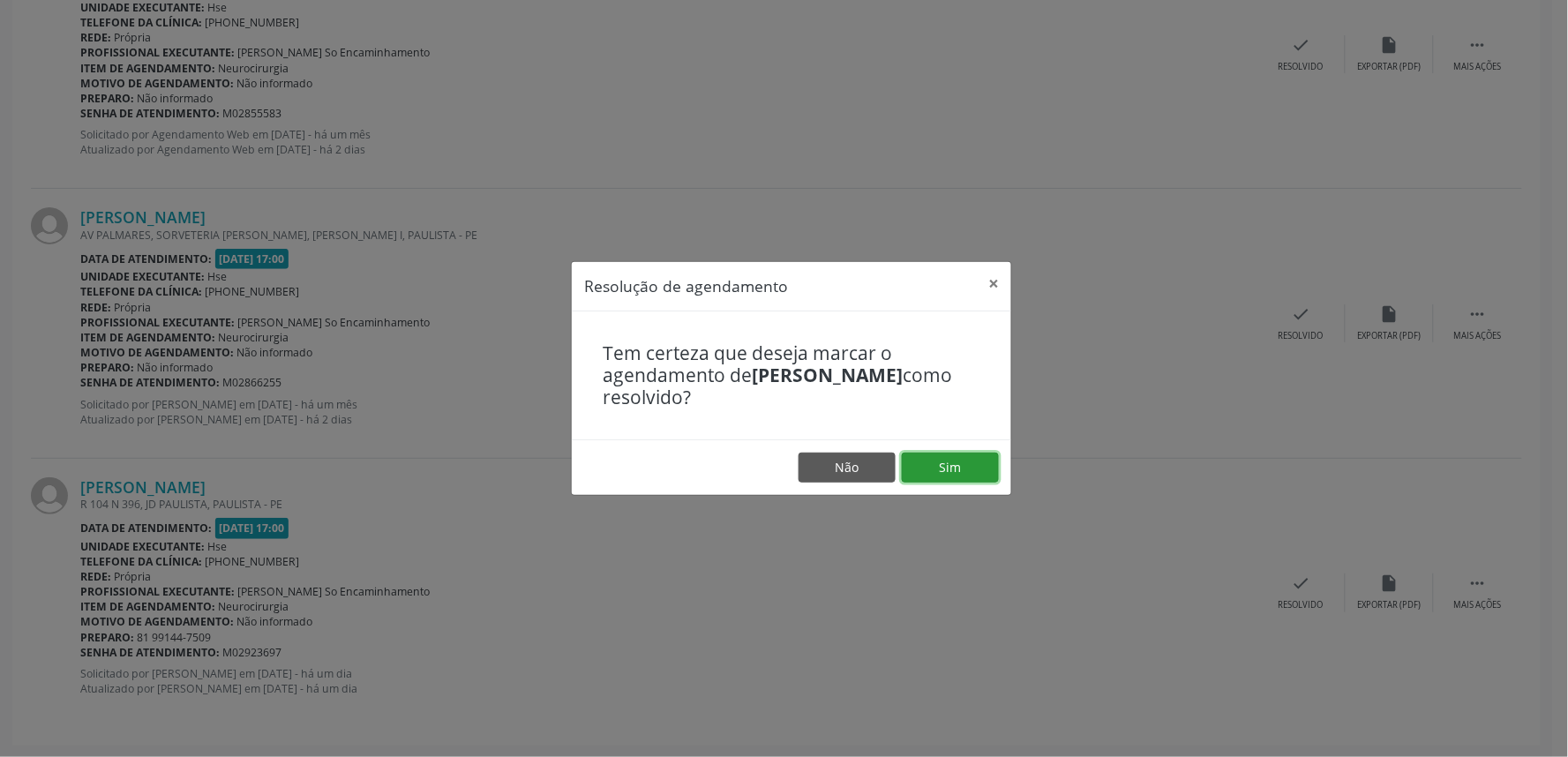
click at [930, 464] on button "Sim" at bounding box center [950, 468] width 97 height 30
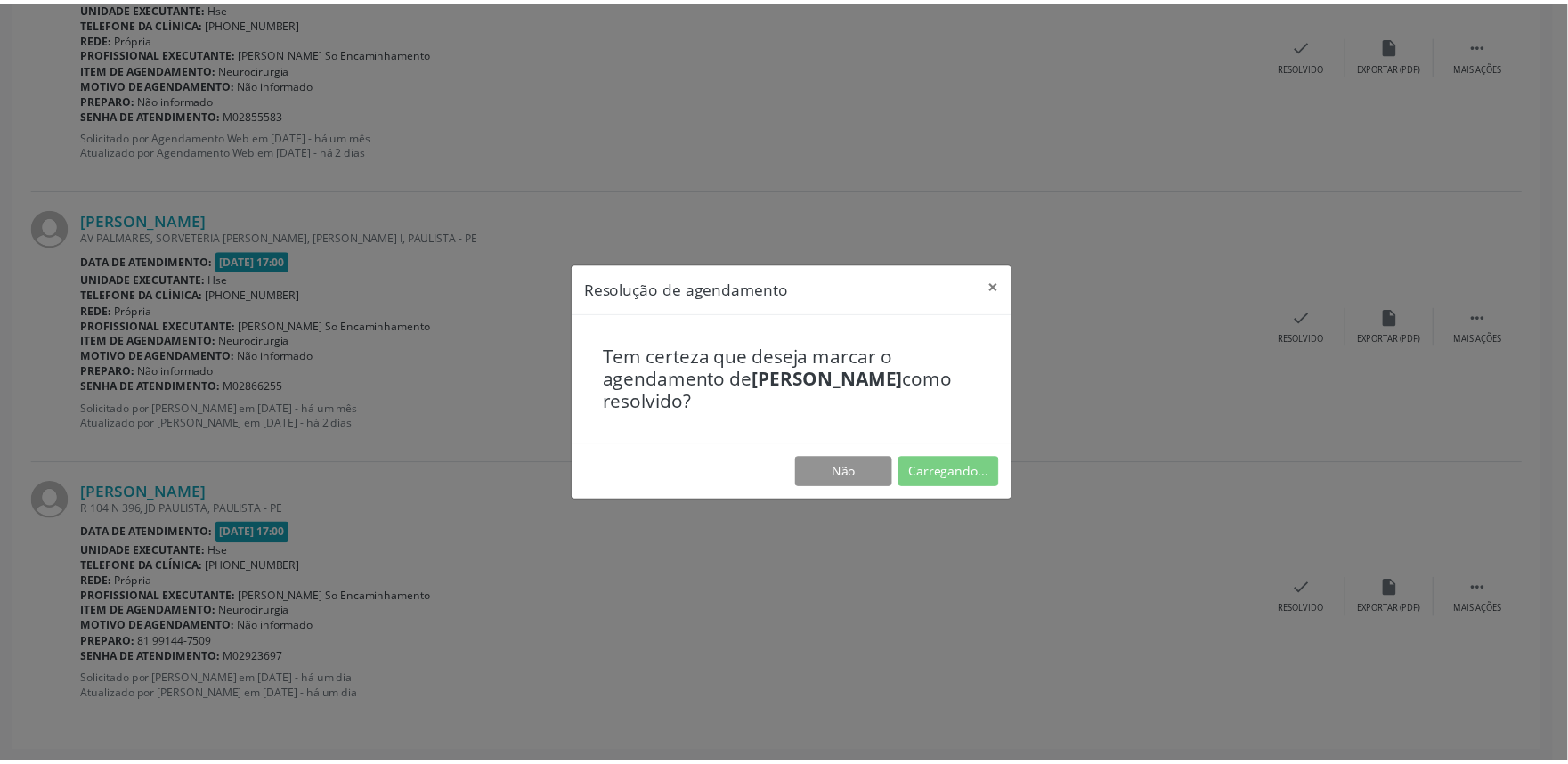
scroll to position [0, 0]
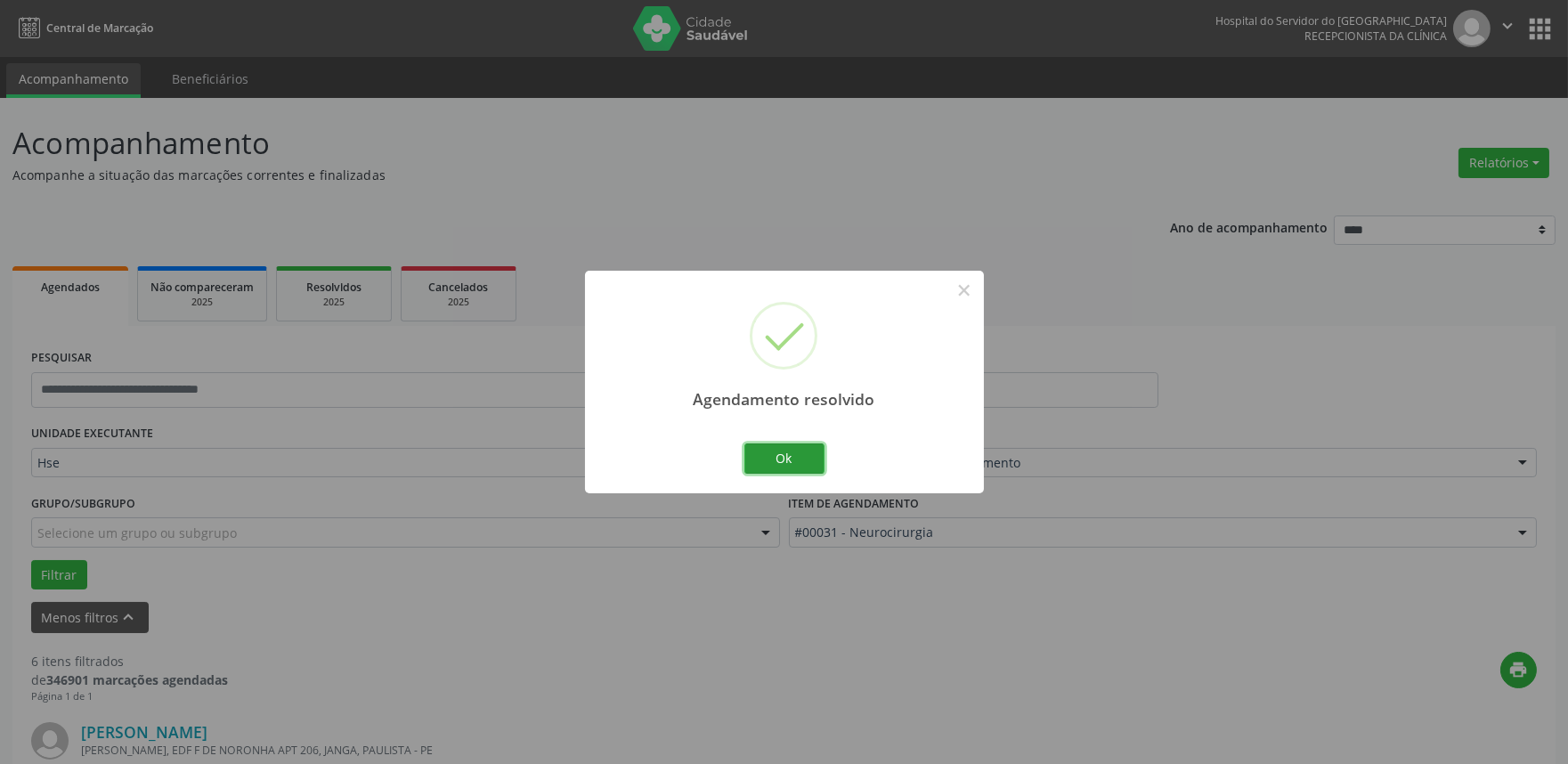
drag, startPoint x: 787, startPoint y: 458, endPoint x: 796, endPoint y: 468, distance: 13.5
click at [795, 468] on button "Ok" at bounding box center [784, 458] width 80 height 30
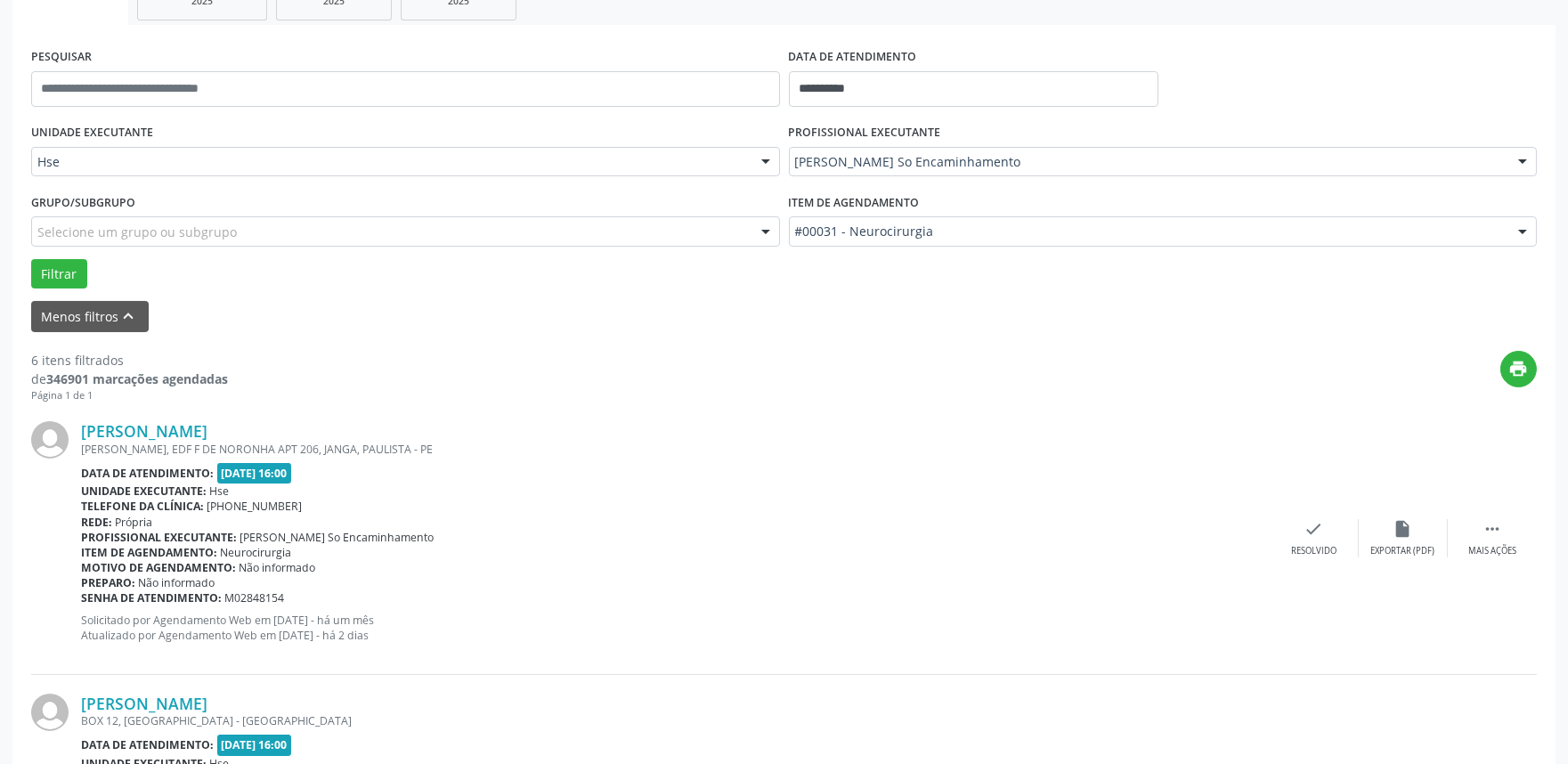
scroll to position [296, 0]
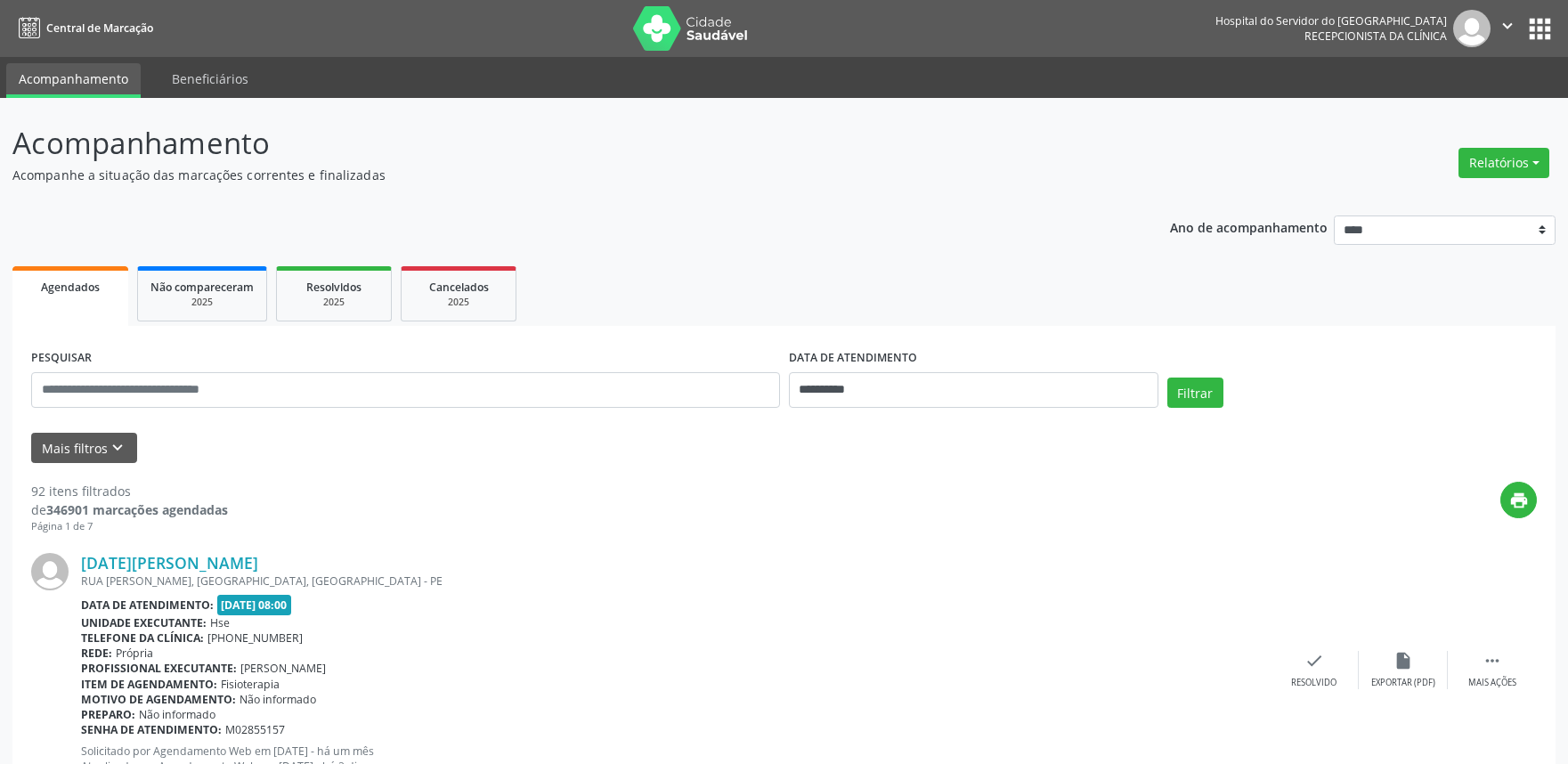
click at [513, 517] on div "print" at bounding box center [883, 508] width 1309 height 52
click at [116, 442] on icon "keyboard_arrow_down" at bounding box center [117, 448] width 20 height 20
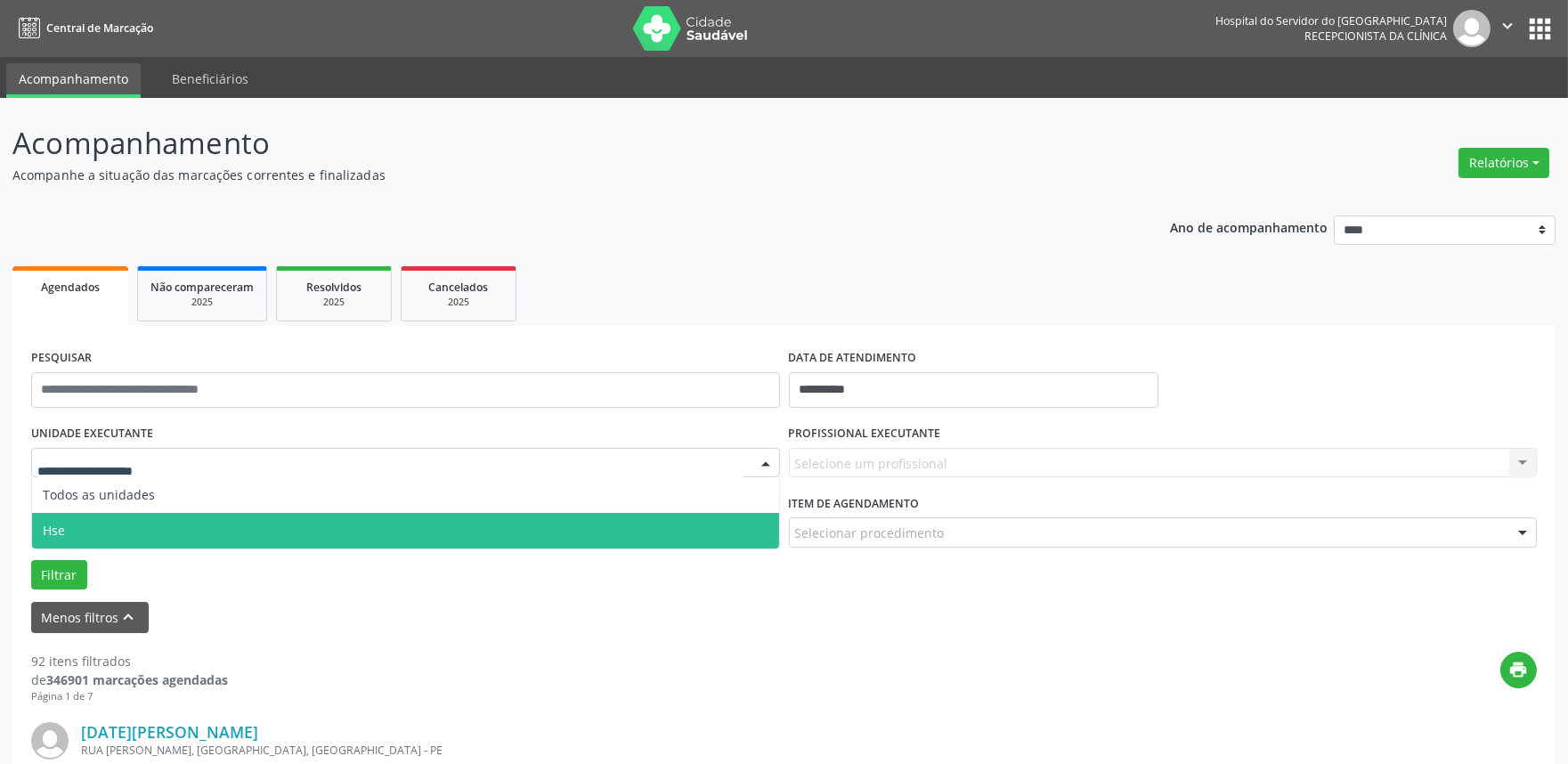
click at [69, 528] on span "Hse" at bounding box center [405, 531] width 747 height 36
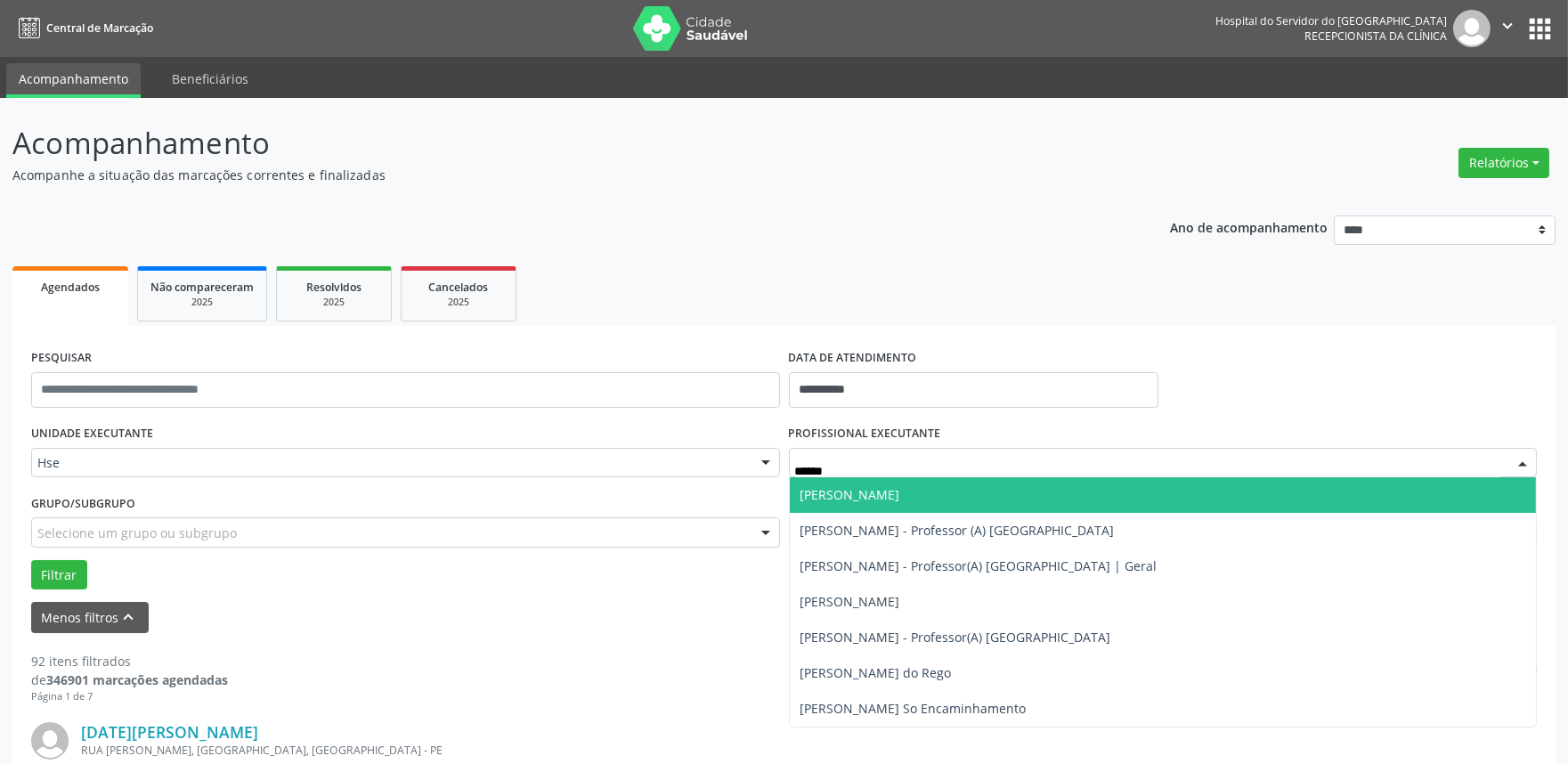
type input "*******"
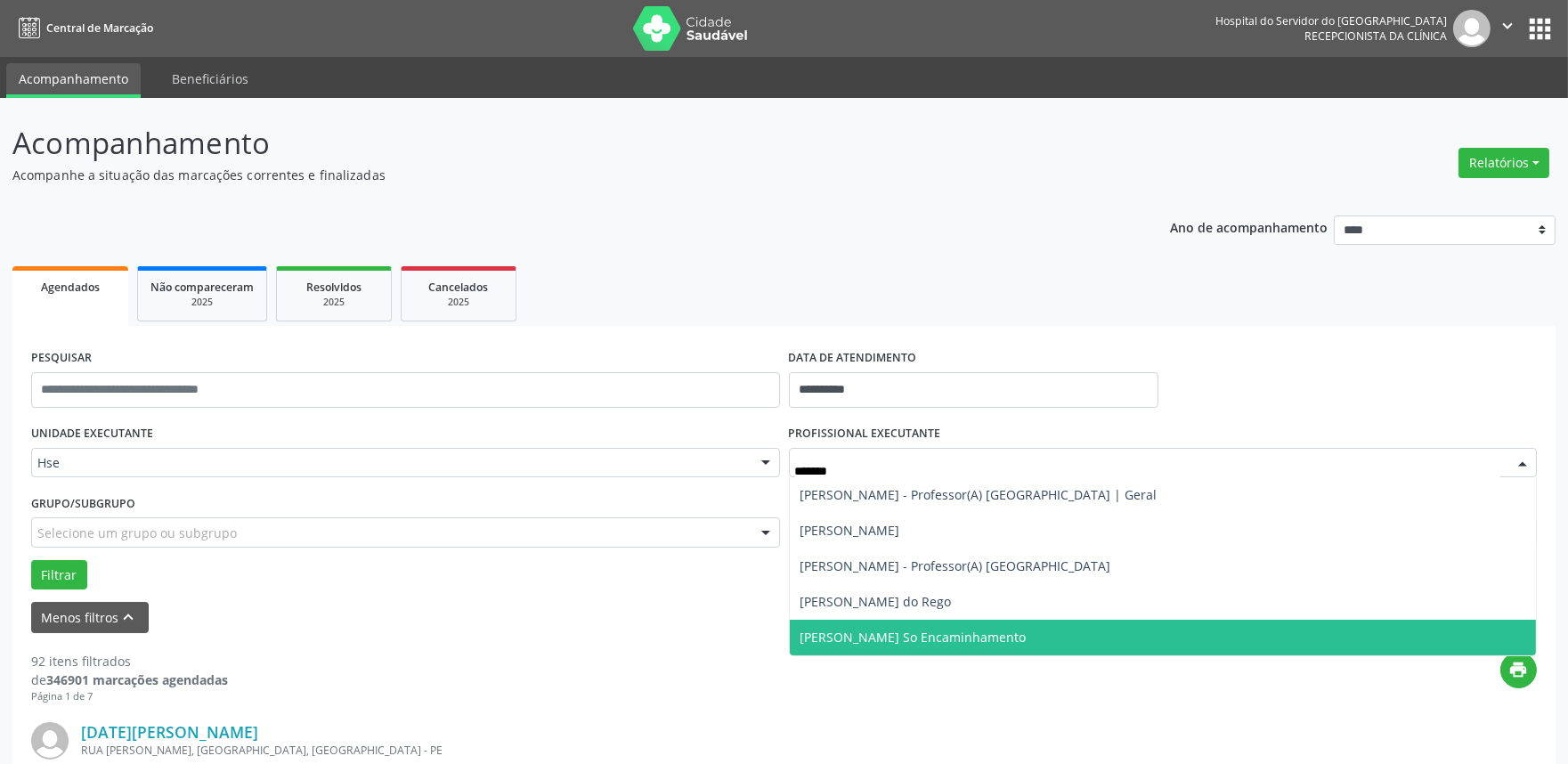
click at [957, 635] on span "[PERSON_NAME] So Encaminhamento" at bounding box center [913, 637] width 226 height 17
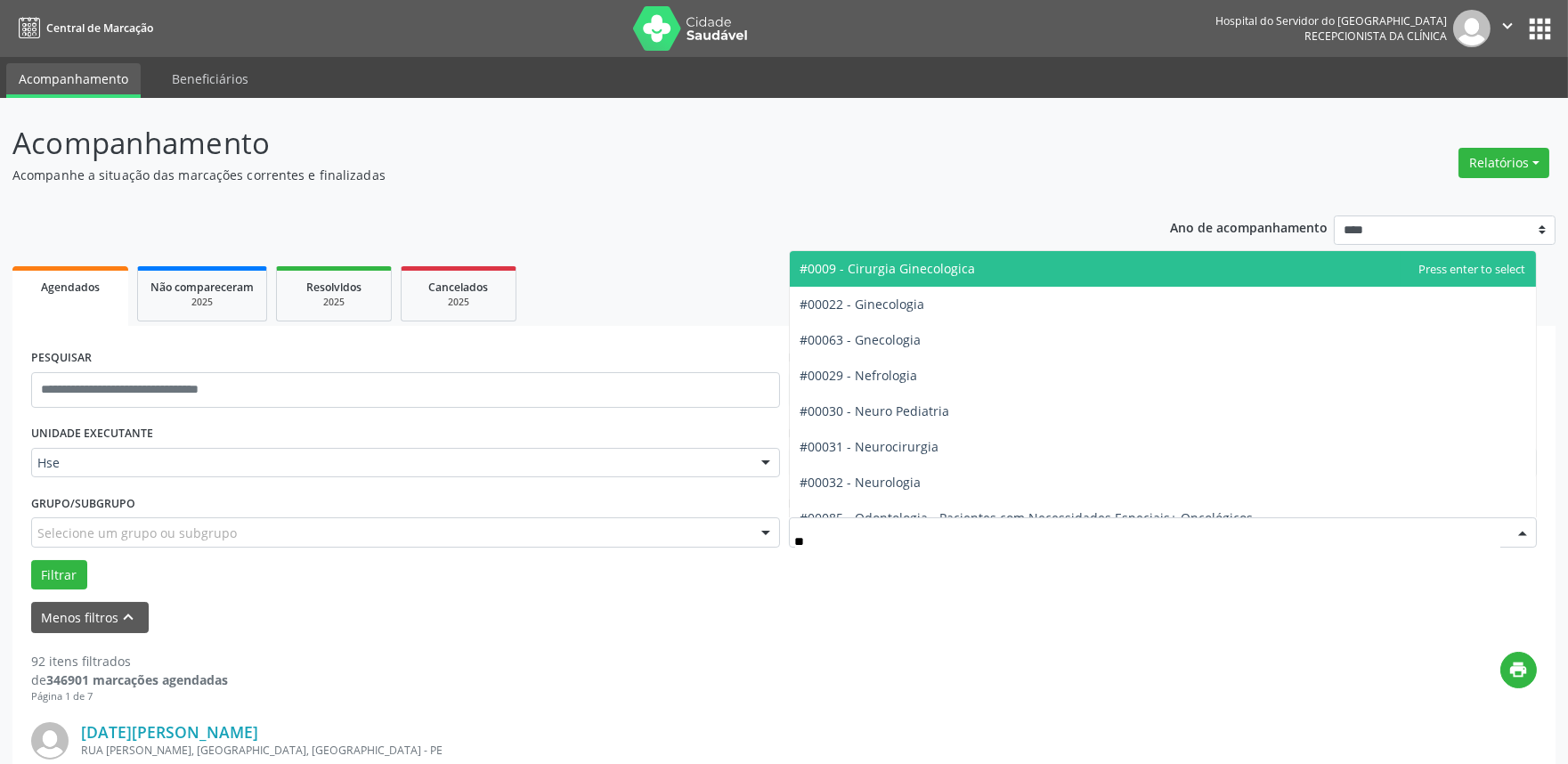
type input "***"
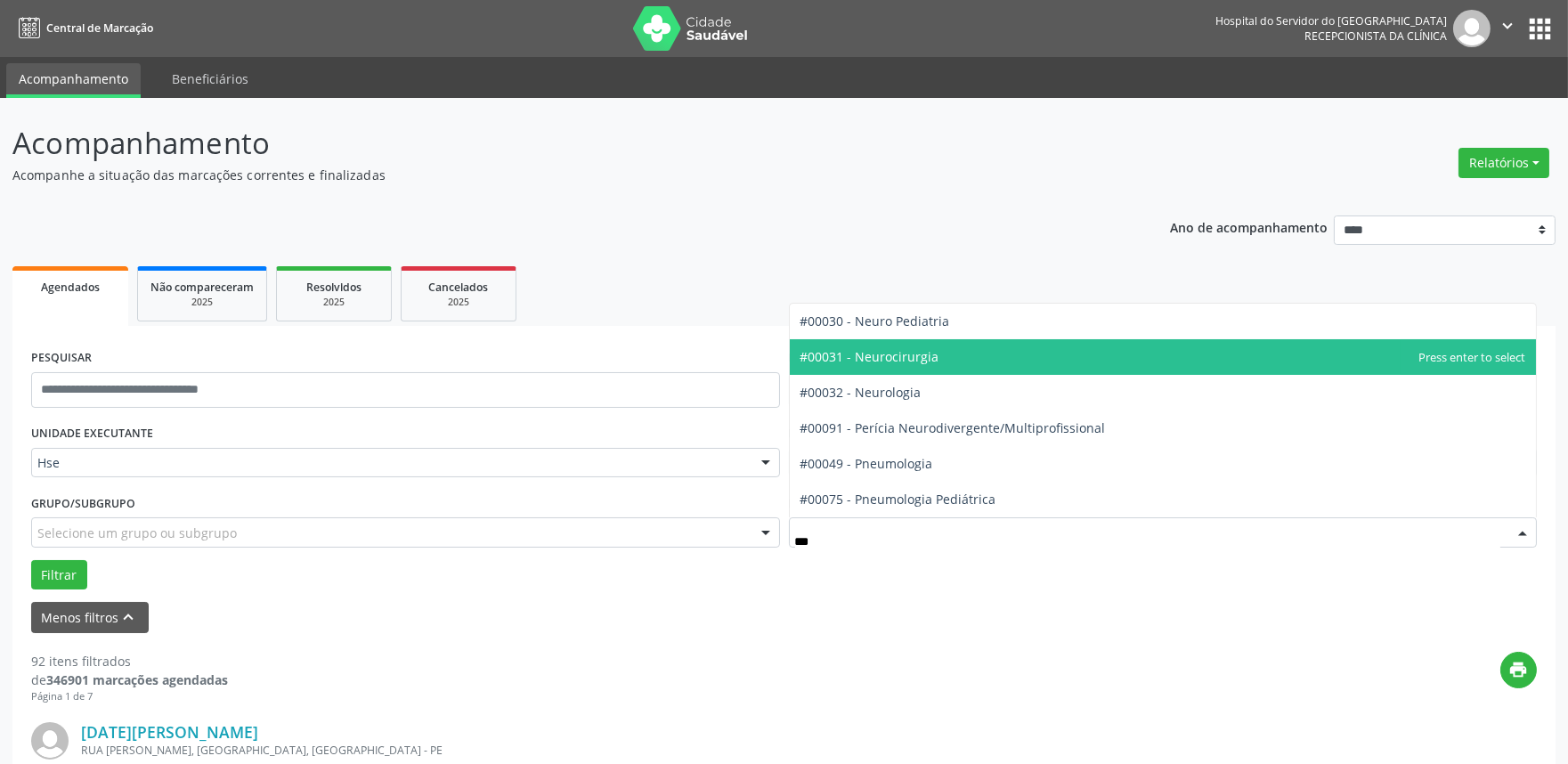
click at [932, 356] on span "#00031 - Neurocirurgia" at bounding box center [870, 356] width 139 height 17
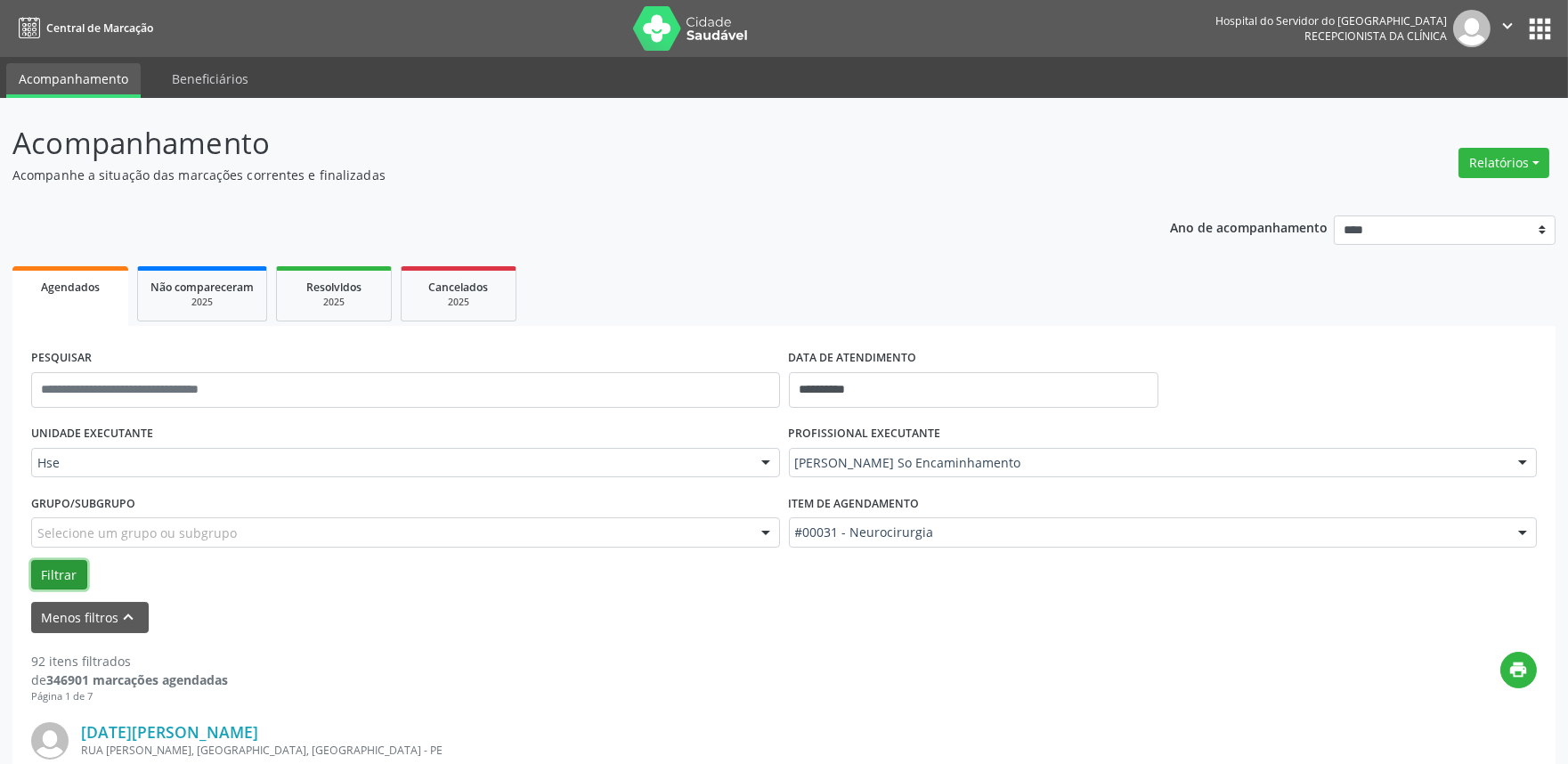
click at [47, 566] on button "Filtrar" at bounding box center [59, 575] width 56 height 30
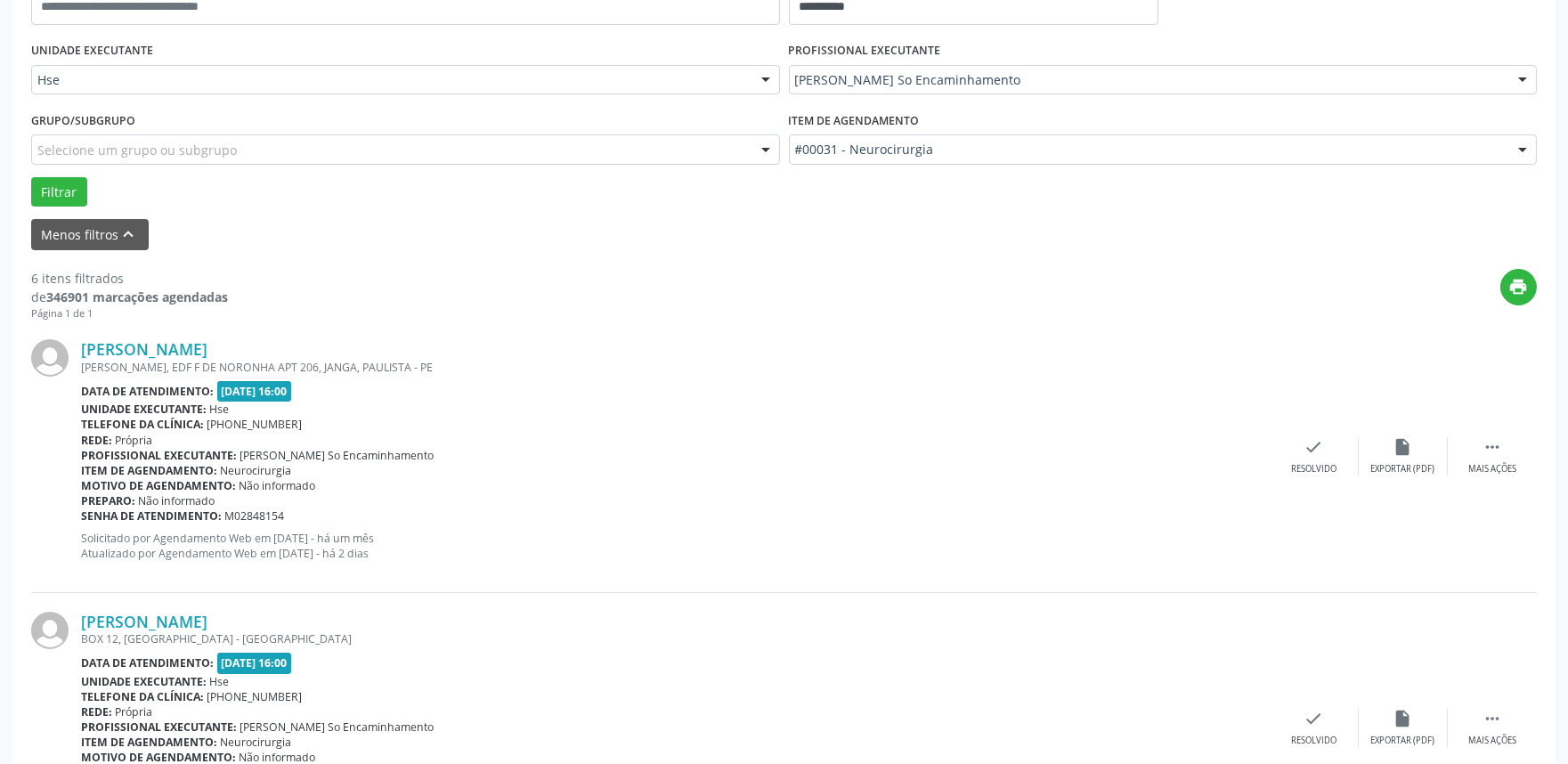
scroll to position [314, 0]
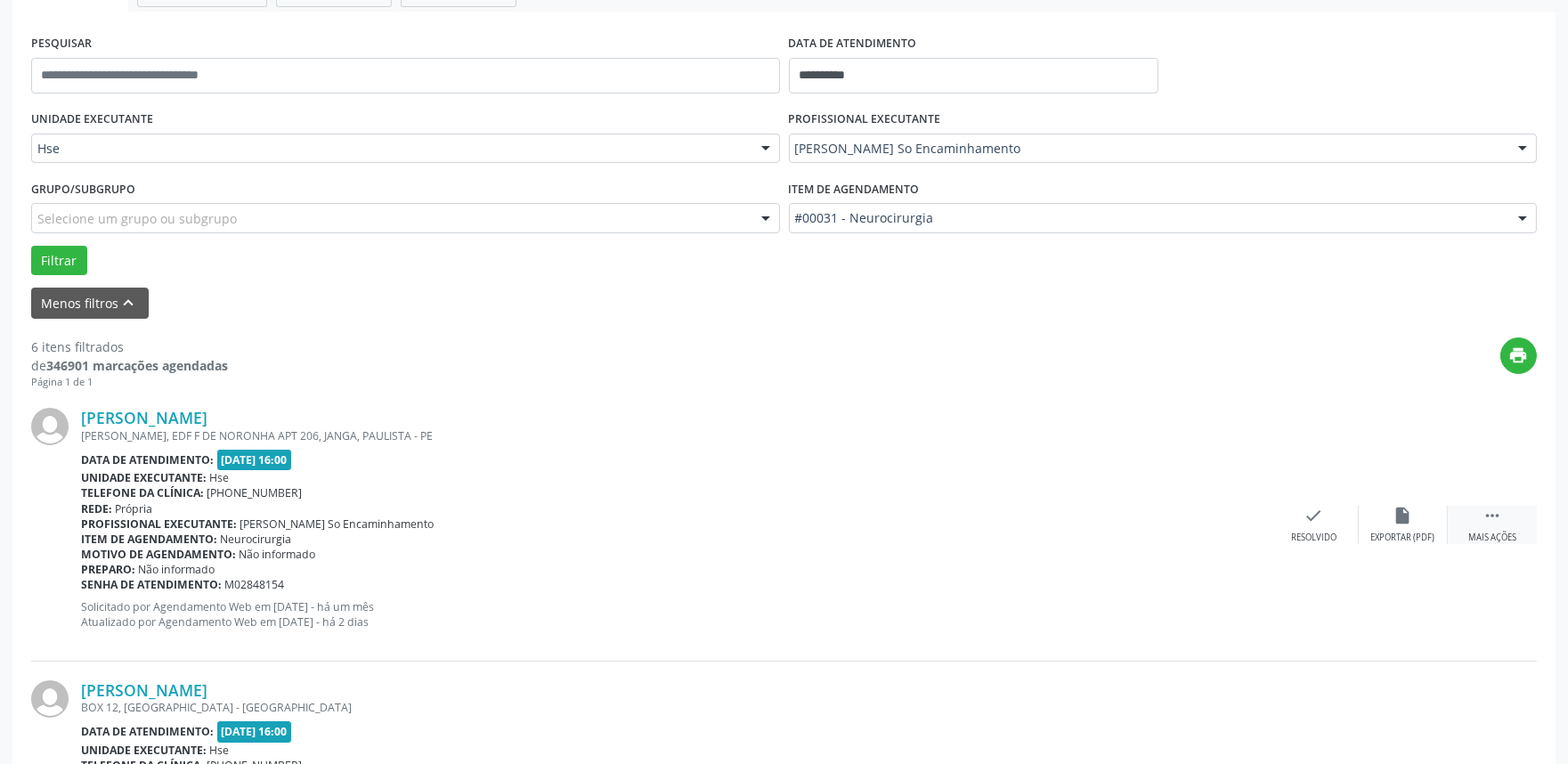
click at [1487, 514] on icon "" at bounding box center [1492, 515] width 20 height 20
click at [1393, 514] on icon "alarm_off" at bounding box center [1403, 515] width 20 height 20
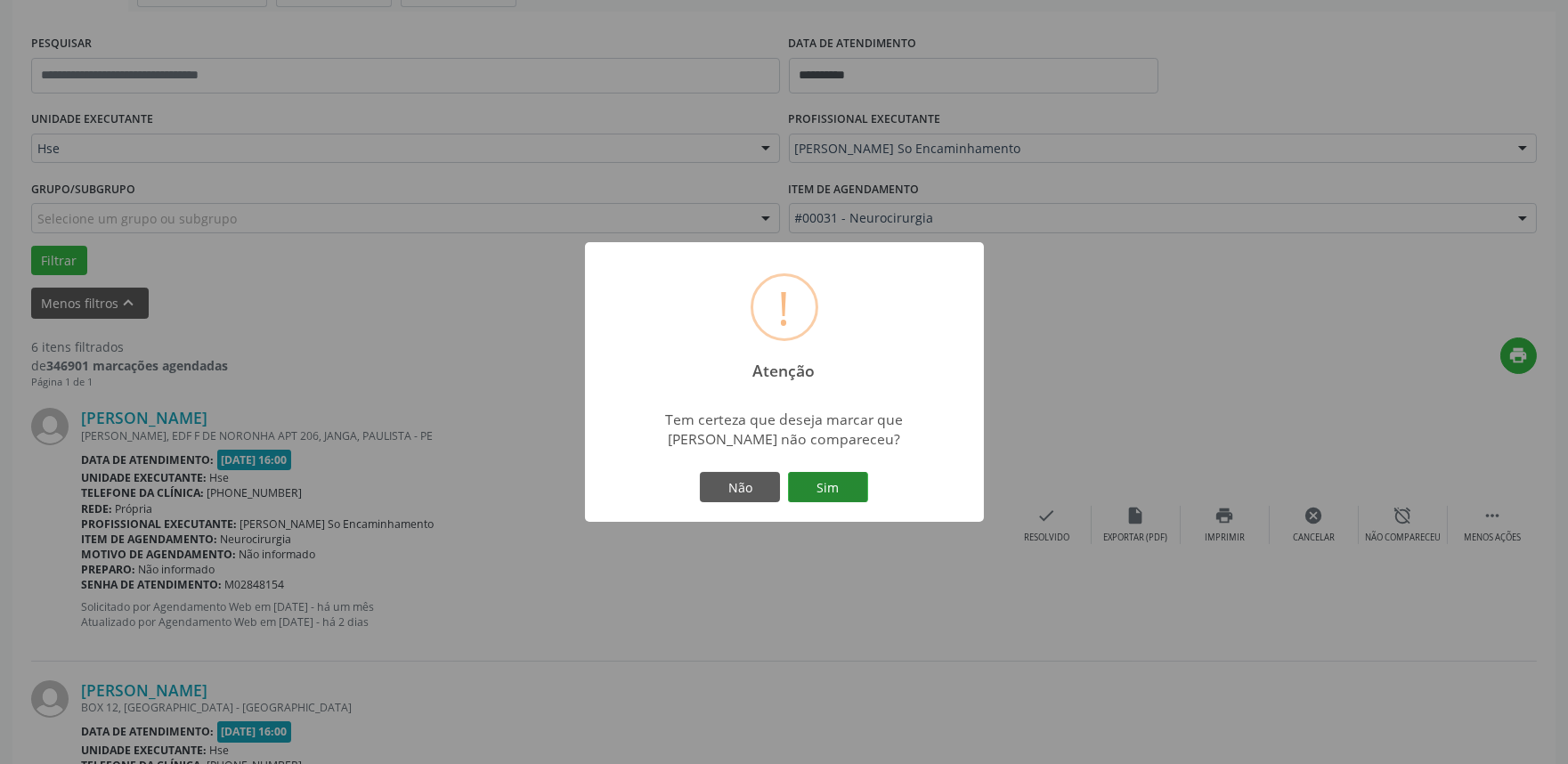
click at [839, 483] on button "Sim" at bounding box center [828, 487] width 80 height 30
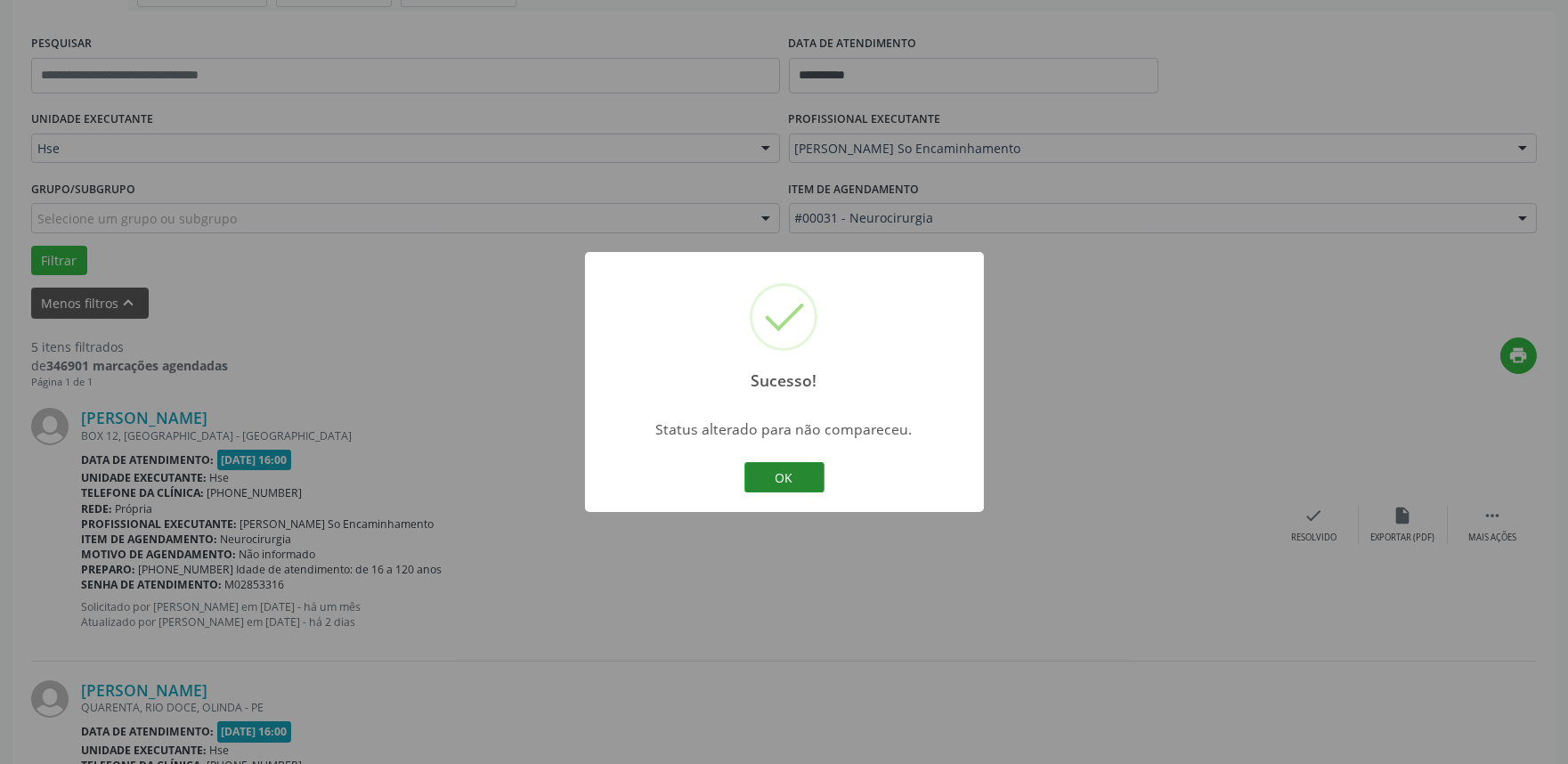
click at [793, 477] on button "OK" at bounding box center [784, 477] width 80 height 30
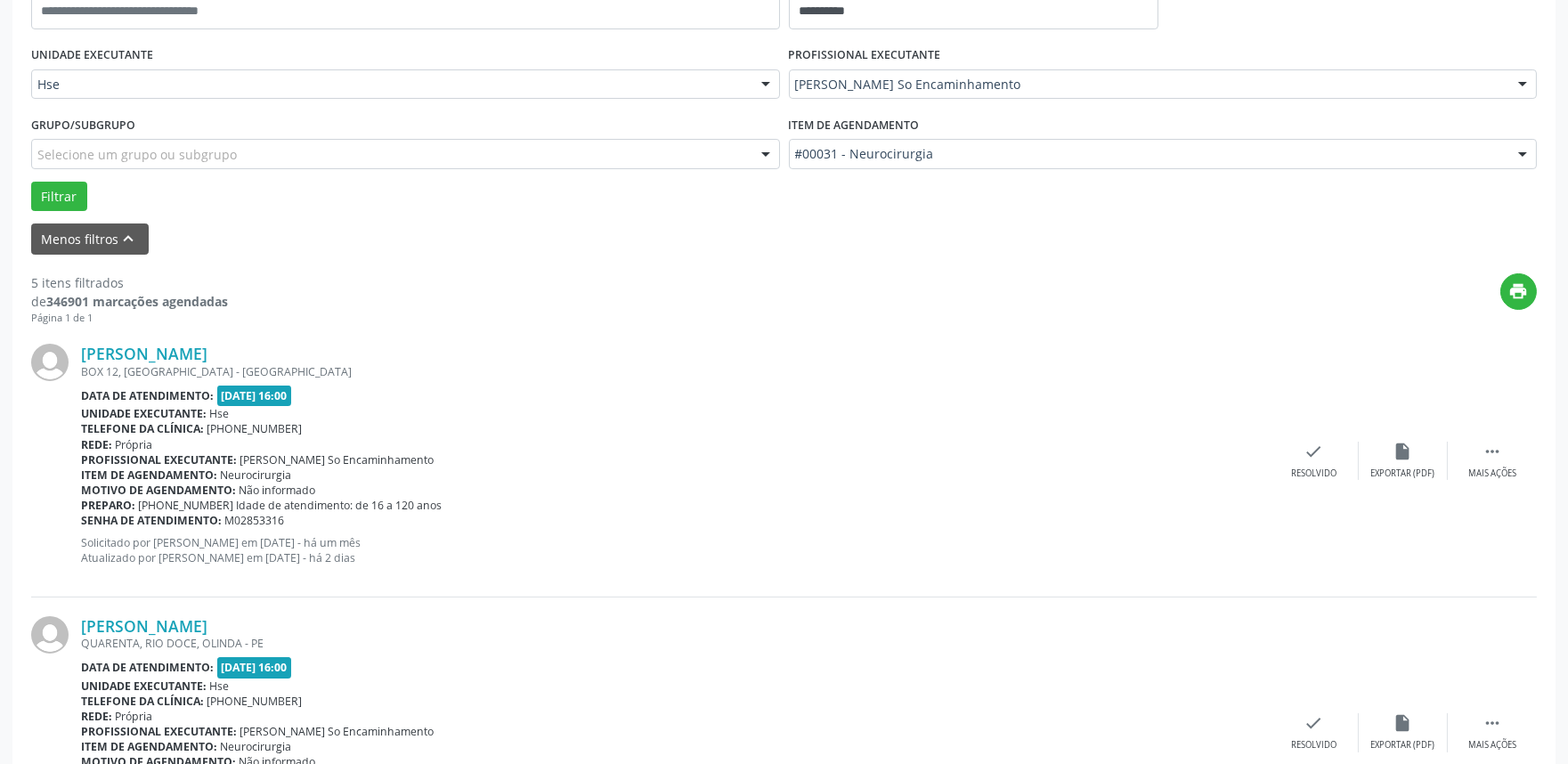
scroll to position [512, 0]
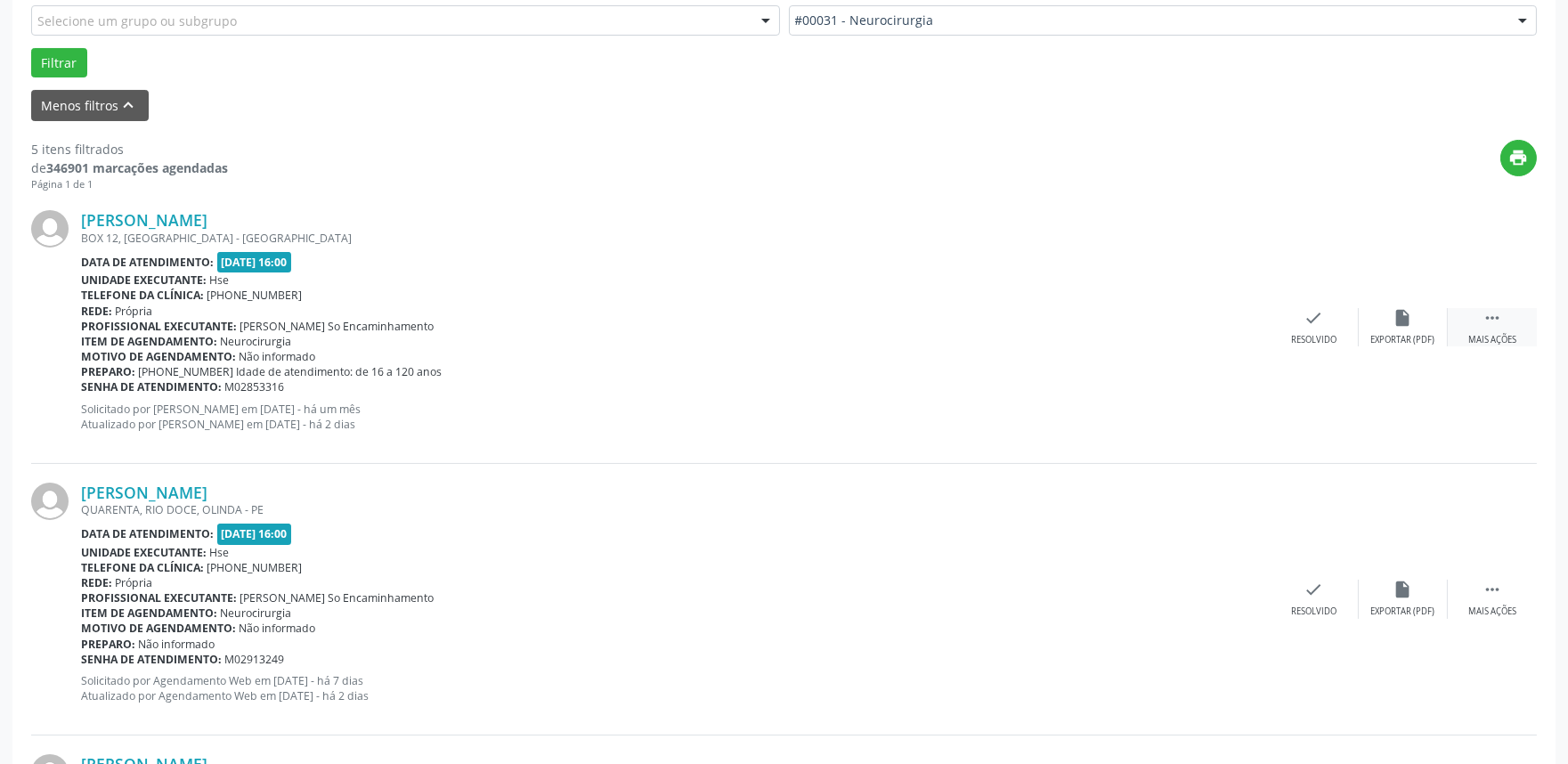
click at [1490, 322] on icon "" at bounding box center [1492, 318] width 20 height 20
click at [1393, 325] on icon "alarm_off" at bounding box center [1403, 318] width 20 height 20
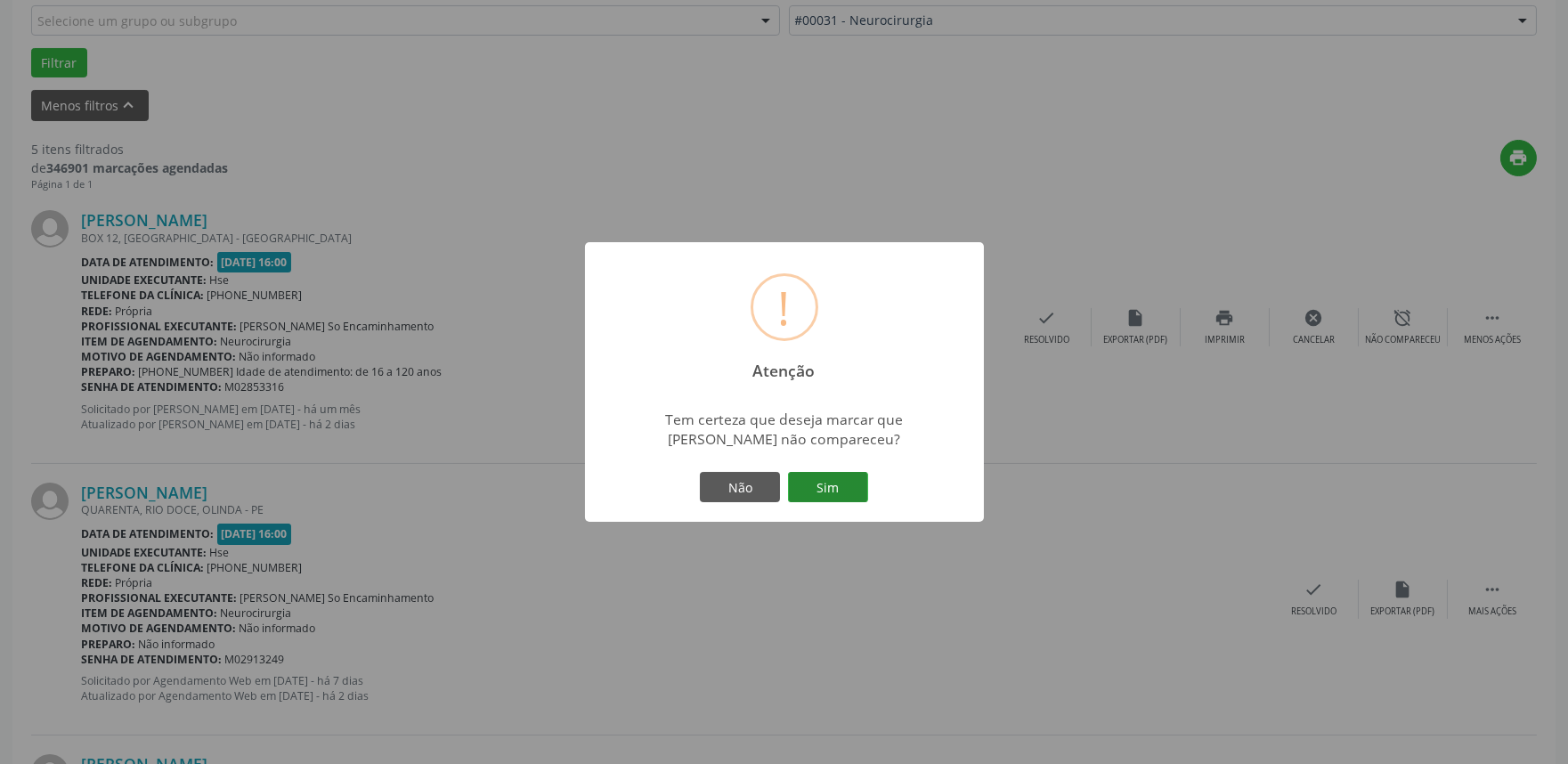
click at [808, 477] on button "Sim" at bounding box center [828, 487] width 80 height 30
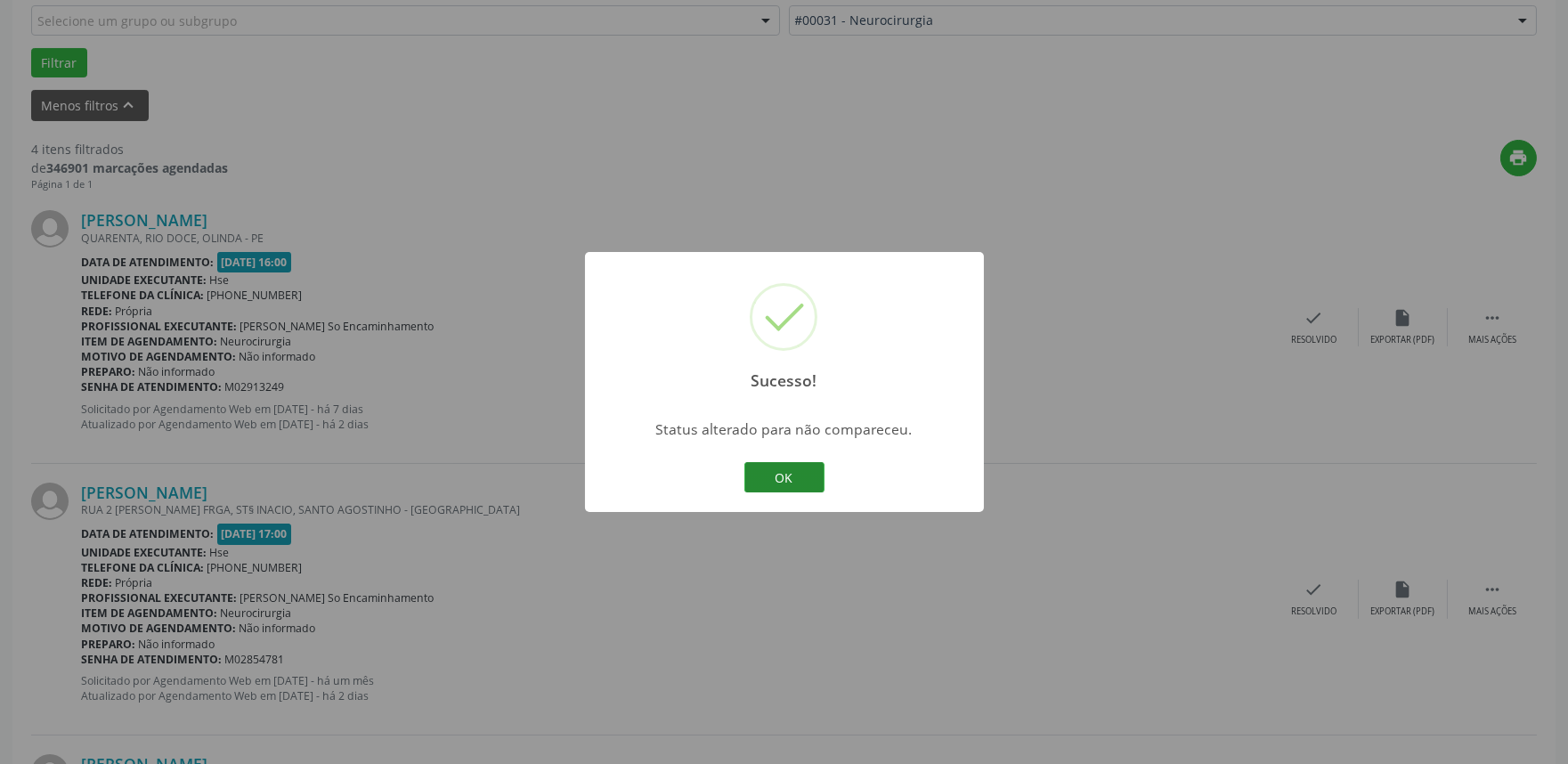
click at [775, 478] on button "OK" at bounding box center [784, 477] width 80 height 30
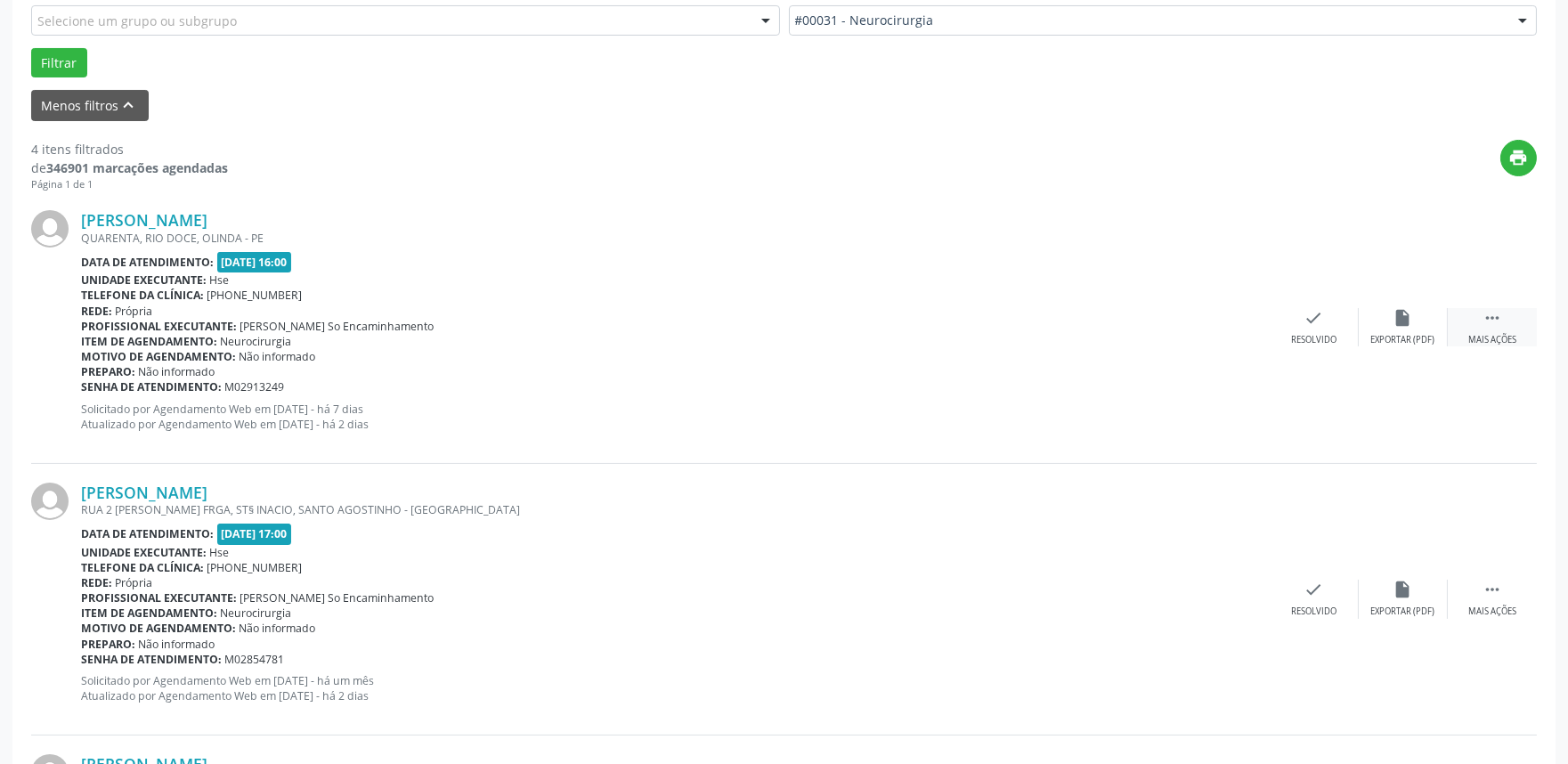
click at [1496, 316] on icon "" at bounding box center [1492, 318] width 20 height 20
click at [1399, 339] on div "Não compareceu" at bounding box center [1403, 339] width 76 height 12
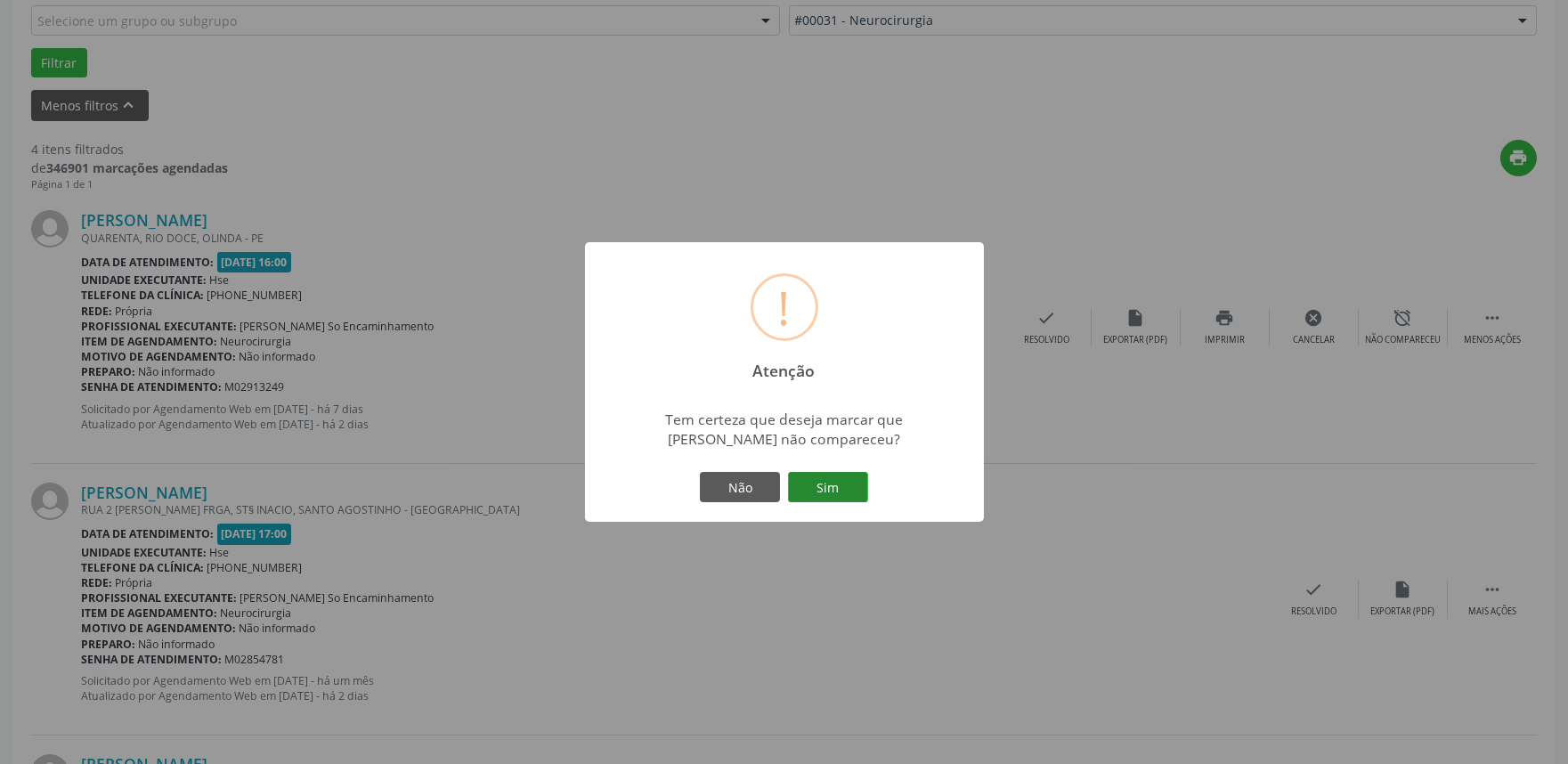
click at [827, 483] on button "Sim" at bounding box center [828, 487] width 80 height 30
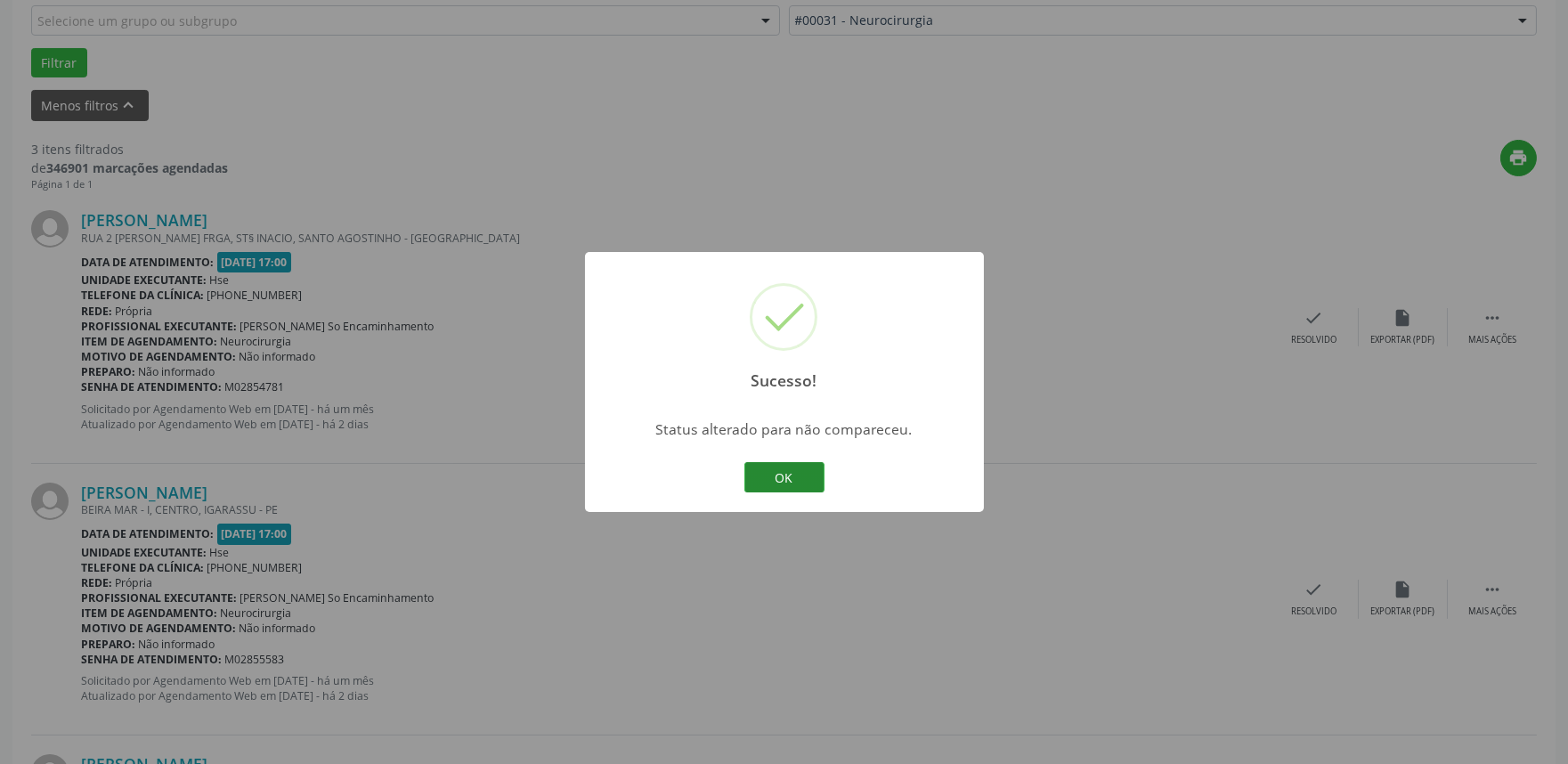
click at [796, 465] on button "OK" at bounding box center [784, 477] width 80 height 30
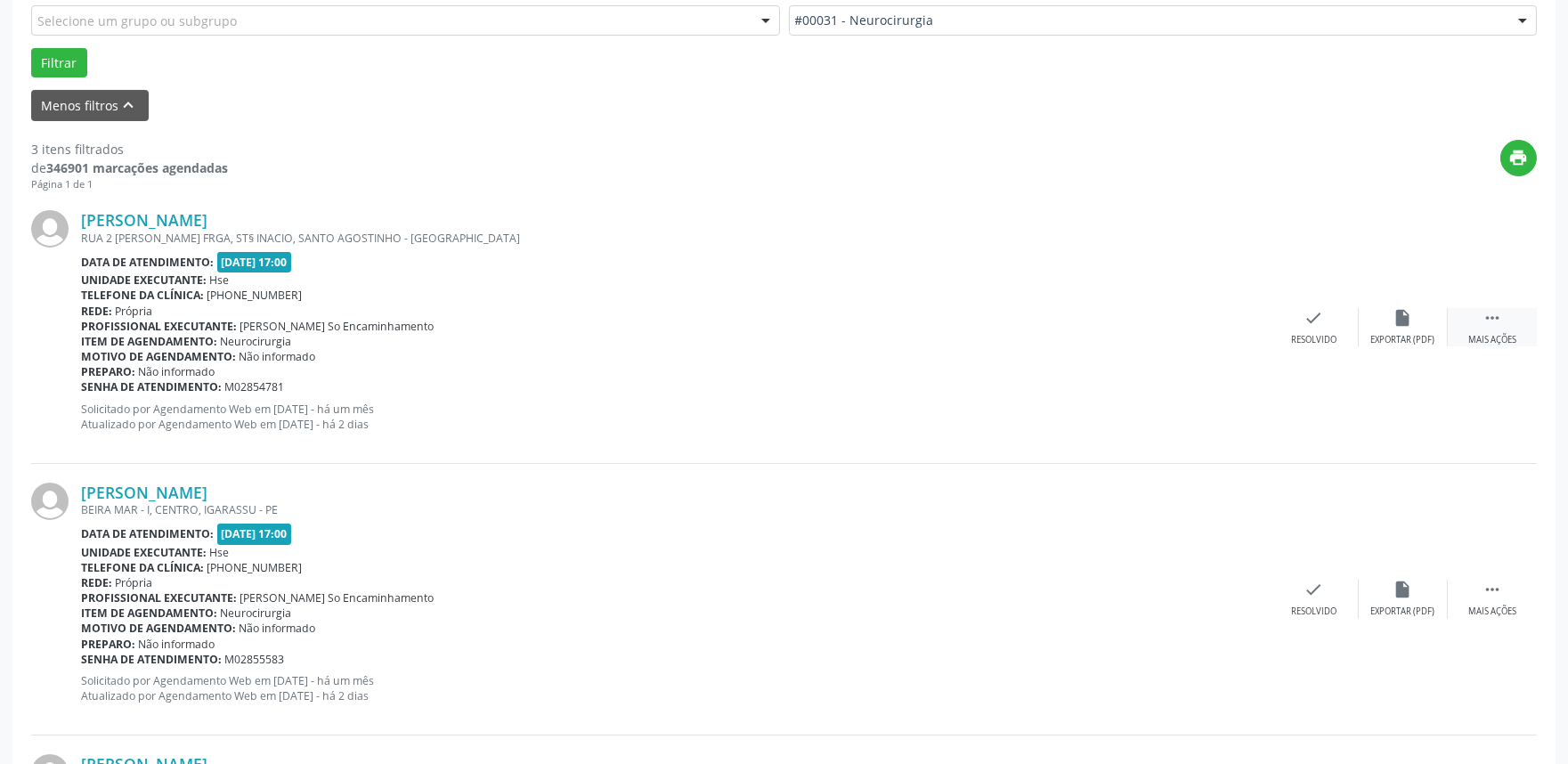
click at [1484, 321] on icon "" at bounding box center [1492, 318] width 20 height 20
click at [1404, 324] on icon "alarm_off" at bounding box center [1403, 318] width 20 height 20
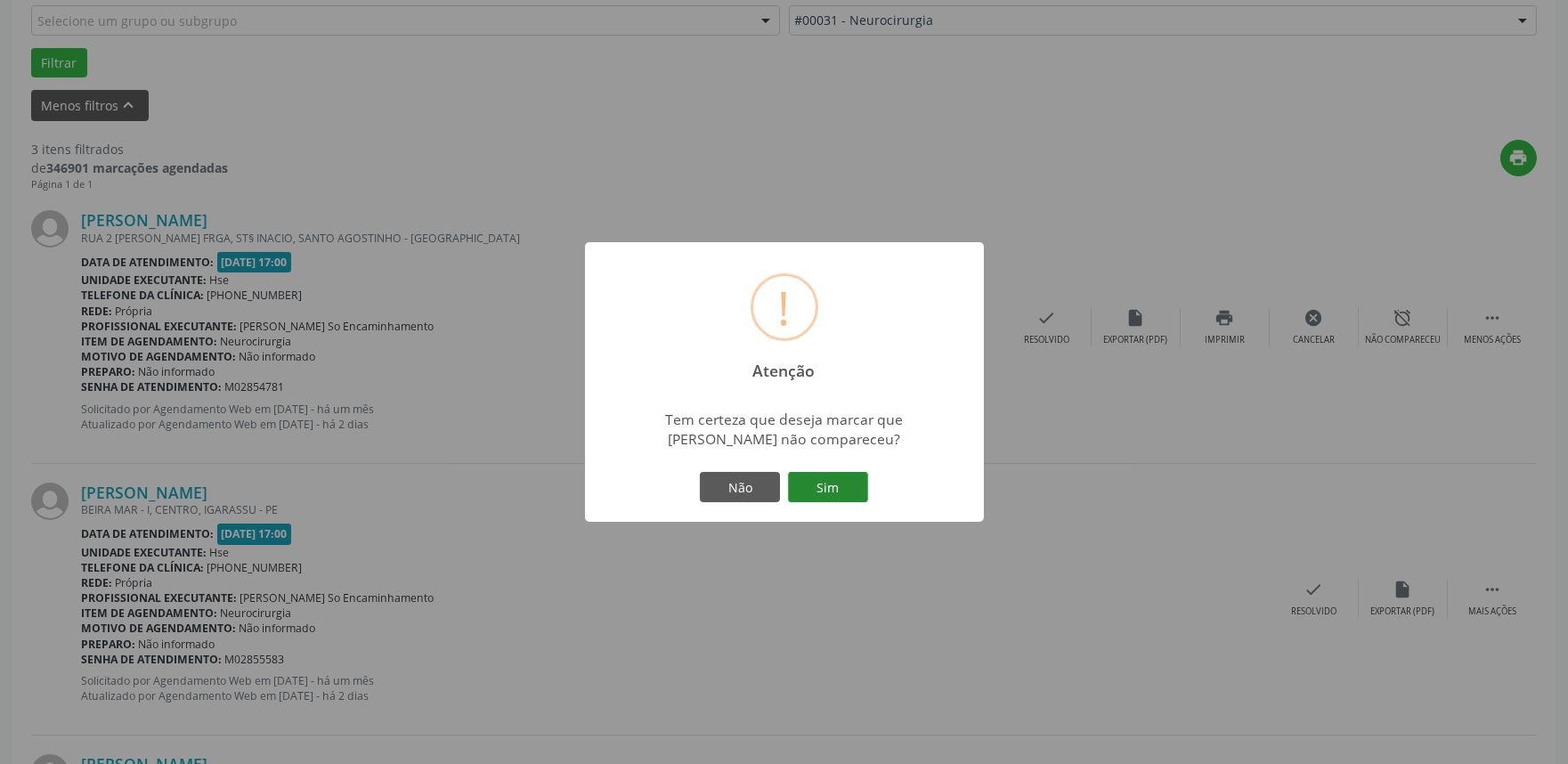
click at [830, 479] on button "Sim" at bounding box center [828, 487] width 80 height 30
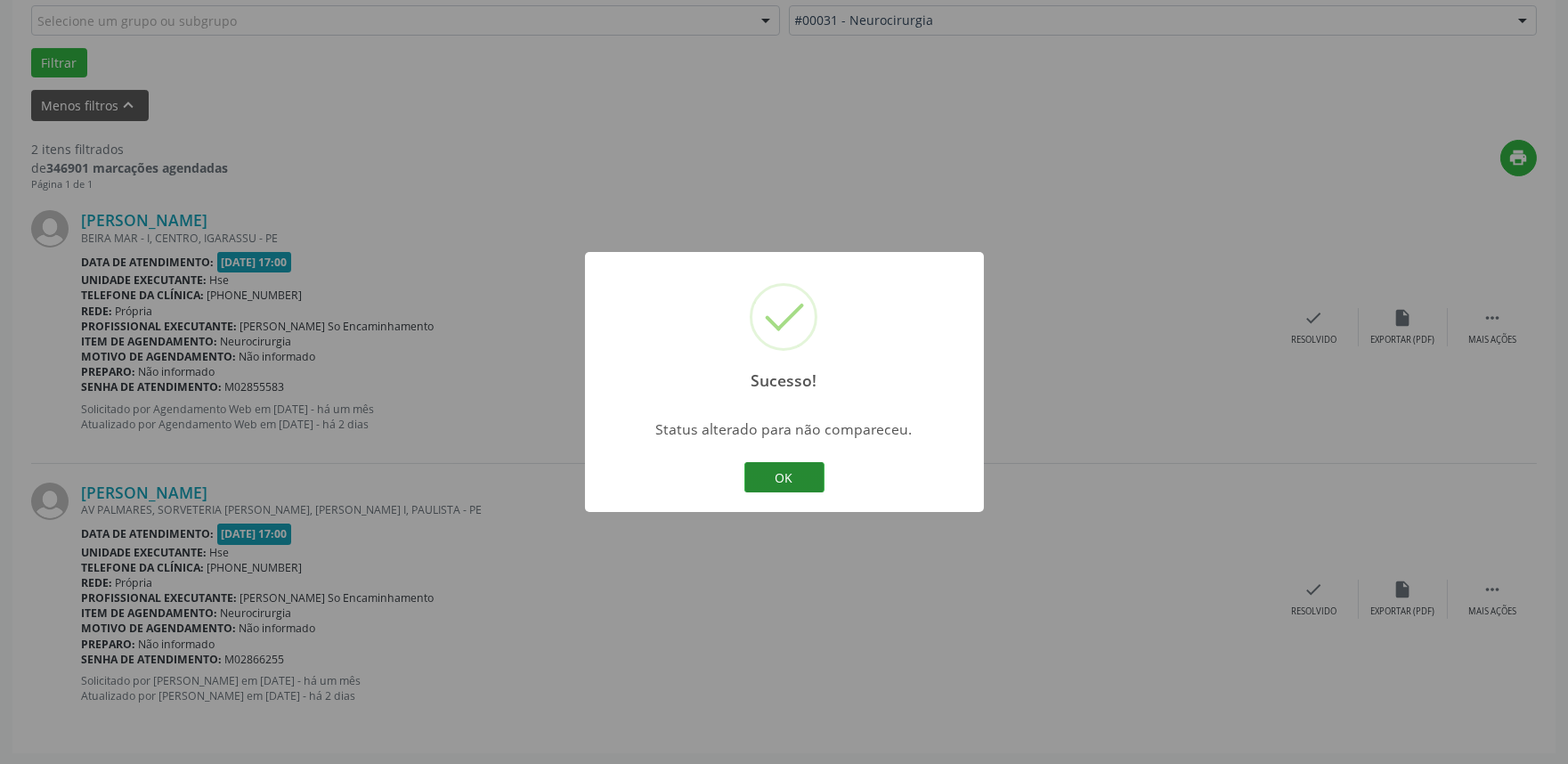
click at [781, 473] on button "OK" at bounding box center [784, 477] width 80 height 30
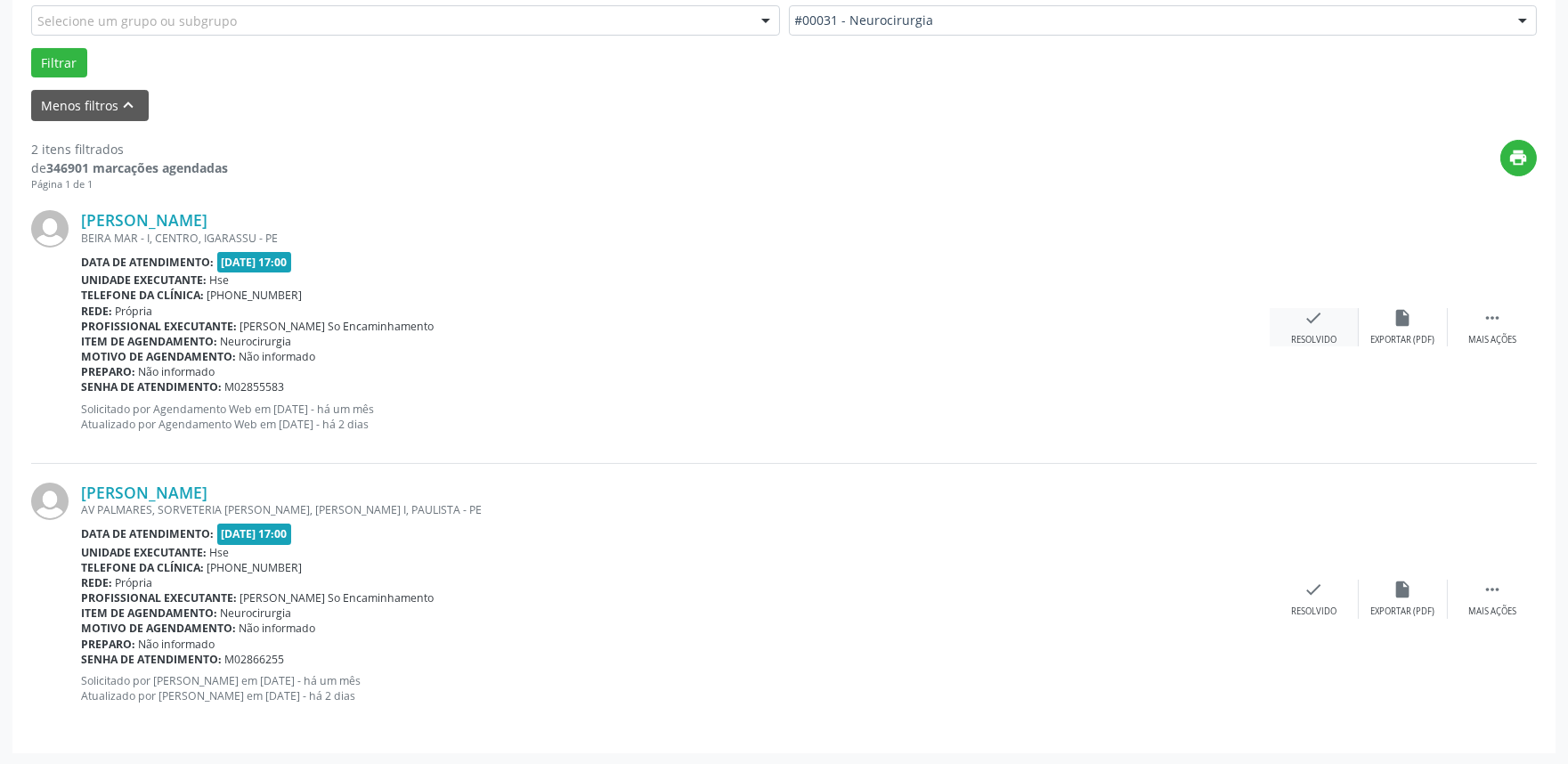
click at [1312, 313] on icon "check" at bounding box center [1314, 318] width 20 height 20
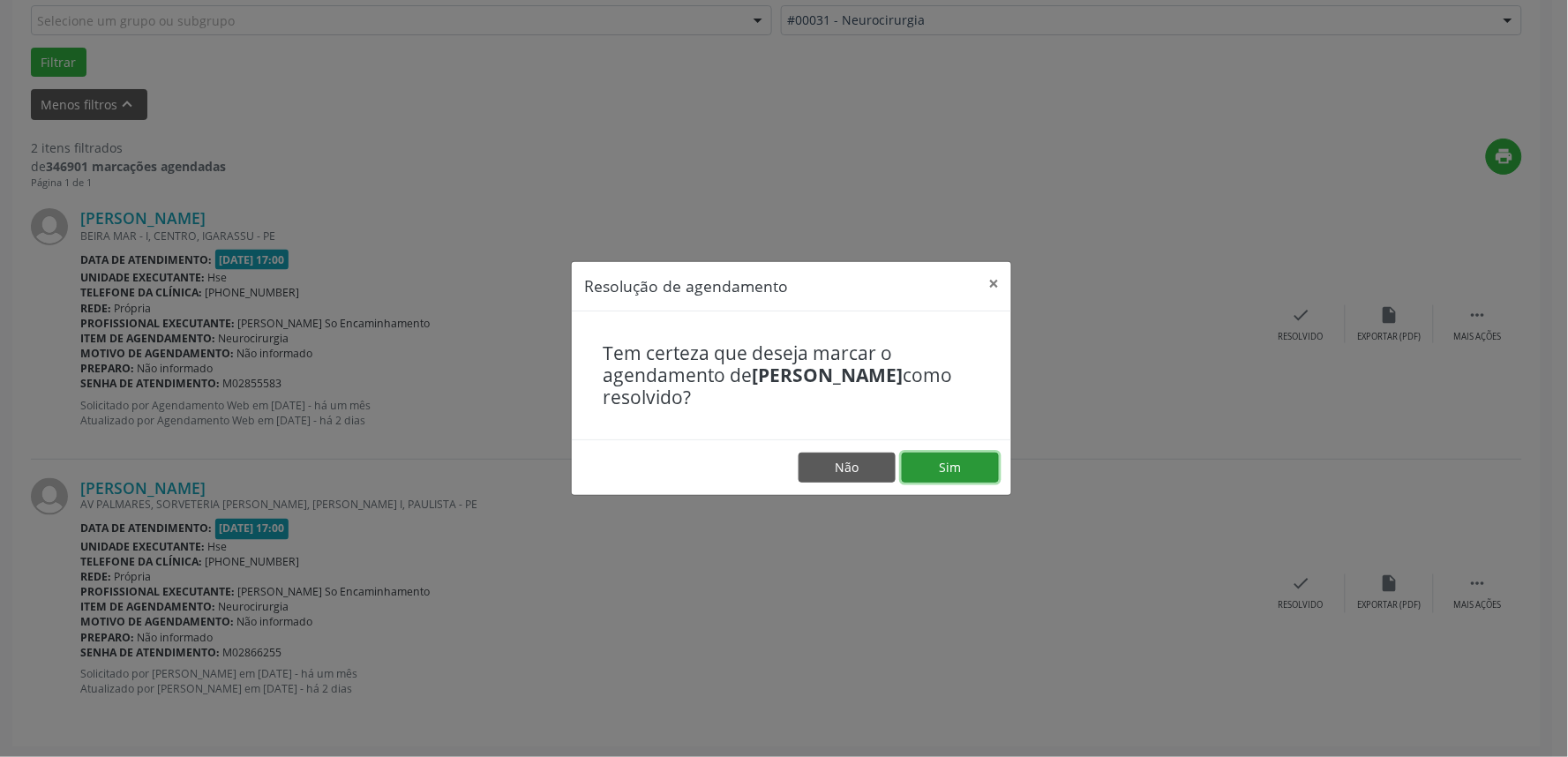
click at [949, 462] on button "Sim" at bounding box center [950, 468] width 97 height 30
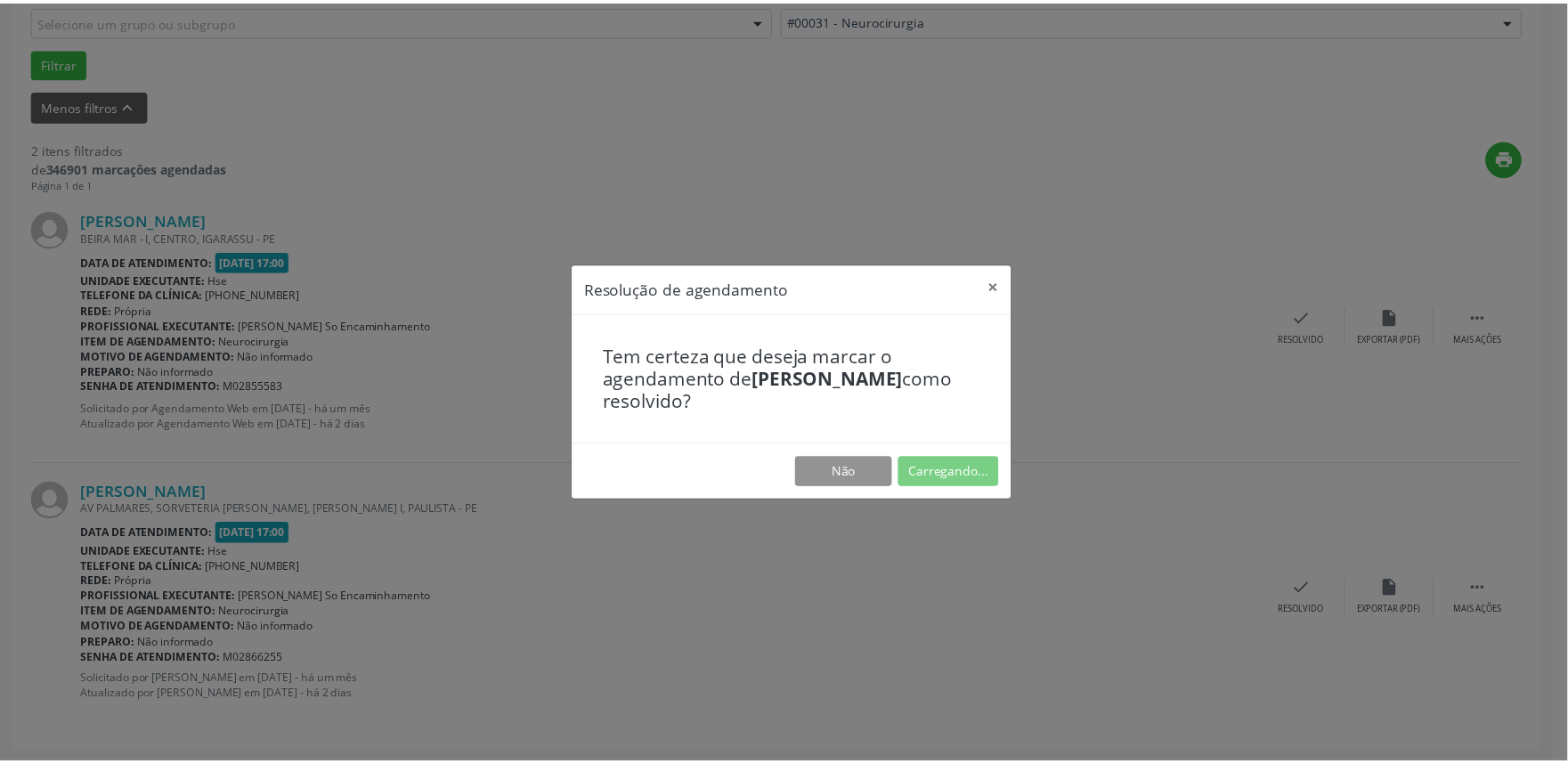
scroll to position [0, 0]
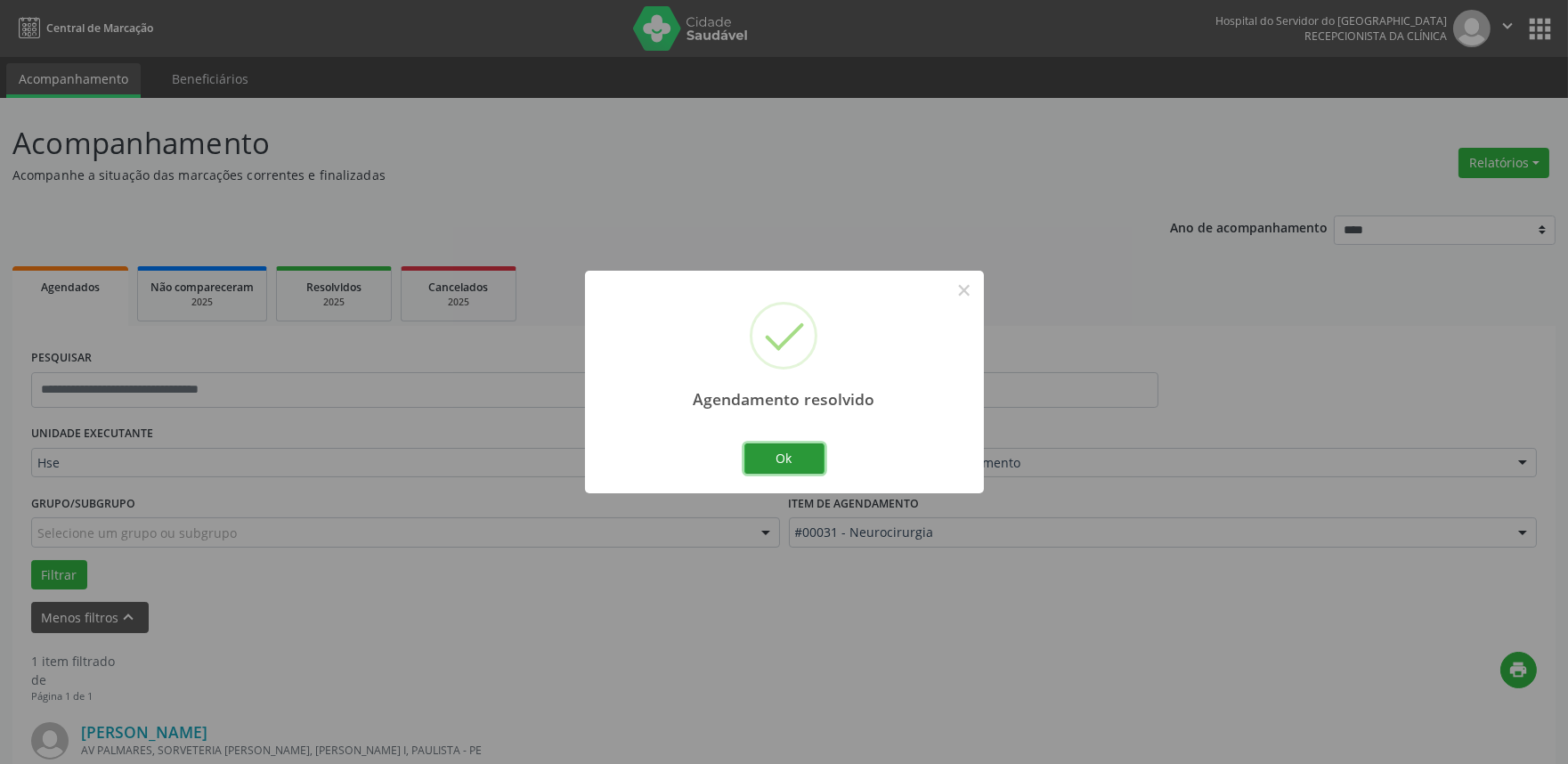
drag, startPoint x: 782, startPoint y: 447, endPoint x: 793, endPoint y: 447, distance: 11.0
click at [781, 447] on button "Ok" at bounding box center [784, 458] width 80 height 30
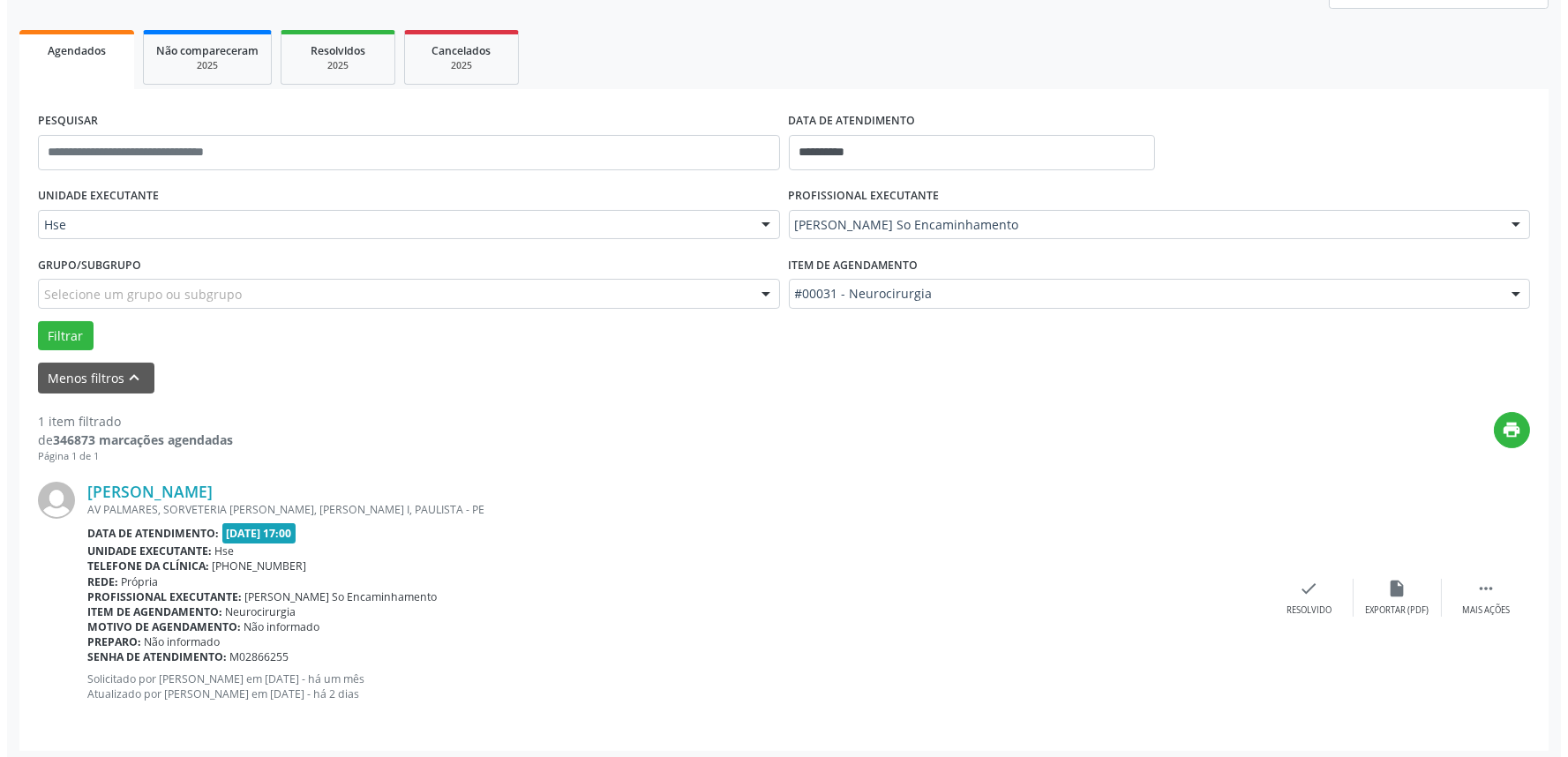
scroll to position [238, 0]
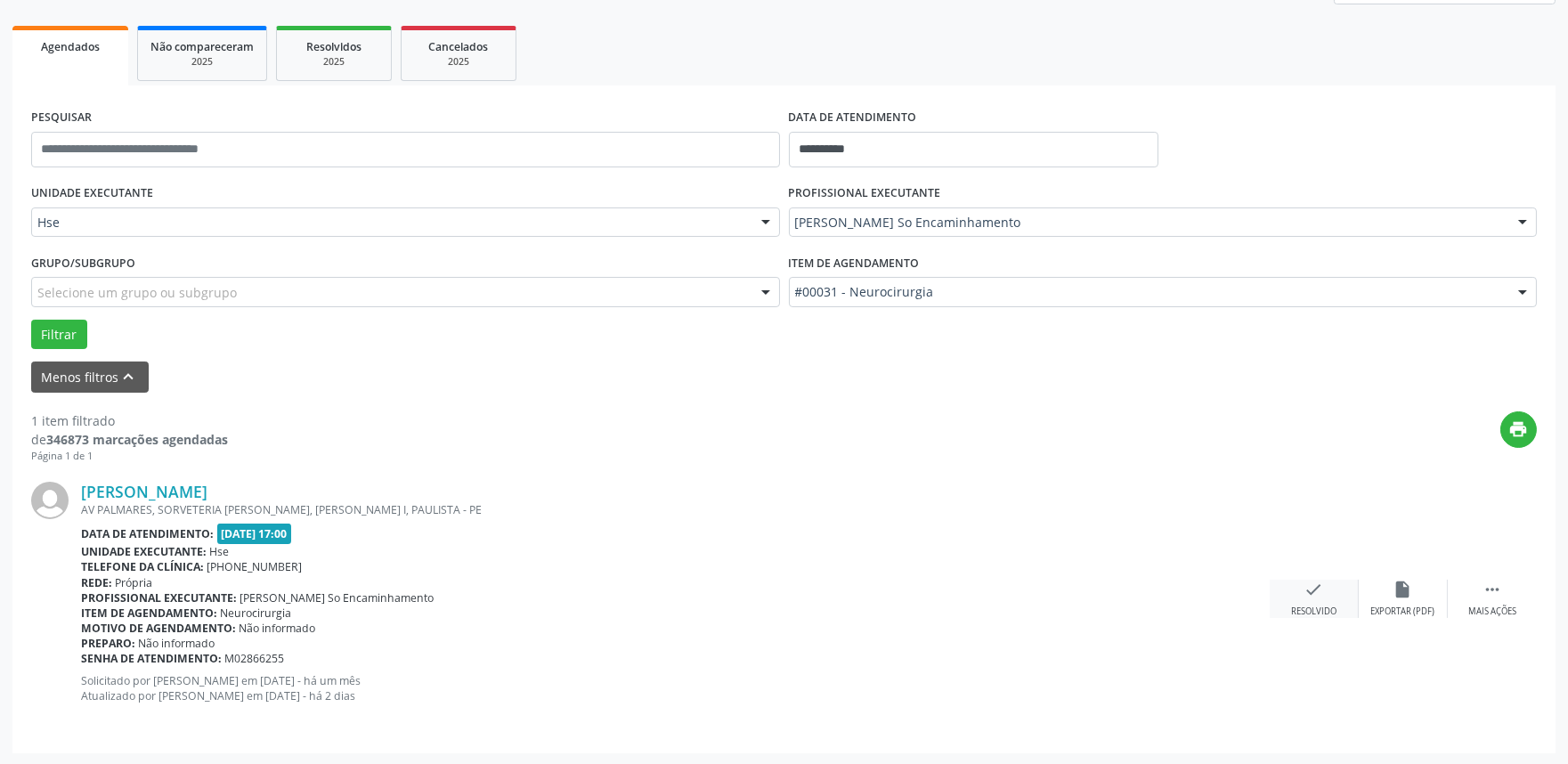
click at [1306, 588] on icon "check" at bounding box center [1314, 589] width 20 height 20
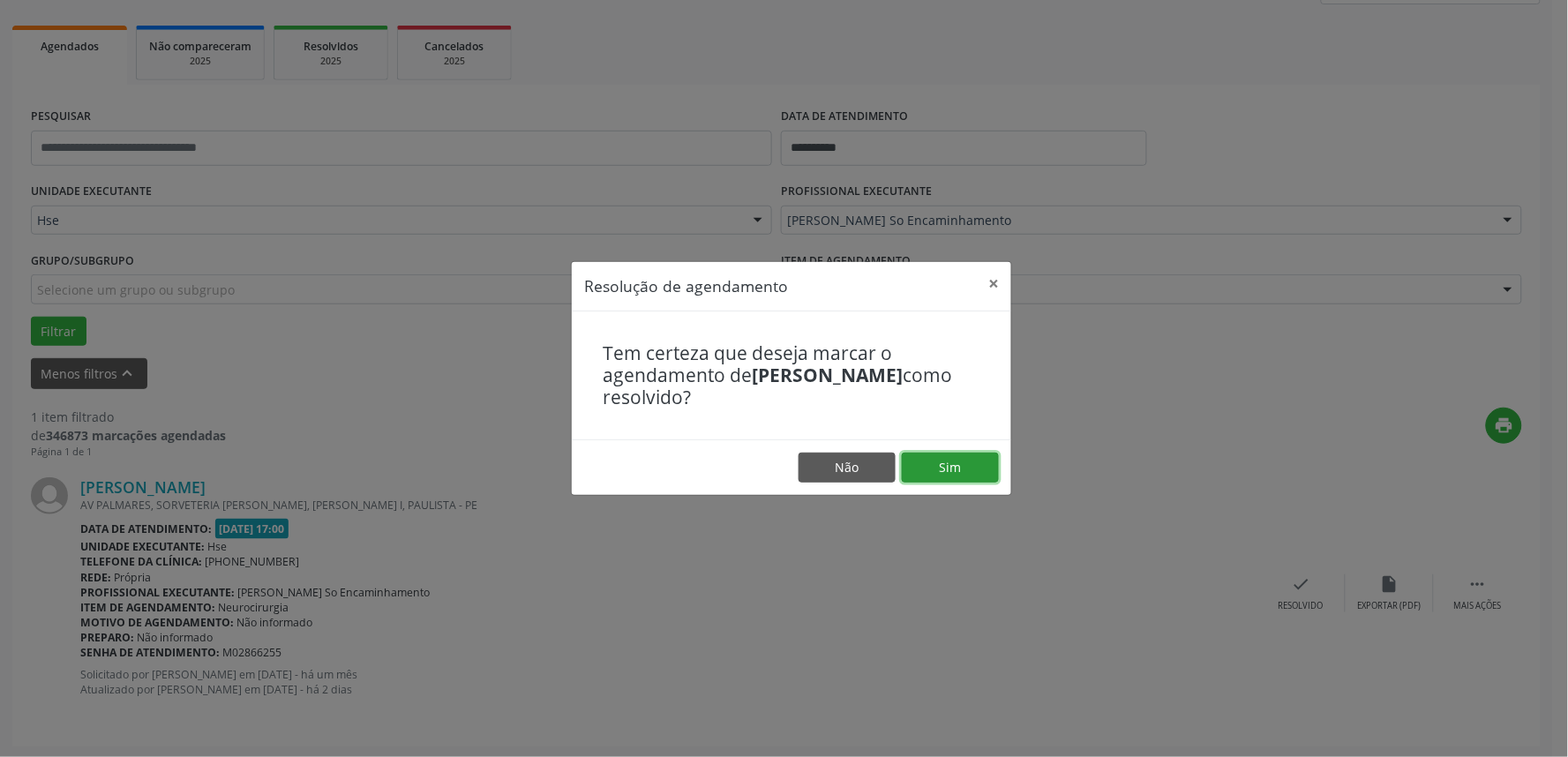
click at [942, 462] on button "Sim" at bounding box center [950, 468] width 97 height 30
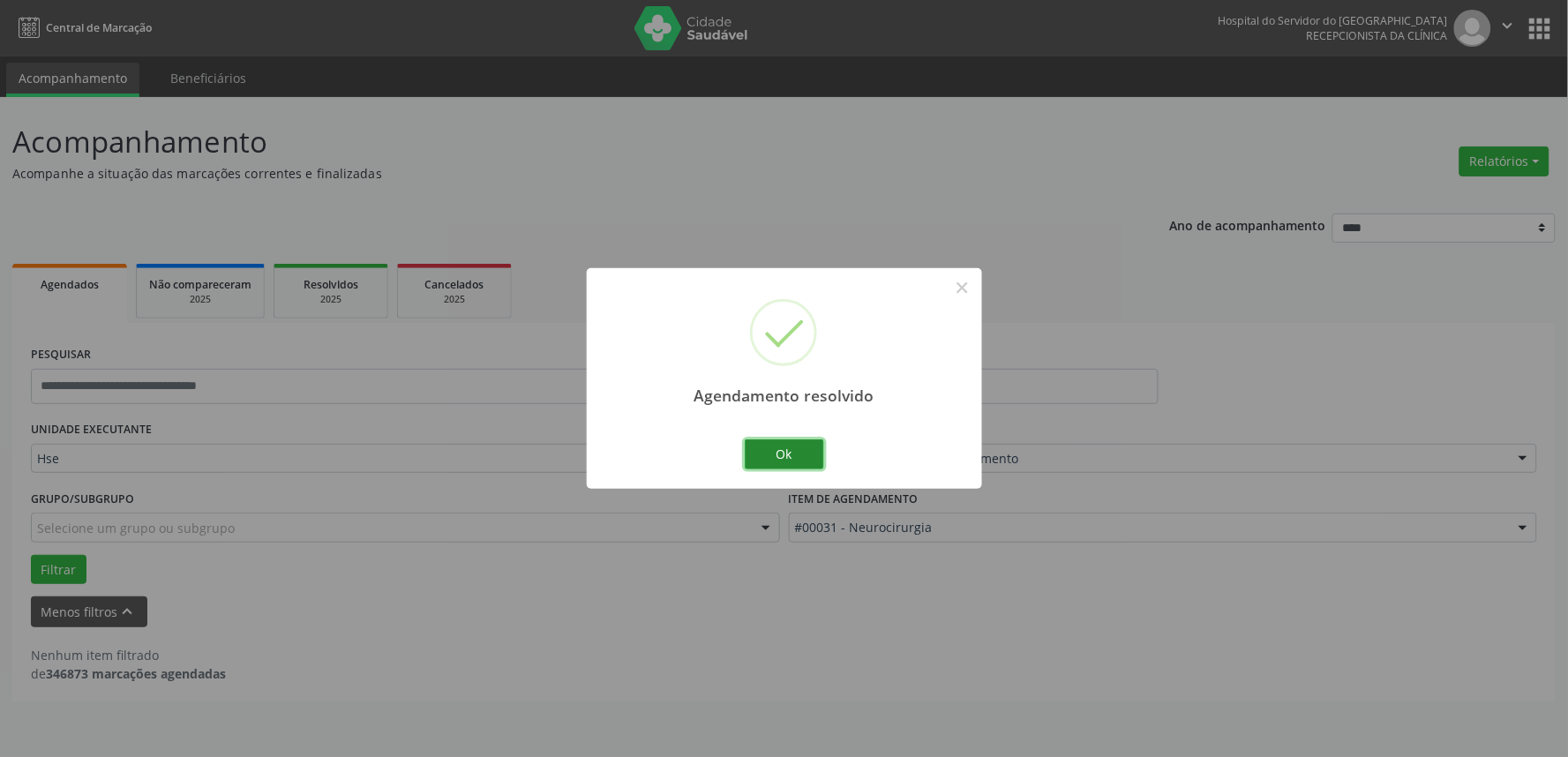
click at [814, 450] on button "Ok" at bounding box center [785, 454] width 80 height 30
